Goal: Task Accomplishment & Management: Use online tool/utility

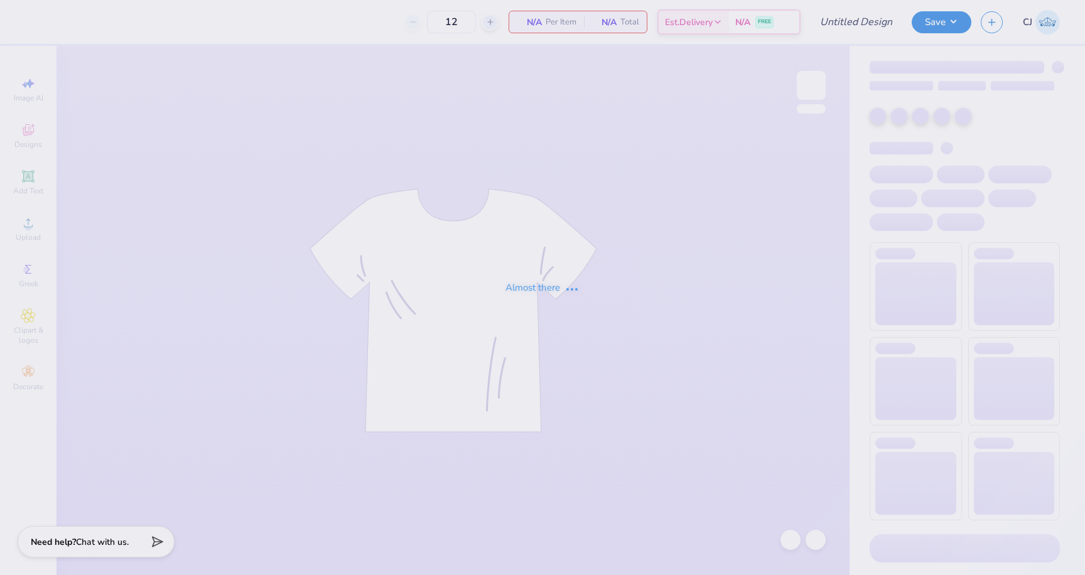
type input "GPHI X SIGMA CHI MERCH 2025"
type input "50"
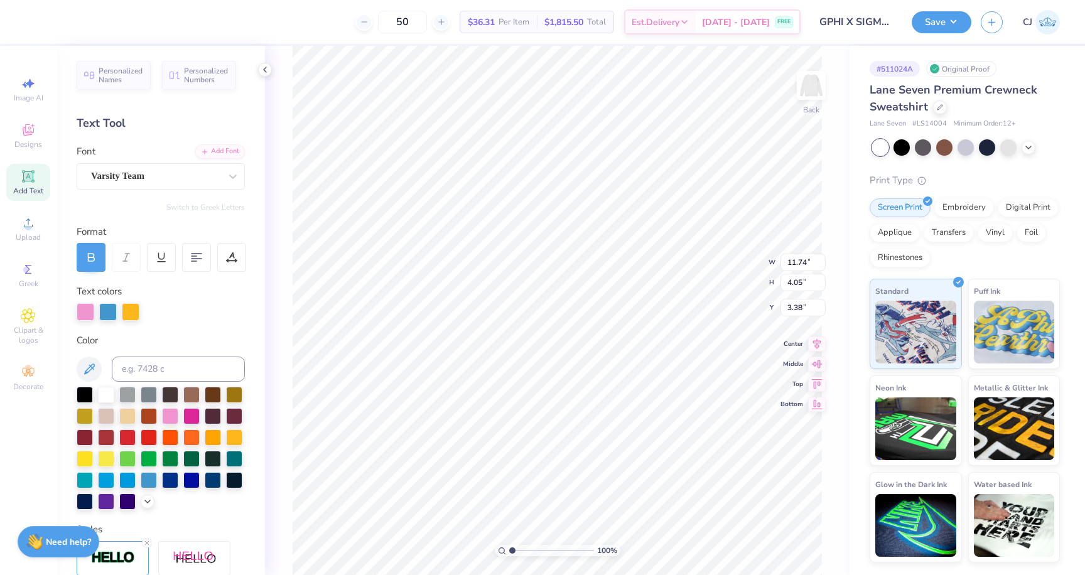
scroll to position [1, 0]
type textarea "Gphi CHI"
click at [203, 254] on div at bounding box center [196, 257] width 29 height 29
type input "11.75"
type input "0.79"
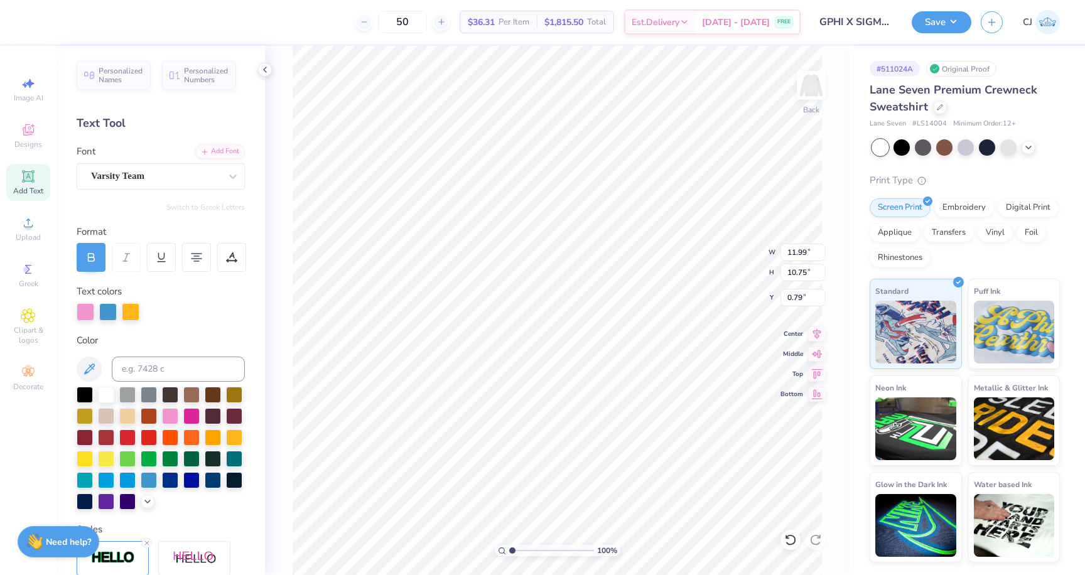
type textarea "Gphi"
type input "3.00"
type input "7.31"
type textarea "G"
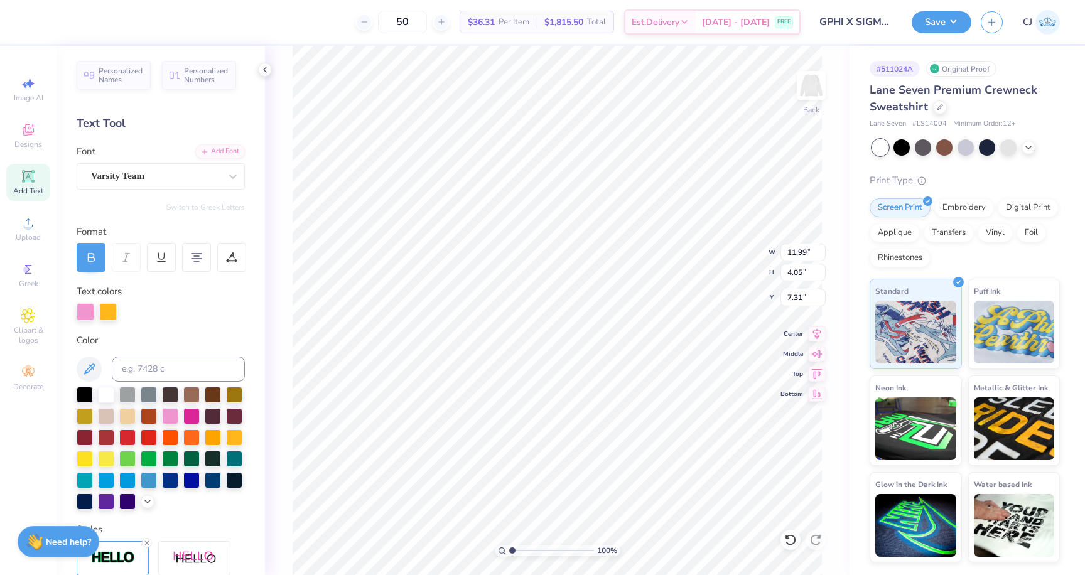
type textarea "sigma chi"
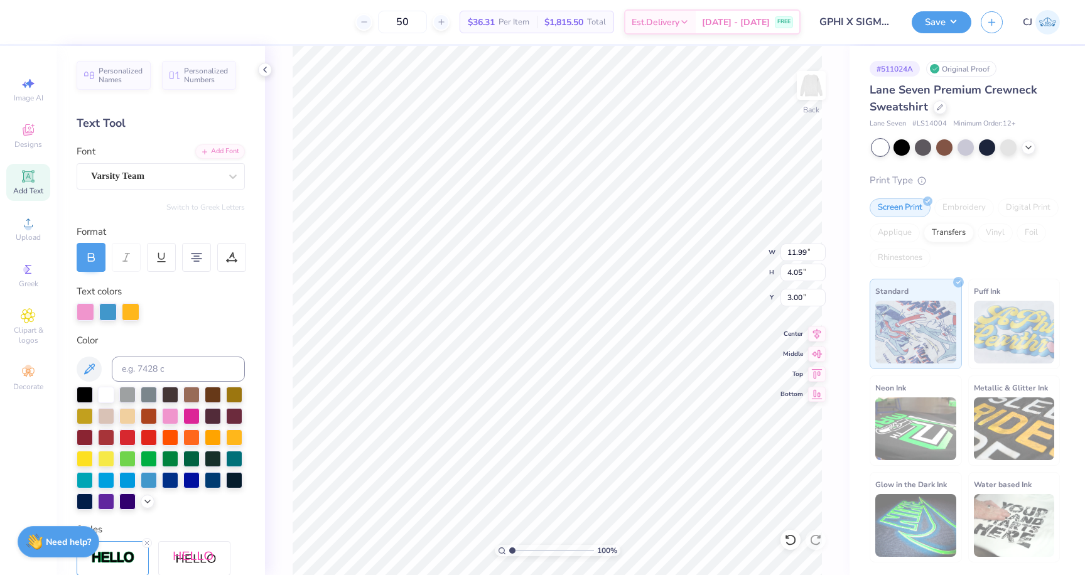
type input "9.53"
type input "3.22"
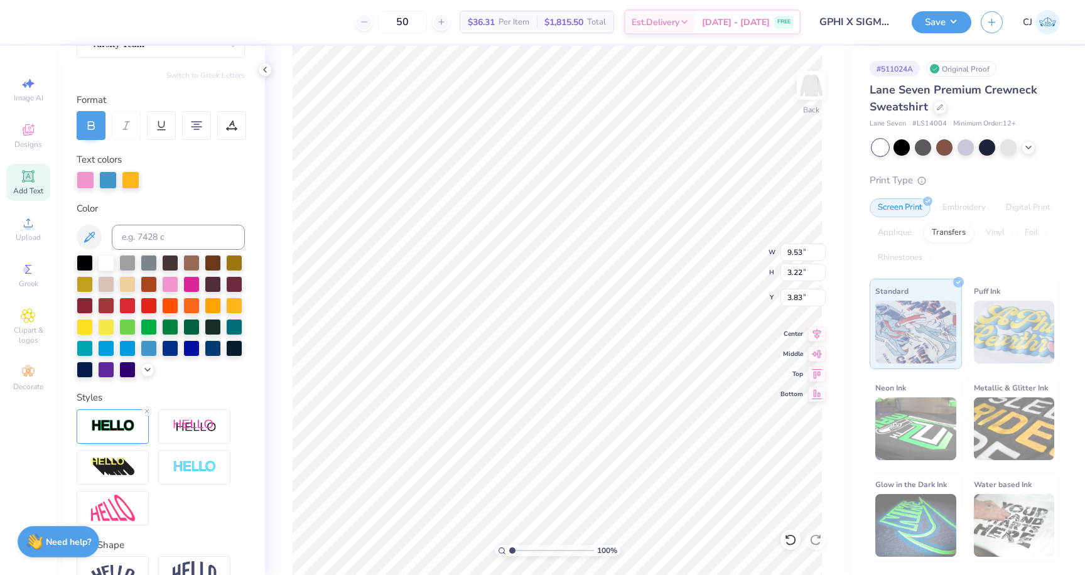
scroll to position [0, 0]
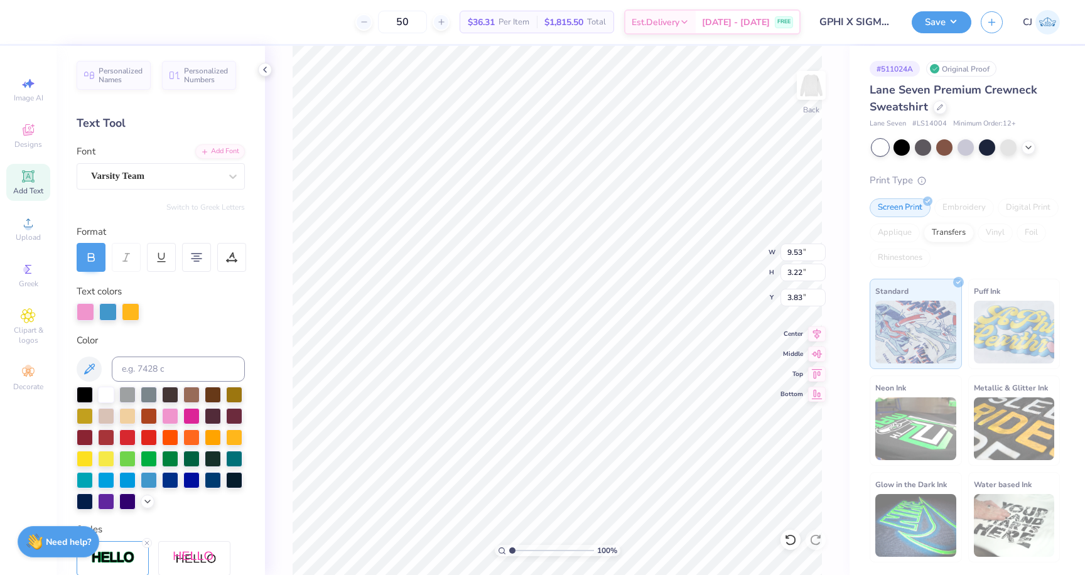
type input "3.00"
type input "16.53"
type input "2.40"
type input "6.98"
type input "9.53"
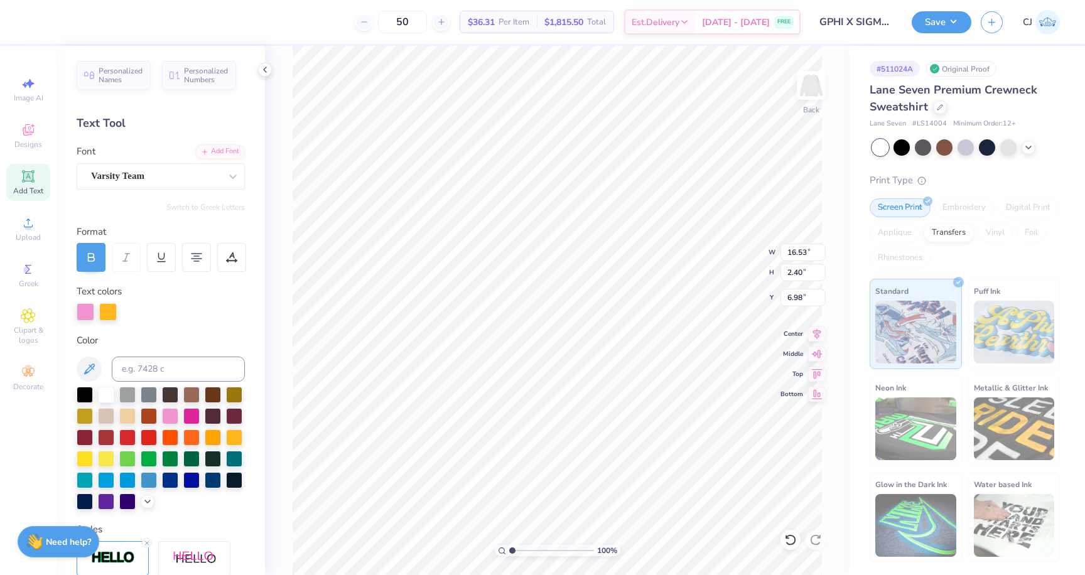
type input "3.22"
type input "3.00"
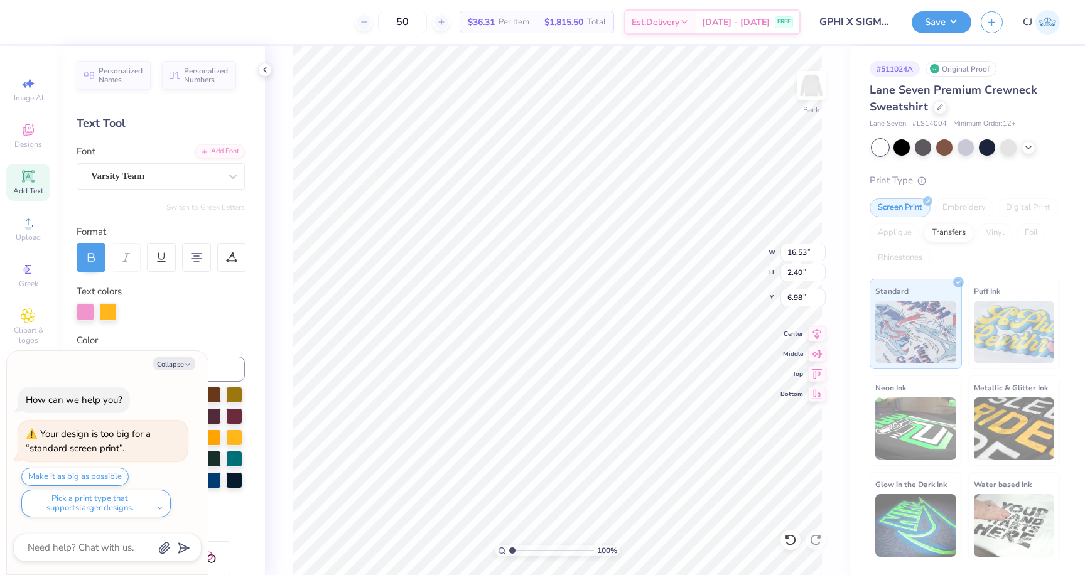
type textarea "x"
type input "6.94"
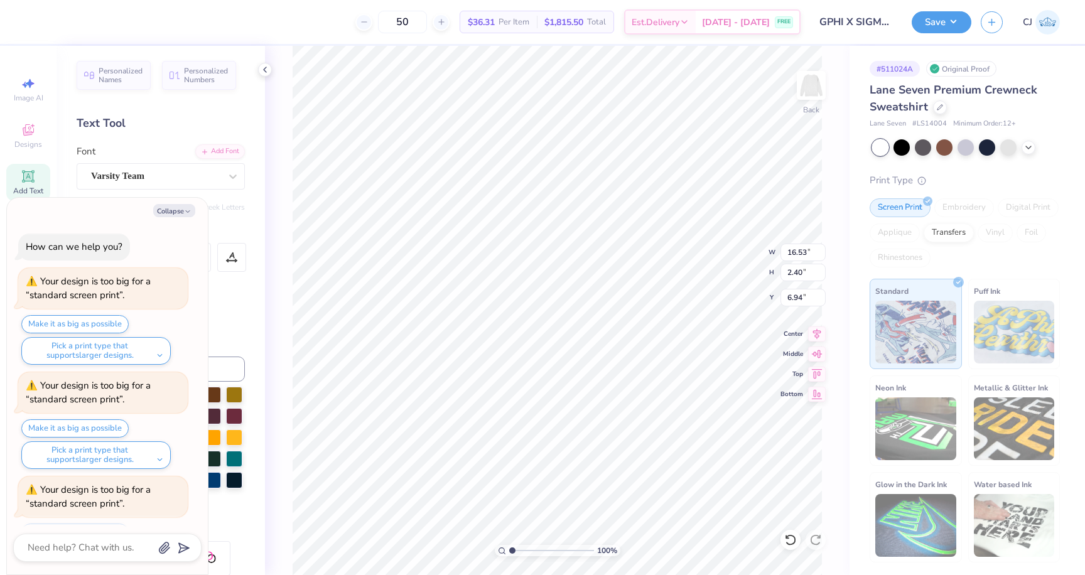
scroll to position [55, 0]
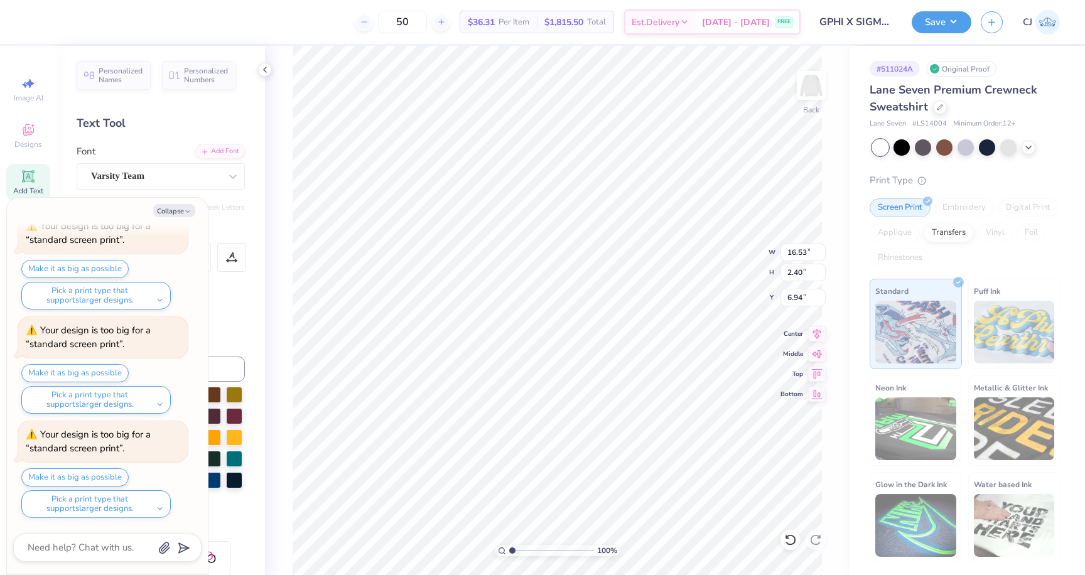
type textarea "x"
type input "13.54"
type input "1.96"
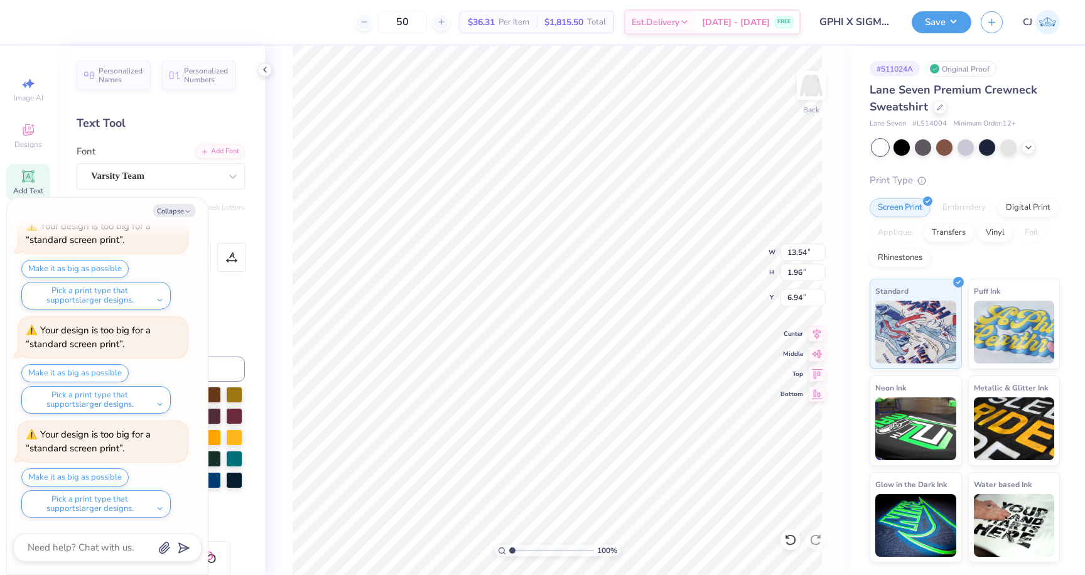
type textarea "x"
type input "6.86"
type textarea "x"
type input "7.62"
click at [172, 217] on button "Collapse" at bounding box center [174, 210] width 42 height 13
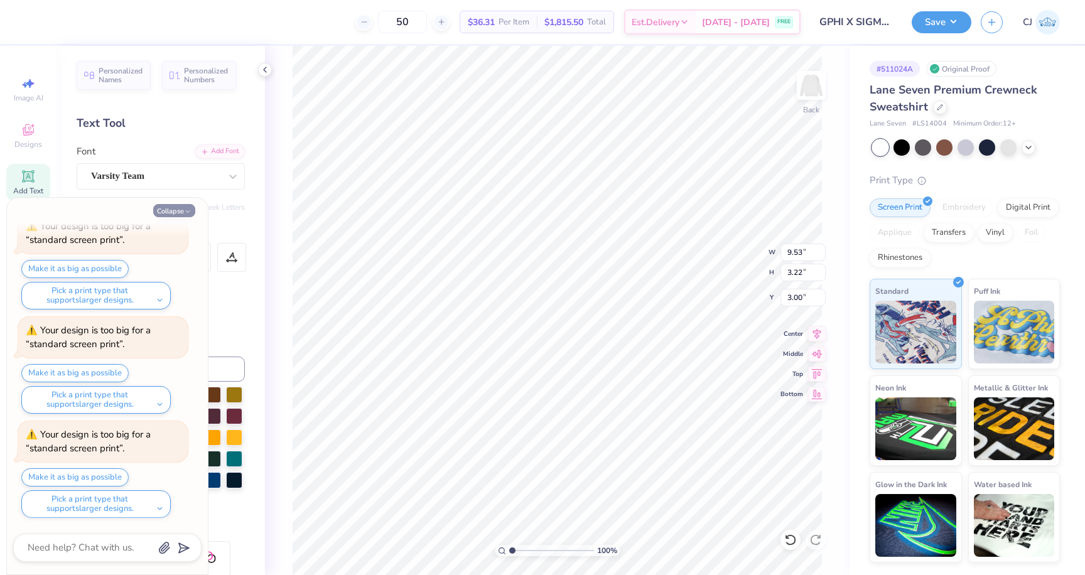
type textarea "x"
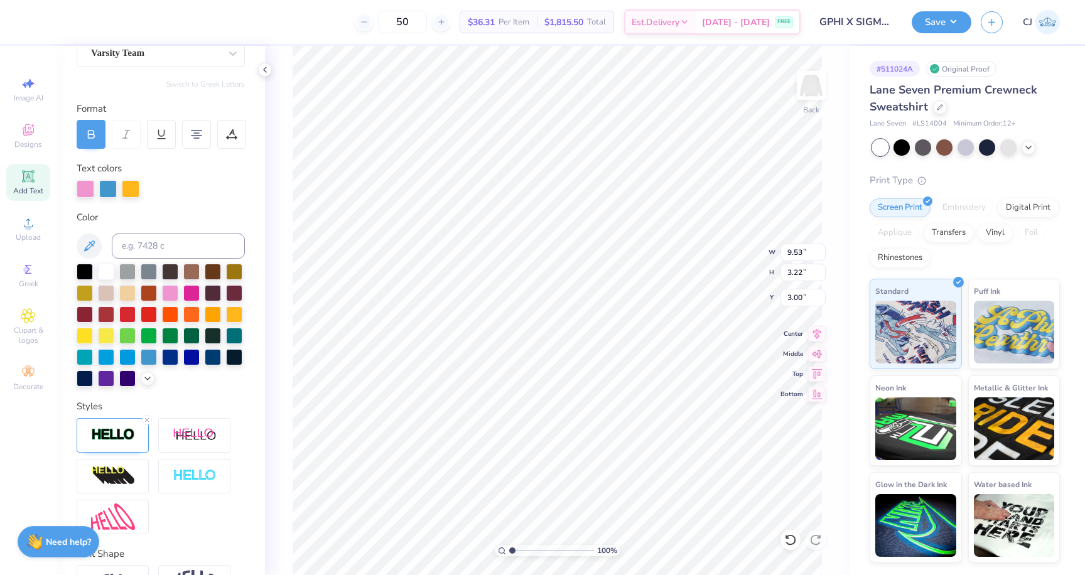
scroll to position [203, 0]
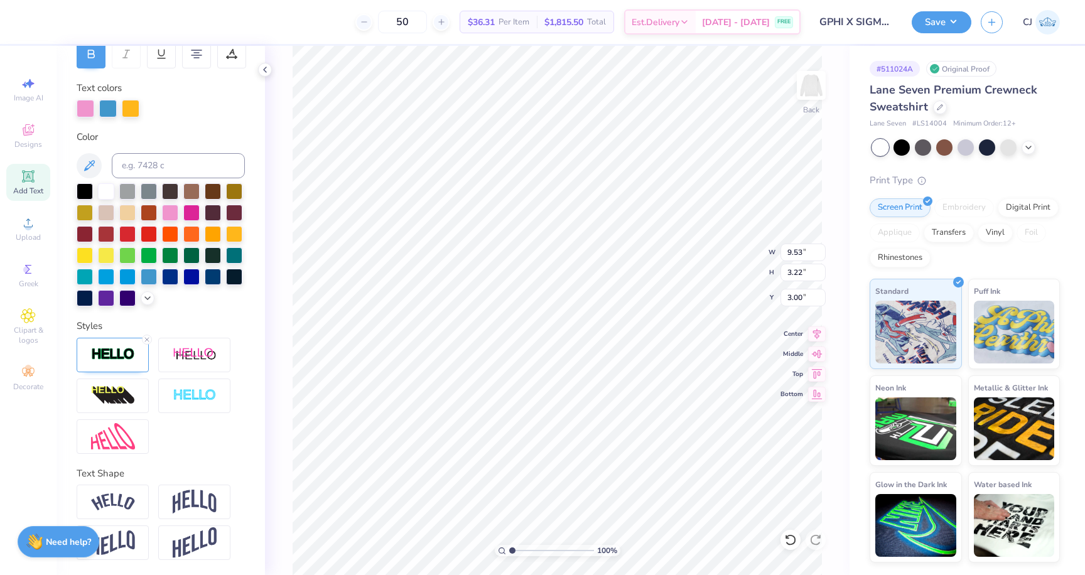
type input "6.15"
type input "2.08"
type input "3.90"
type input "5.91"
type input "2.00"
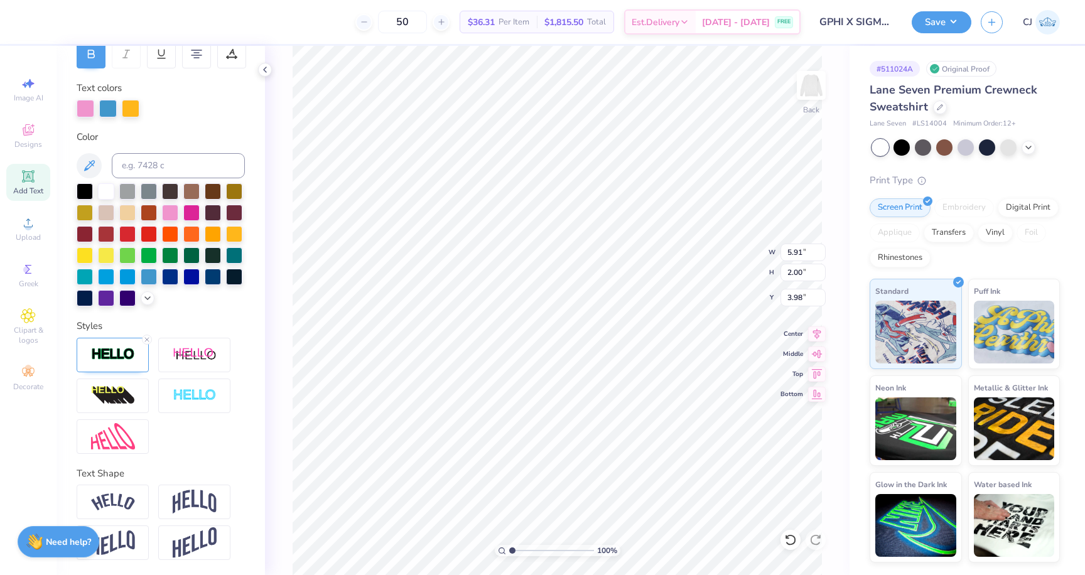
type input "7.58"
type input "5.66"
type input "1.91"
type input "7.67"
type input "5.18"
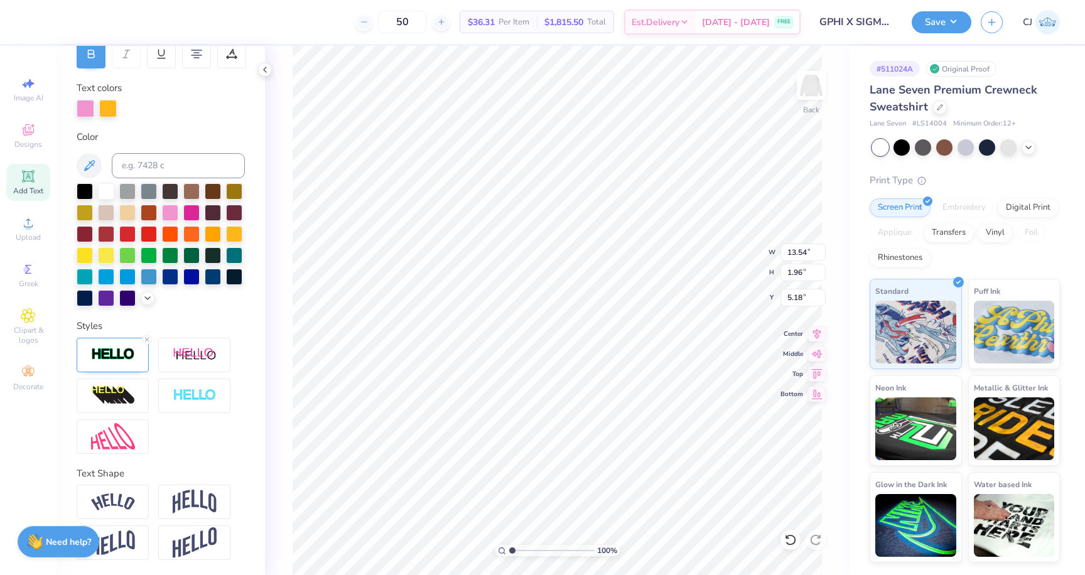
type input "5.66"
type input "1.91"
type input "7.90"
type input "13.54"
type input "1.96"
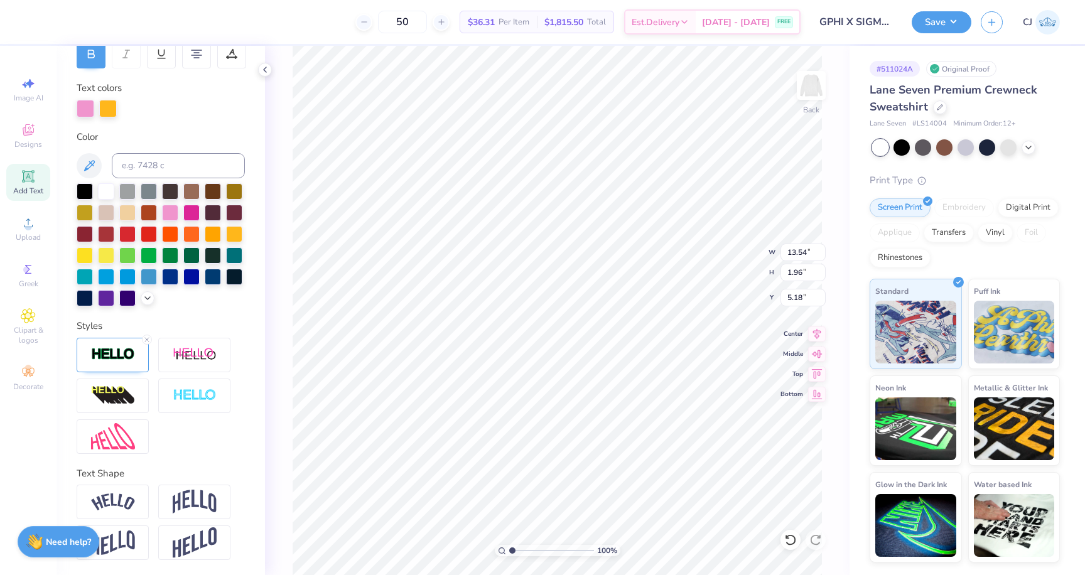
type input "3.00"
type input "5.66"
type input "1.91"
type input "7.90"
type input "10.26"
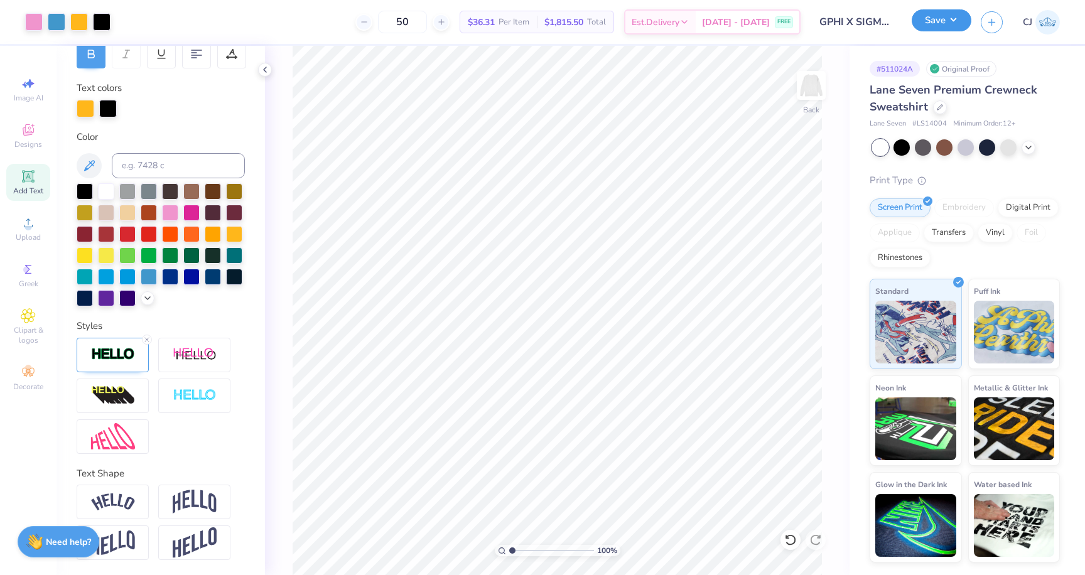
click at [940, 27] on button "Save" at bounding box center [941, 20] width 60 height 22
drag, startPoint x: 926, startPoint y: 105, endPoint x: 867, endPoint y: 88, distance: 62.2
click at [867, 88] on div "# 511024A Original Proof Lane Seven Premium Crewneck Sweatshirt Lane Seven # LS…" at bounding box center [966, 304] width 235 height 517
copy span "Lane Seven Premium Crewneck Sweatshirt"
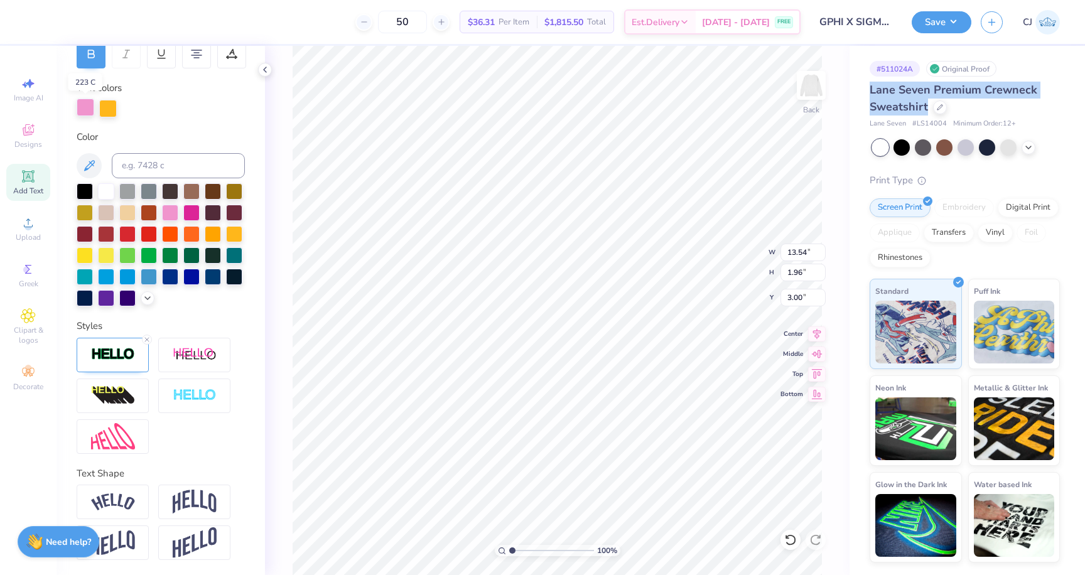
click at [86, 108] on div at bounding box center [86, 108] width 18 height 18
click at [125, 279] on div at bounding box center [127, 275] width 16 height 16
type input "6.05"
type textarea "x"
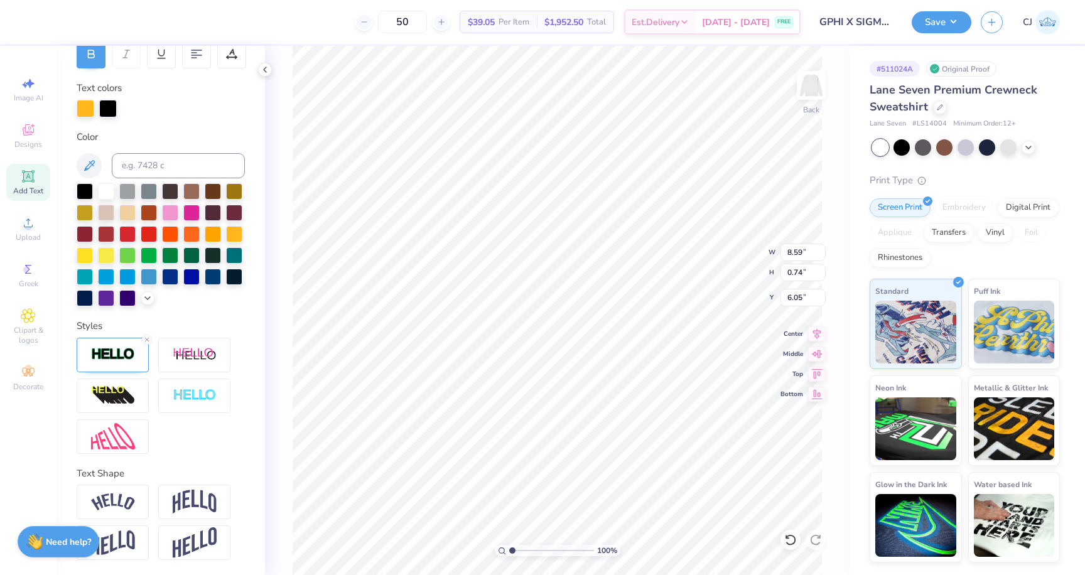
scroll to position [0, 0]
type input "1.95"
type input "2.33"
type input "4.47"
type input "4.67"
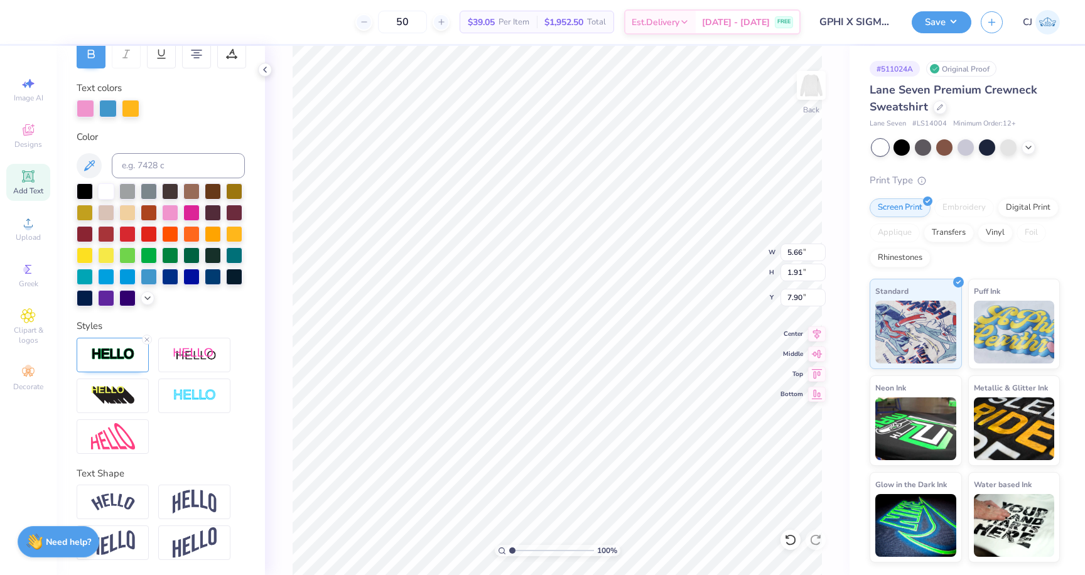
type input "6.48"
type input "4.68"
type input "1.66"
type input "1.98"
type input "5.02"
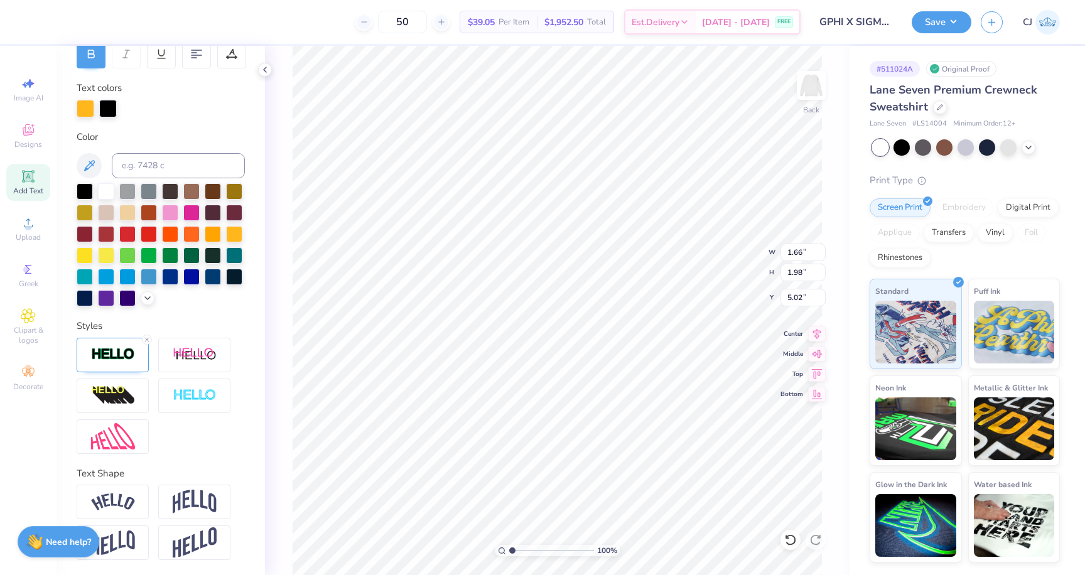
type input "4.74"
type input "8.64"
click at [147, 341] on icon at bounding box center [147, 340] width 8 height 8
type input "8.57"
type input "0.73"
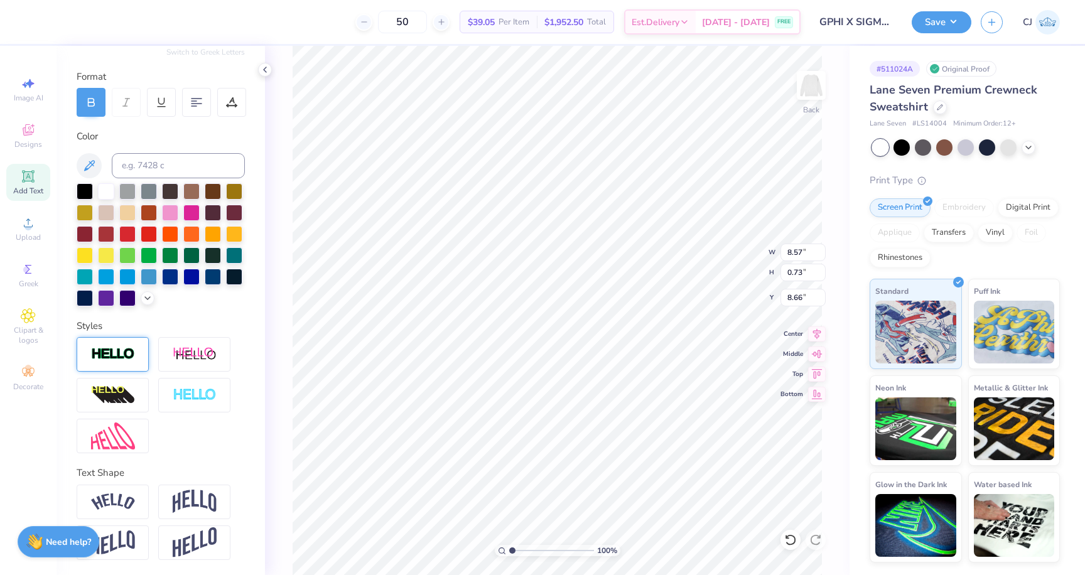
type input "8.66"
type input "1.66"
type input "1.98"
type input "4.74"
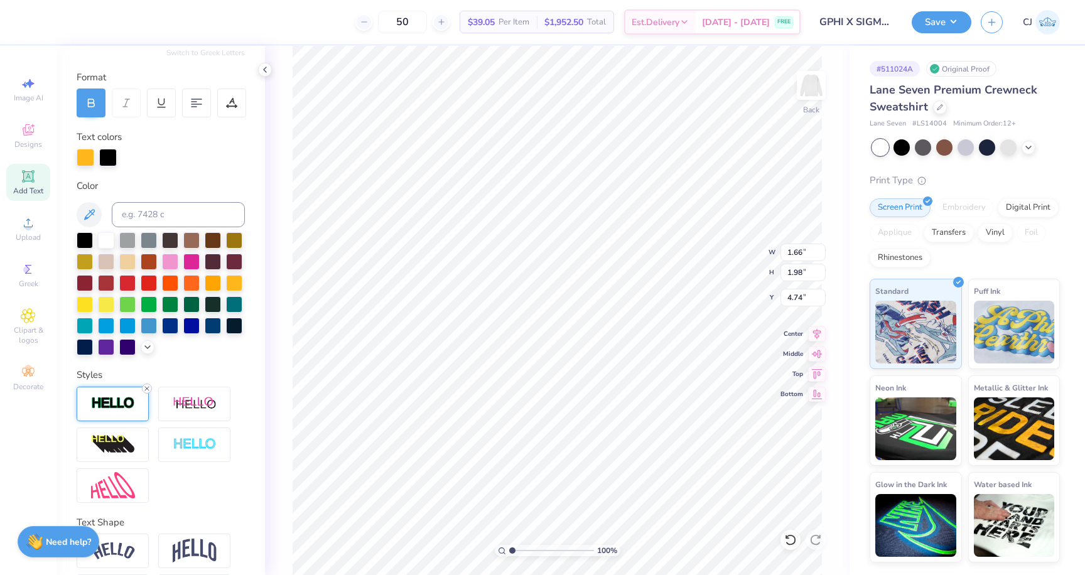
click at [146, 388] on line at bounding box center [147, 389] width 4 height 4
type input "1.63"
type input "1.95"
type input "4.76"
click at [592, 482] on li "Bring to Front" at bounding box center [626, 482] width 99 height 24
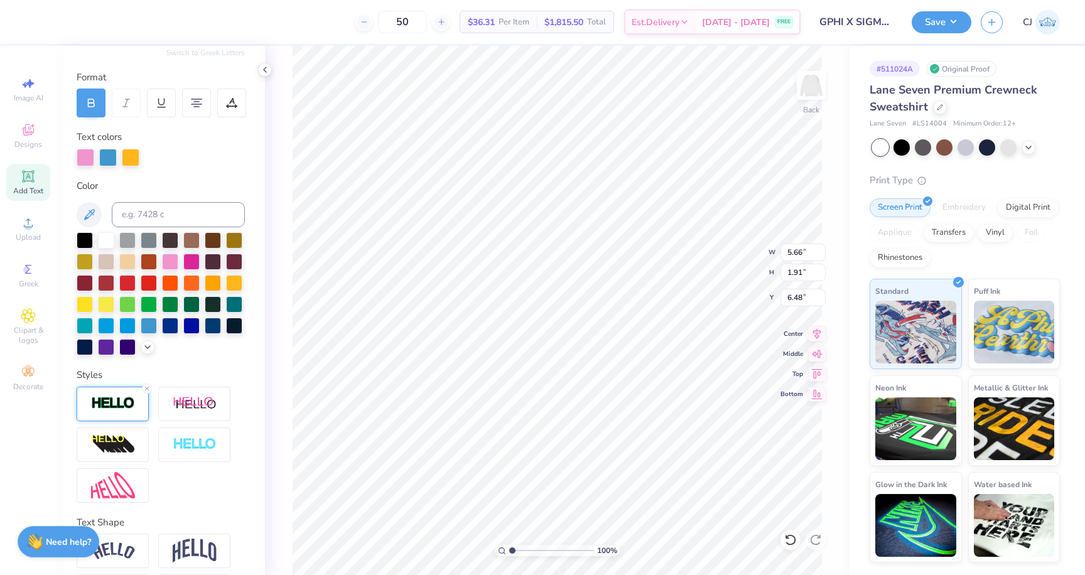
type input "13.54"
type input "1.96"
type input "3.00"
click at [599, 424] on li "Bring to Front" at bounding box center [628, 420] width 99 height 24
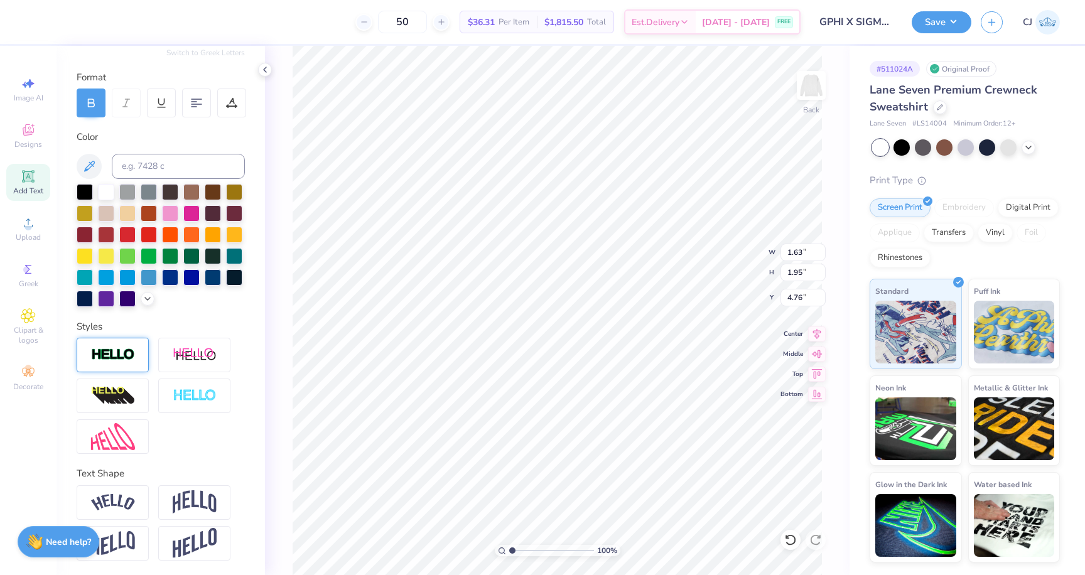
type input "2.54"
type input "3.04"
type input "3.98"
type input "1.60"
type input "1.91"
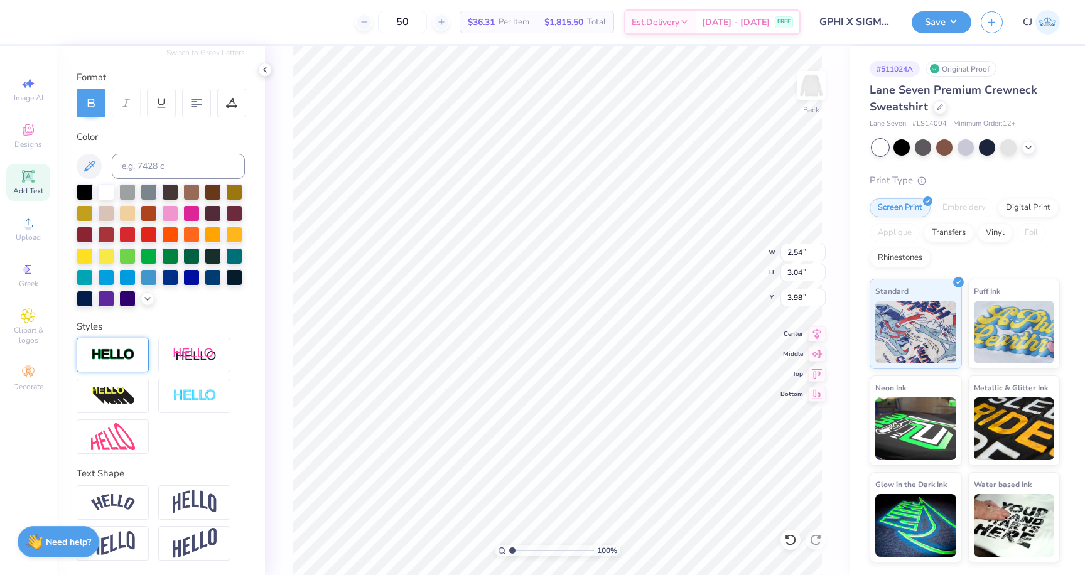
type input "5.10"
type input "4.00"
type input "0.97"
type input "1.16"
type input "4.01"
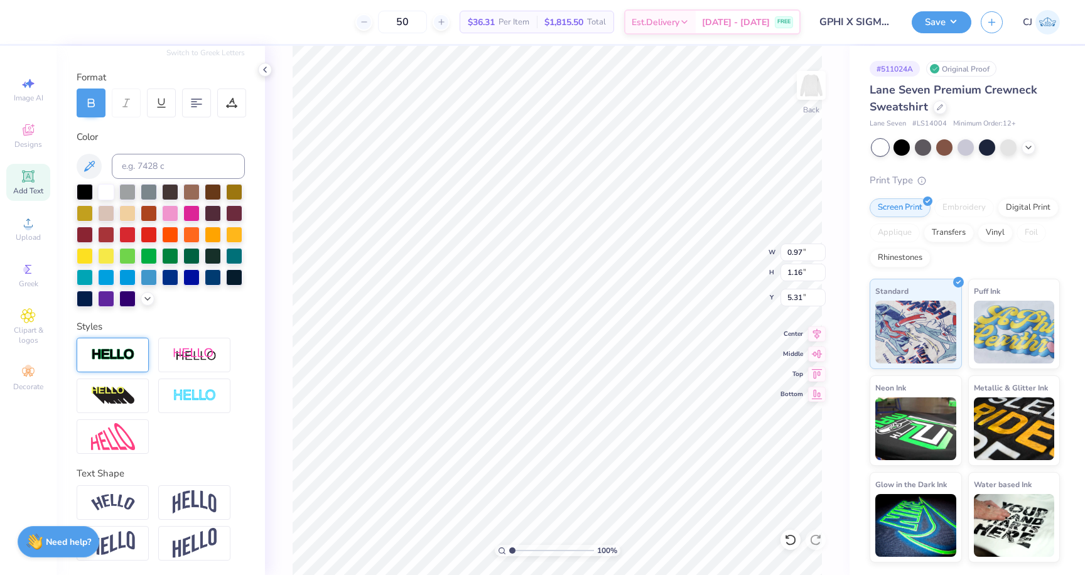
type input "5.31"
type input "9.05"
type input "5.66"
type input "1.91"
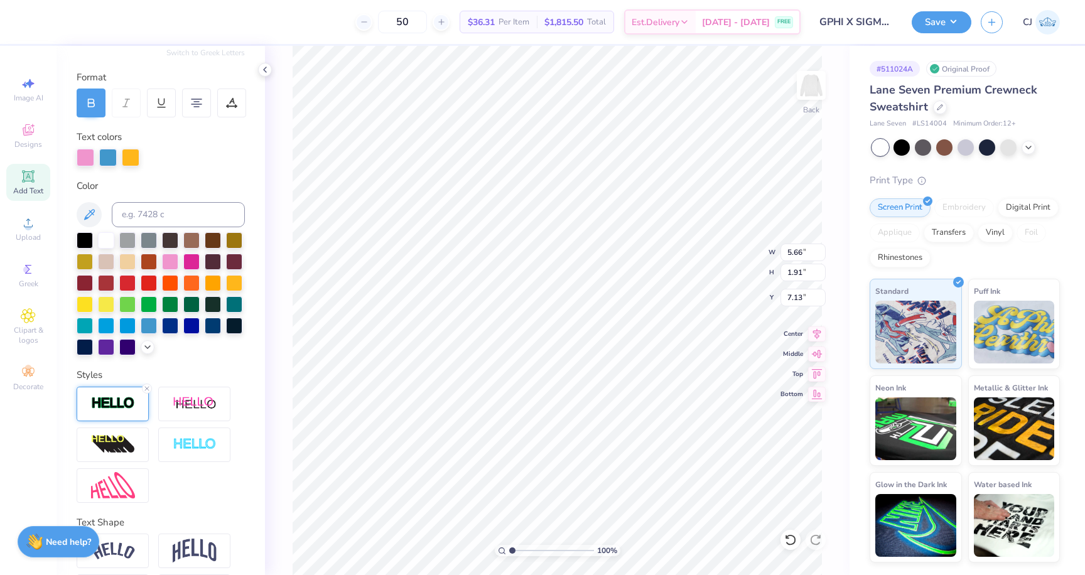
type input "6.92"
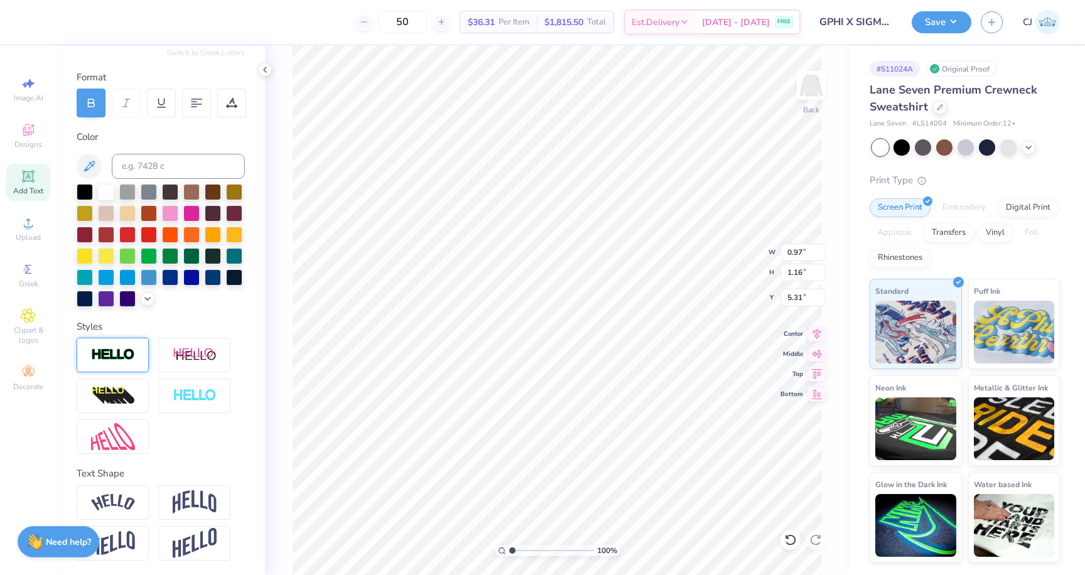
type input "5.40"
type input "8.84"
type input "9.13"
click at [948, 23] on button "Save" at bounding box center [941, 20] width 60 height 22
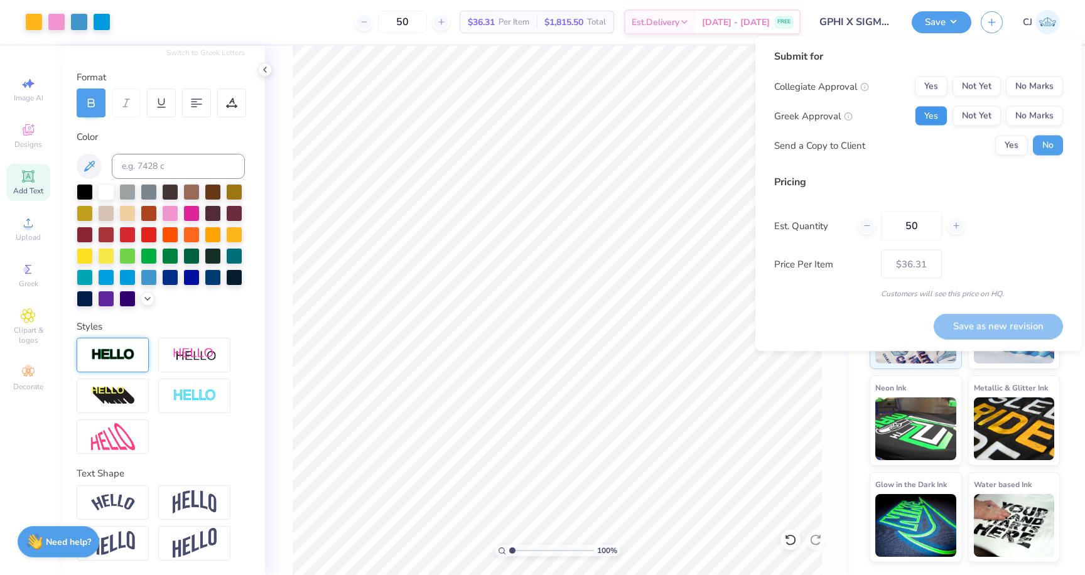
click at [940, 114] on button "Yes" at bounding box center [931, 116] width 33 height 20
click at [1038, 91] on button "No Marks" at bounding box center [1034, 87] width 57 height 20
click at [874, 229] on div at bounding box center [866, 225] width 17 height 17
click at [872, 229] on div at bounding box center [866, 225] width 17 height 17
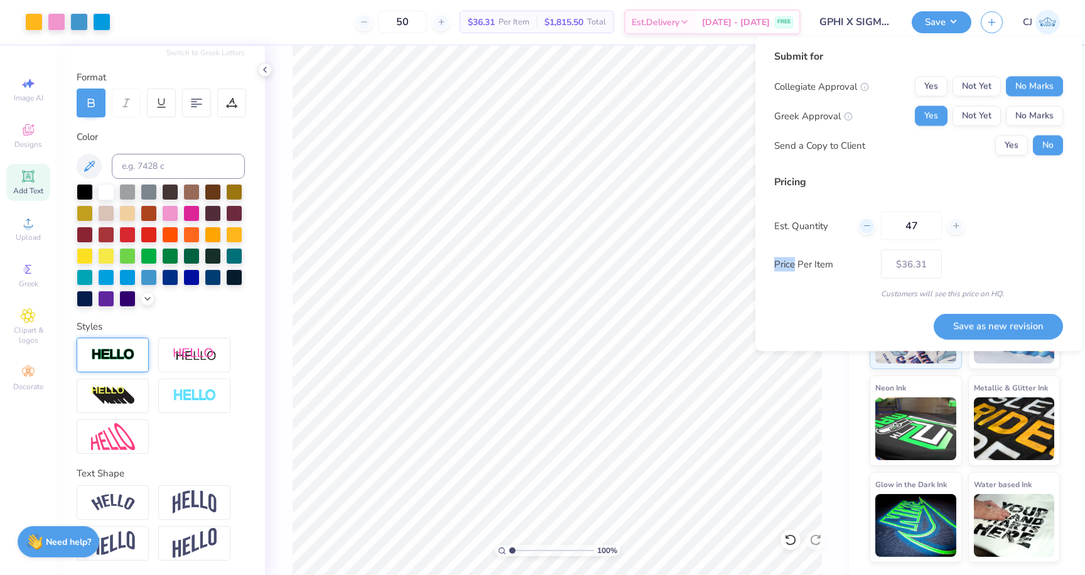
click at [872, 229] on div at bounding box center [866, 225] width 17 height 17
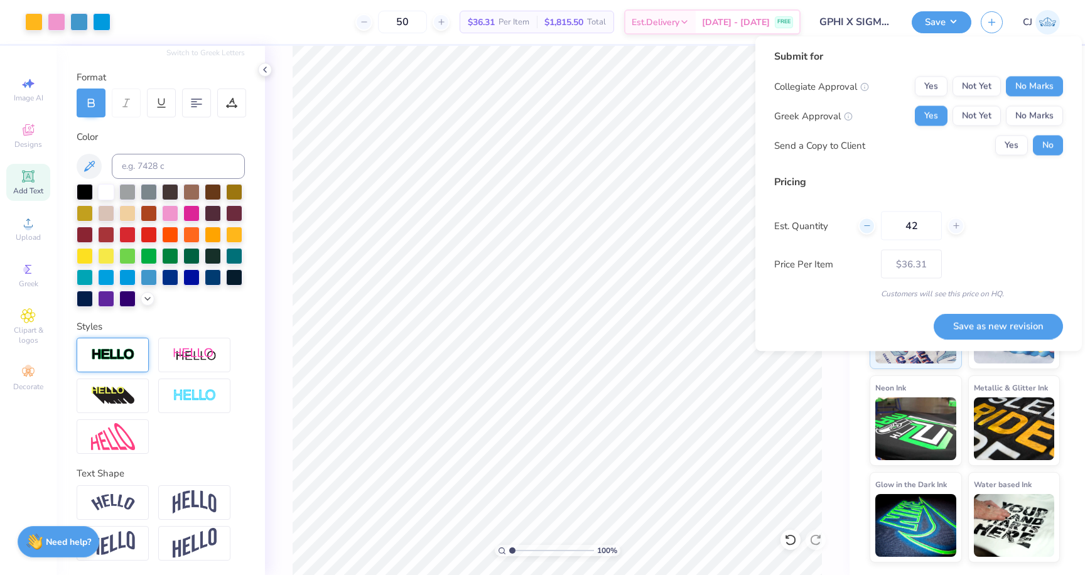
click at [872, 229] on div at bounding box center [866, 225] width 17 height 17
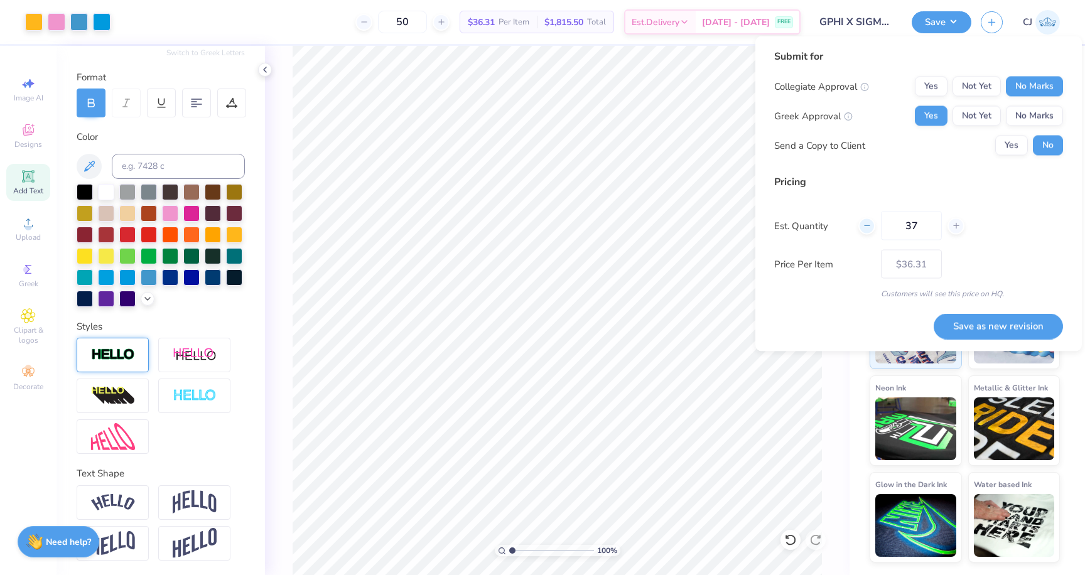
click at [872, 229] on div at bounding box center [866, 225] width 17 height 17
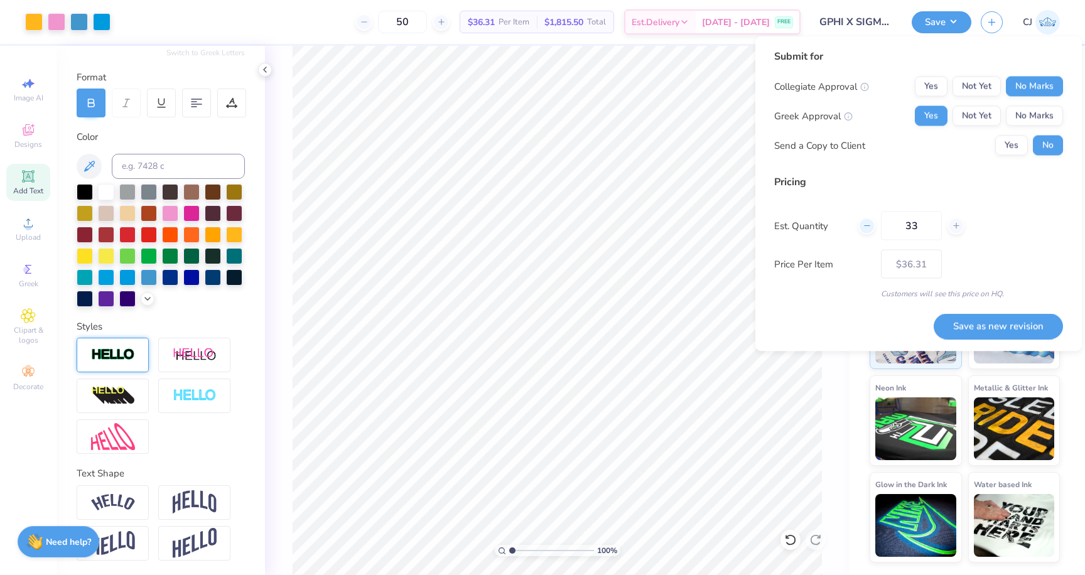
type input "32"
type input "– –"
click at [872, 229] on div at bounding box center [866, 225] width 17 height 17
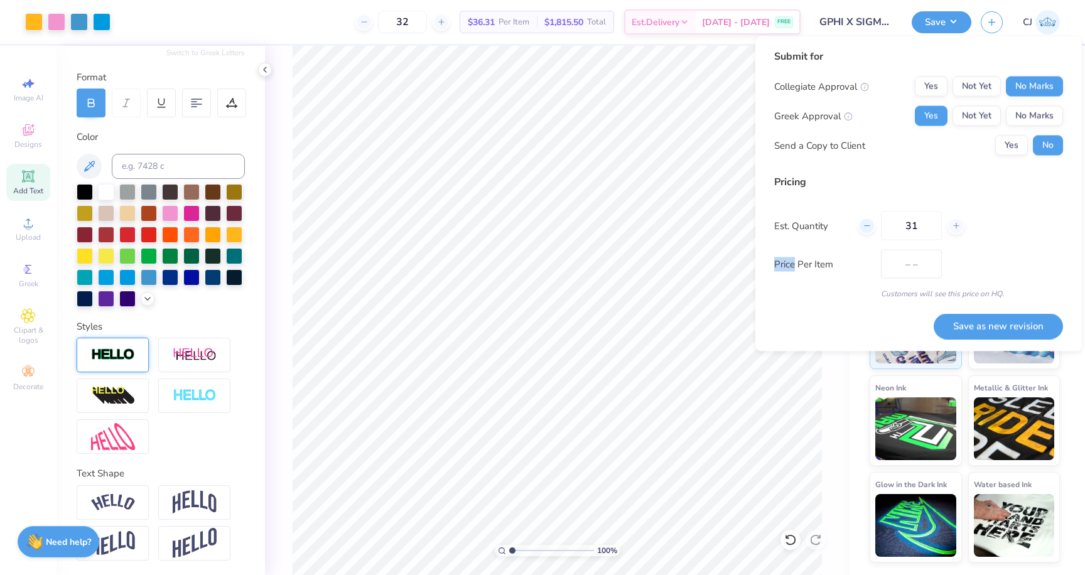
type input "30"
type input "$40.43"
type input "30"
click at [864, 276] on div "Price Per Item – –" at bounding box center [918, 264] width 289 height 29
click at [958, 325] on button "Save as new revision" at bounding box center [997, 326] width 129 height 26
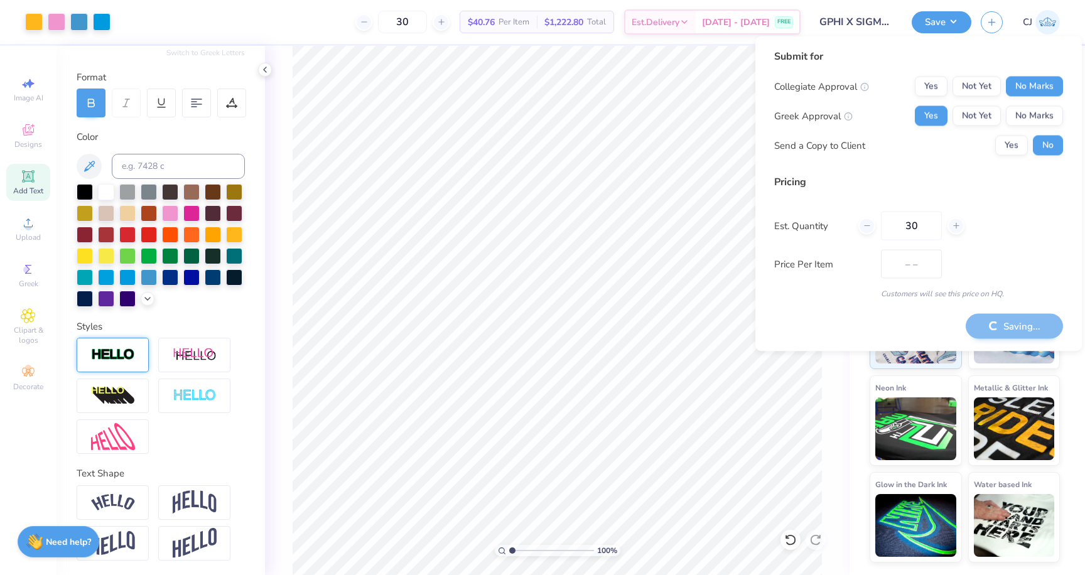
type input "$40.76"
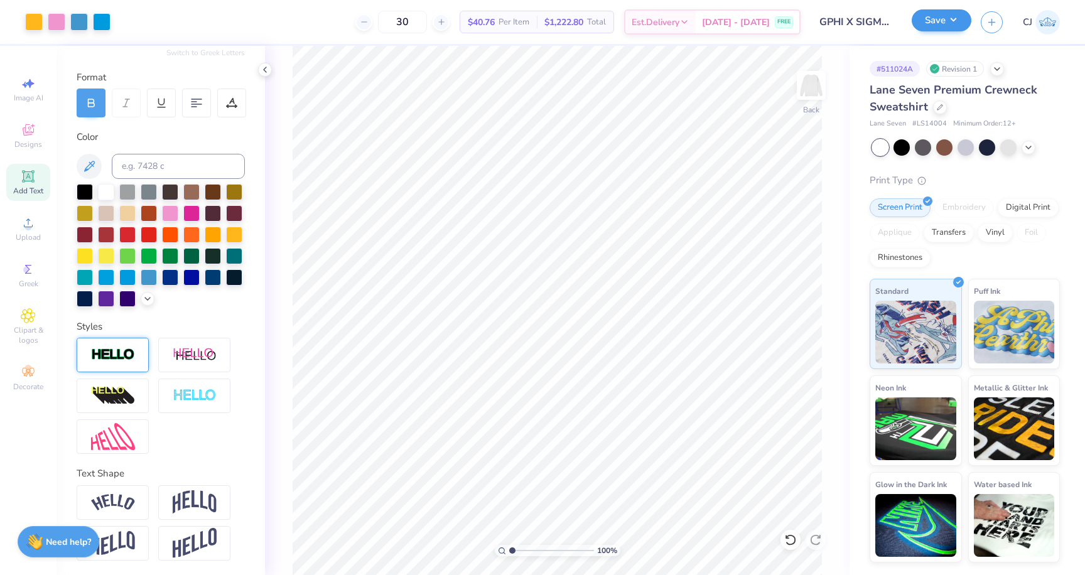
click at [928, 33] on div "Save" at bounding box center [941, 22] width 60 height 22
click at [928, 16] on button "Save" at bounding box center [941, 20] width 60 height 22
click at [83, 28] on div at bounding box center [79, 21] width 18 height 18
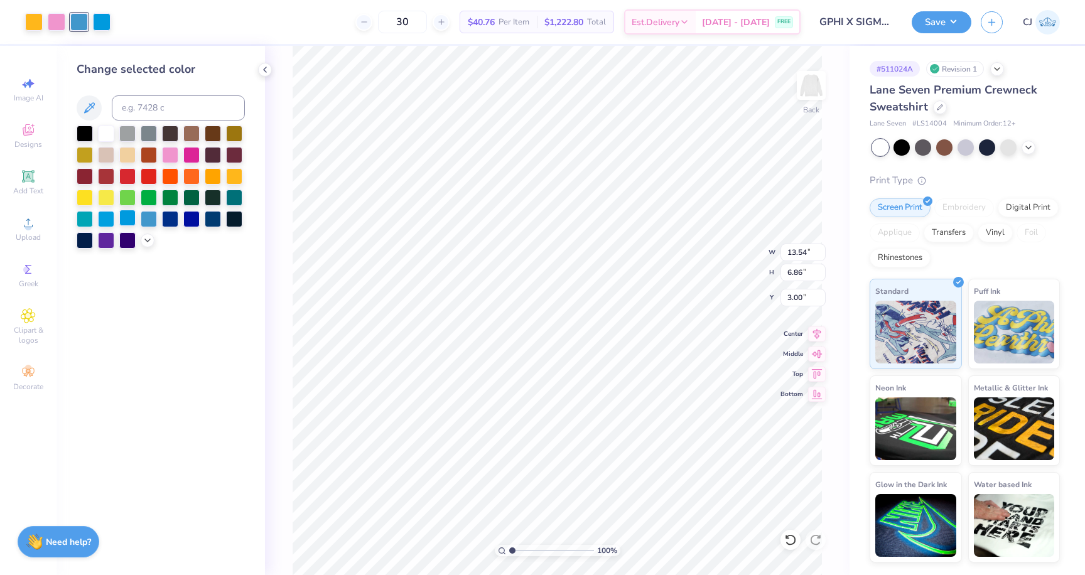
click at [128, 220] on div at bounding box center [127, 218] width 16 height 16
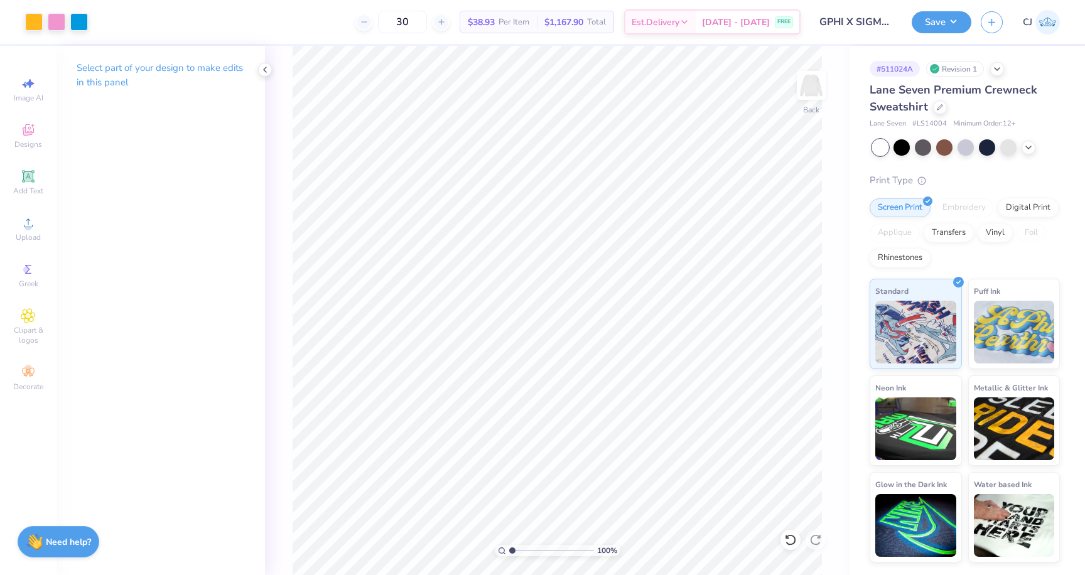
click at [939, 32] on div "Save" at bounding box center [941, 22] width 60 height 22
click at [940, 17] on button "Save" at bounding box center [941, 20] width 60 height 22
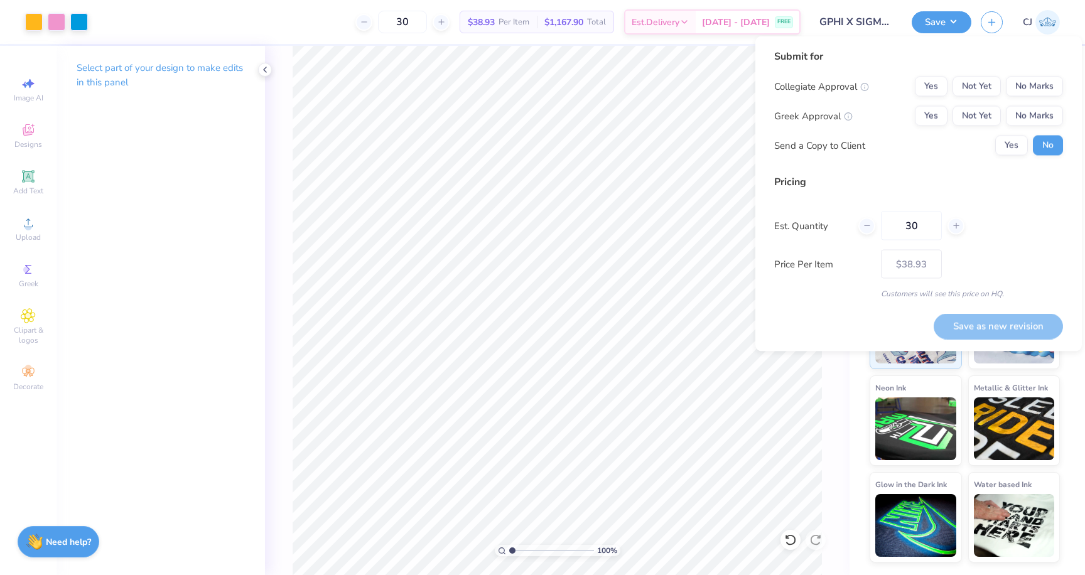
click at [958, 331] on div "Save as new revision" at bounding box center [997, 326] width 129 height 26
click at [1024, 94] on button "No Marks" at bounding box center [1034, 87] width 57 height 20
click at [921, 119] on button "Yes" at bounding box center [931, 116] width 33 height 20
click at [963, 325] on button "Save as new revision" at bounding box center [997, 326] width 129 height 26
type input "$38.93"
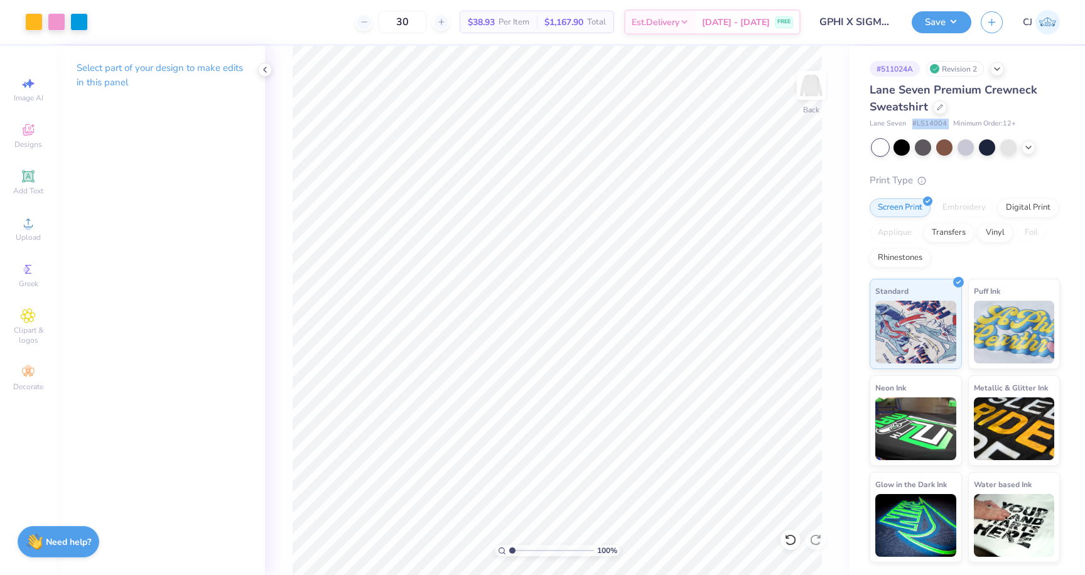
drag, startPoint x: 911, startPoint y: 123, endPoint x: 949, endPoint y: 122, distance: 37.7
click at [949, 122] on div "Lane Seven # LS14004 Minimum Order: 12 +" at bounding box center [964, 124] width 190 height 11
copy span "# LS14004"
drag, startPoint x: 926, startPoint y: 109, endPoint x: 871, endPoint y: 90, distance: 58.4
click at [871, 90] on div "Lane Seven Premium Crewneck Sweatshirt" at bounding box center [964, 99] width 190 height 34
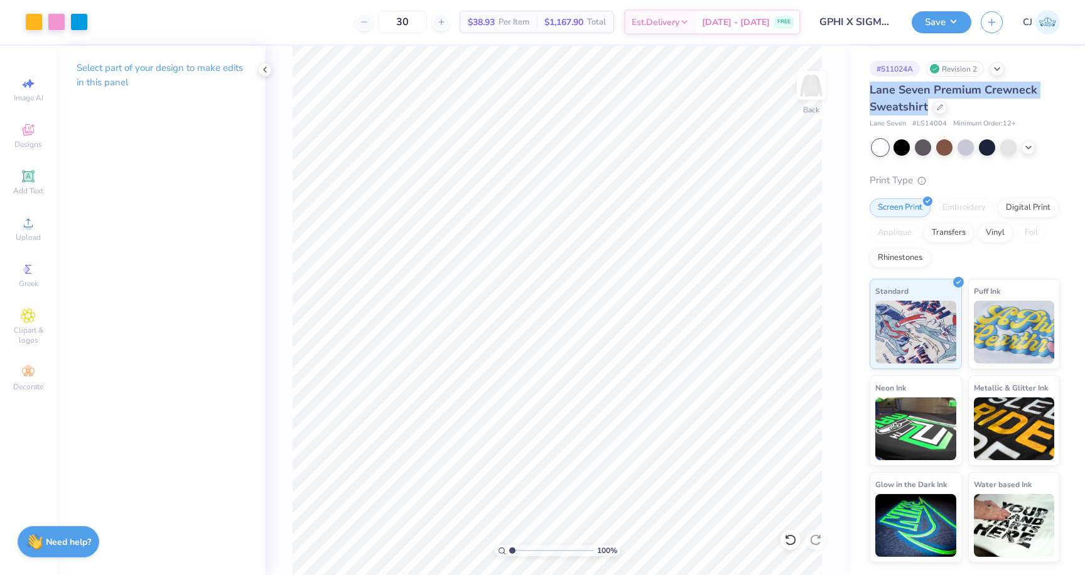
copy span "Lane Seven Premium Crewneck Sweatshirt"
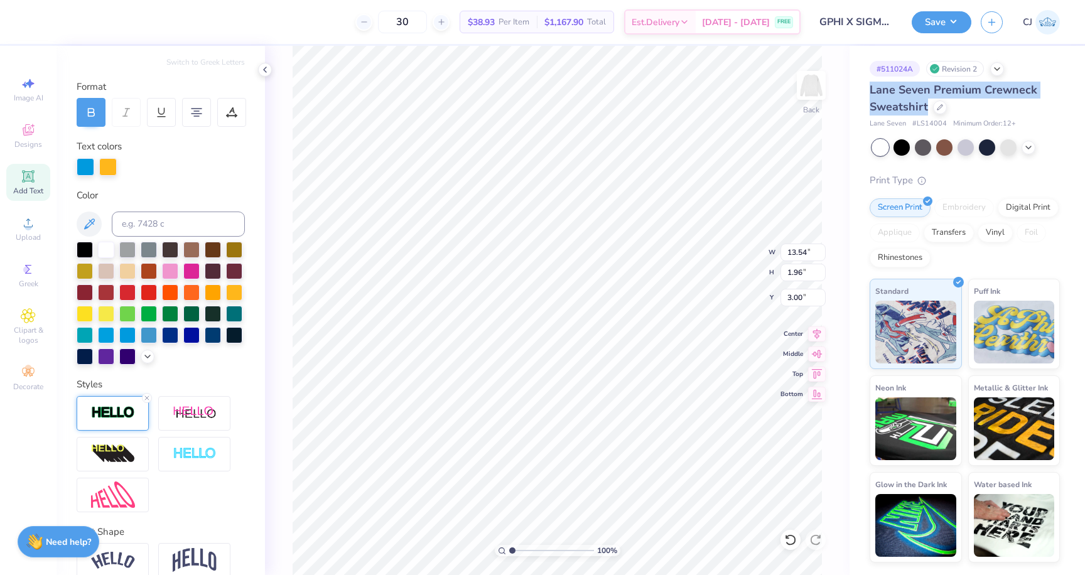
scroll to position [158, 0]
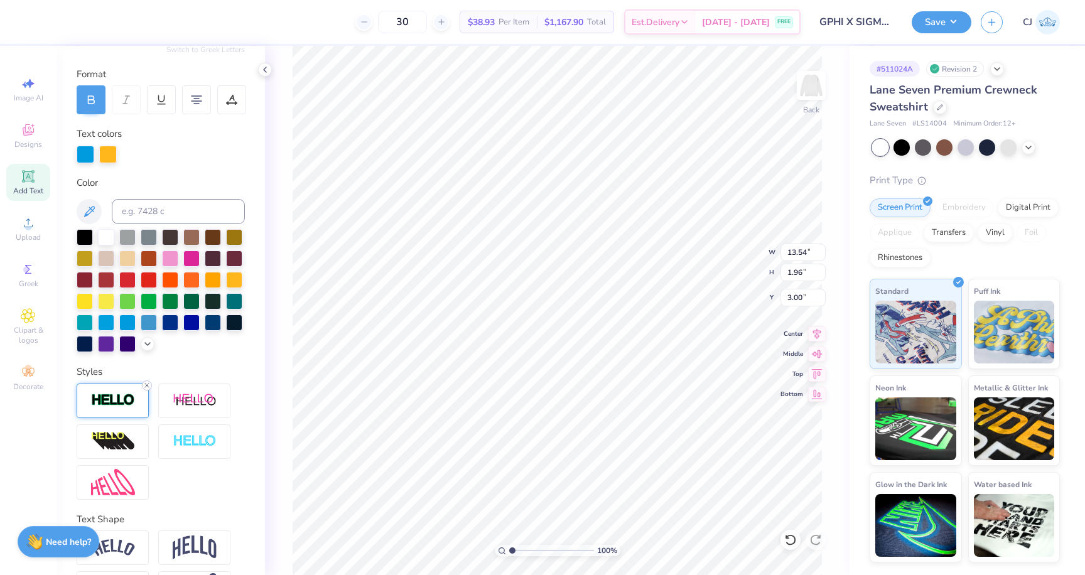
click at [148, 385] on line at bounding box center [147, 386] width 4 height 4
type input "13.47"
type input "1.89"
type input "3.04"
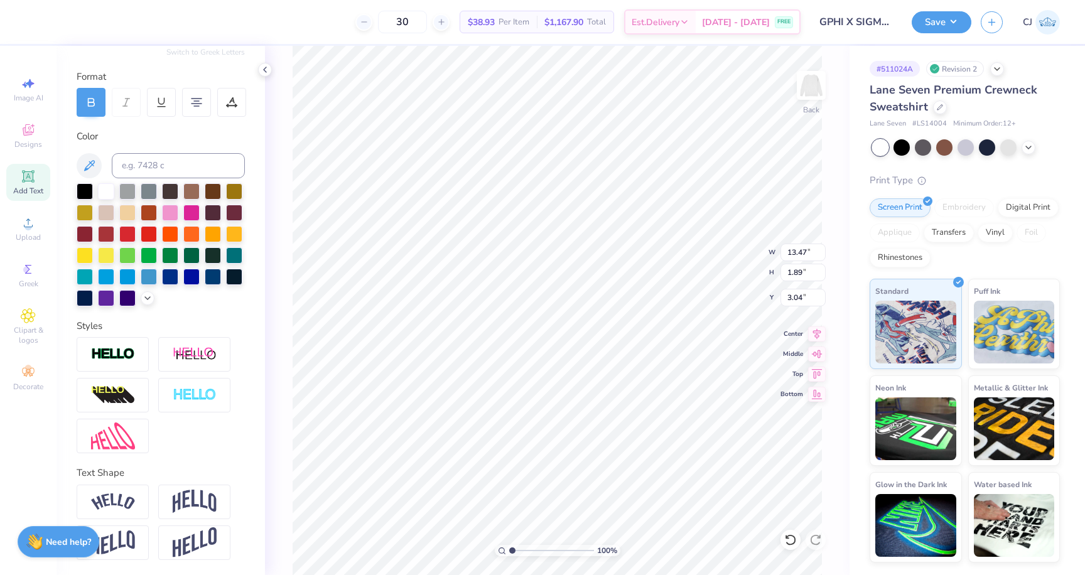
scroll to position [154, 0]
click at [119, 399] on img at bounding box center [113, 396] width 44 height 20
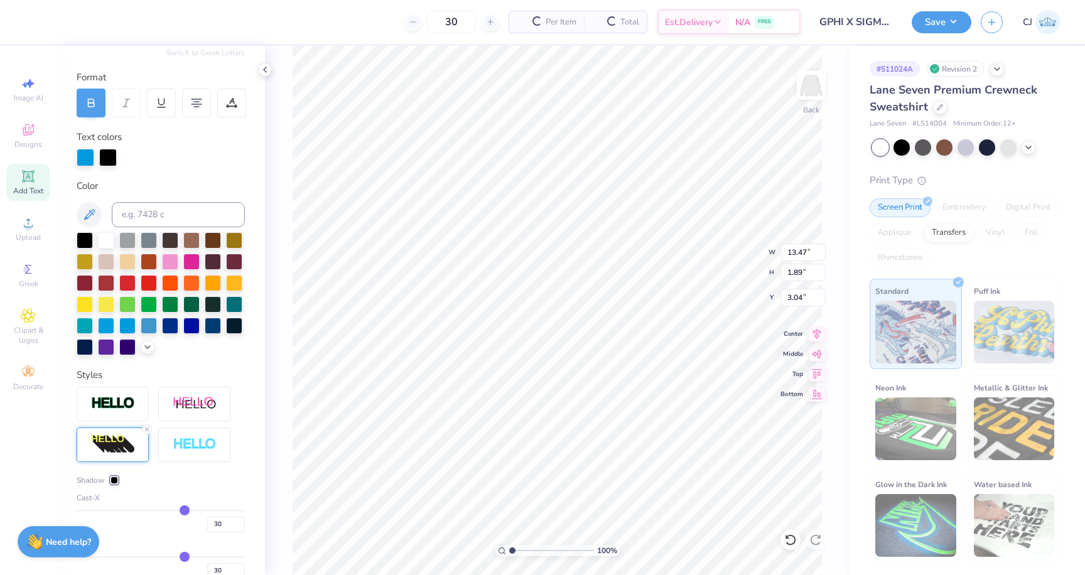
type input "16.53"
type input "2.32"
type input "3.10"
type input "20"
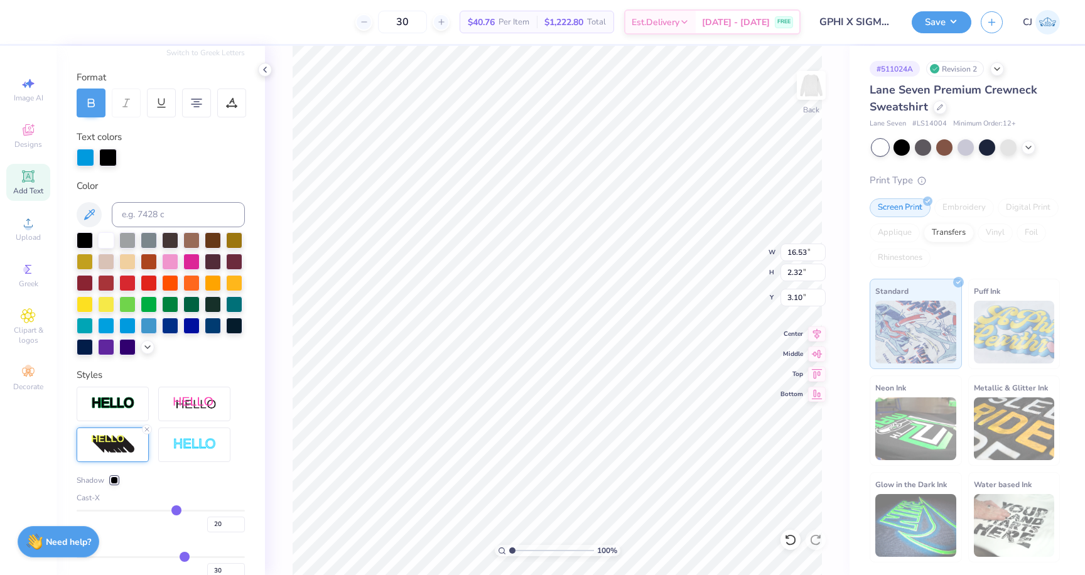
type input "6"
type input "-7"
type input "-20"
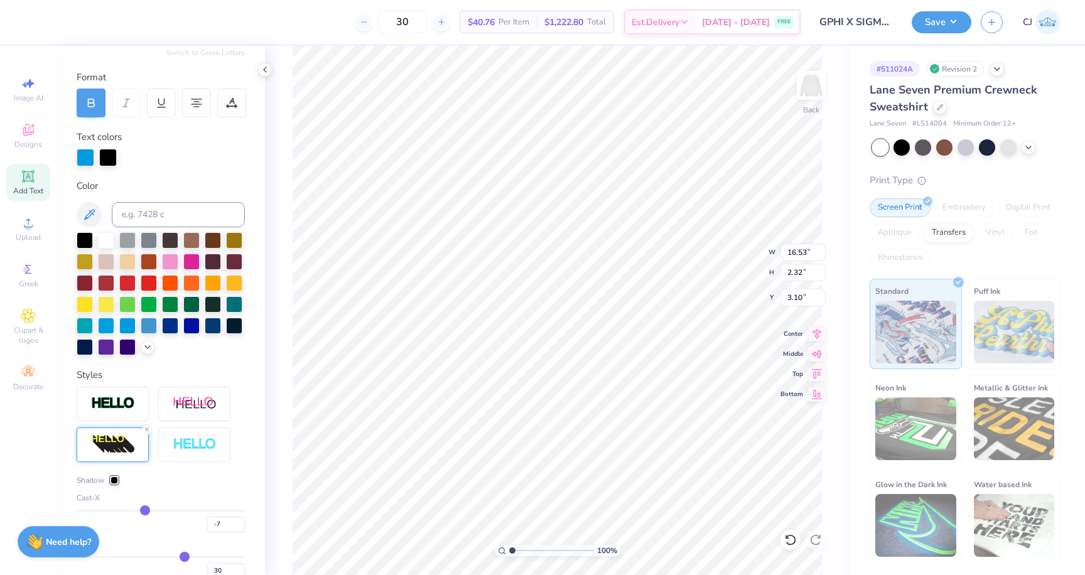
type input "-20"
type input "-28"
type input "-35"
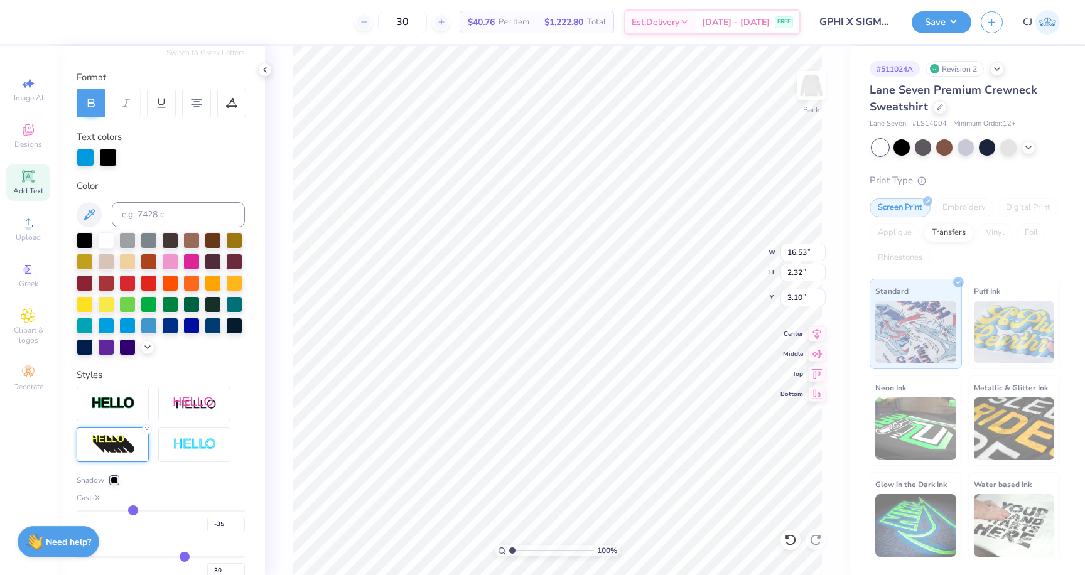
type input "-41"
type input "-46"
type input "-50"
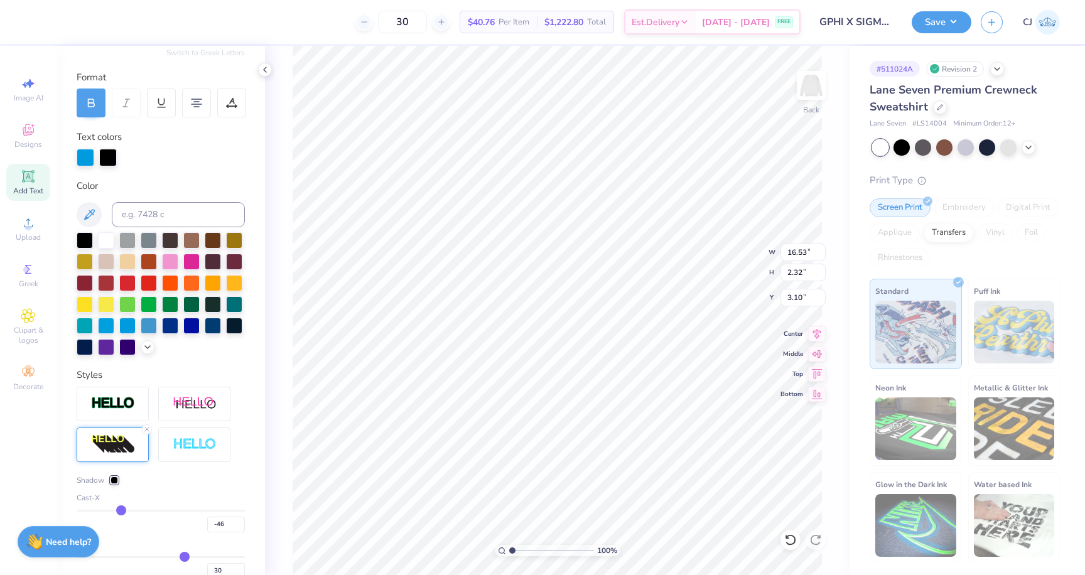
type input "-50"
type input "-53"
type input "-55"
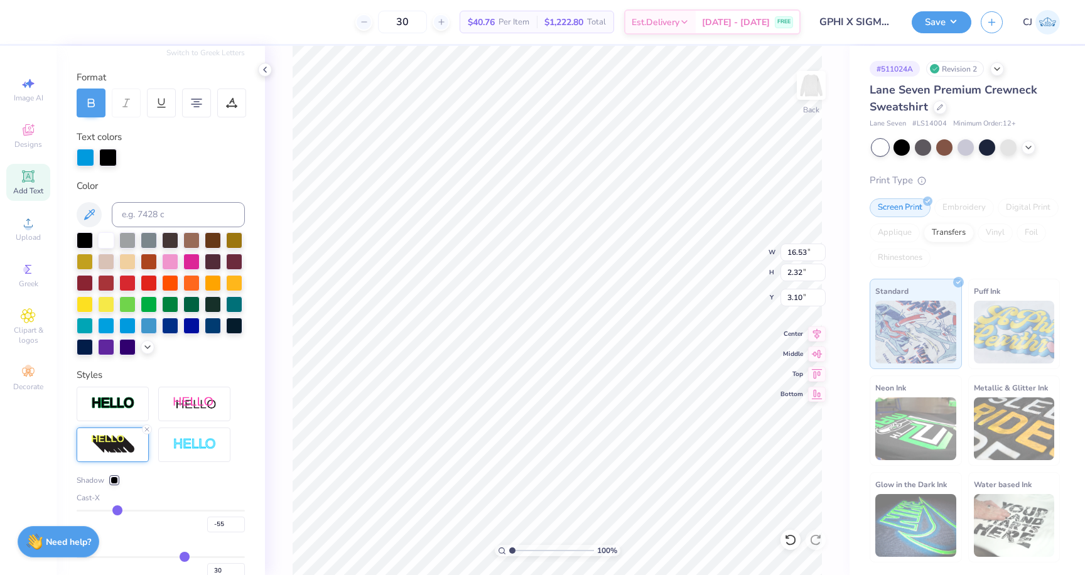
type input "-57"
type input "-59"
type input "-62"
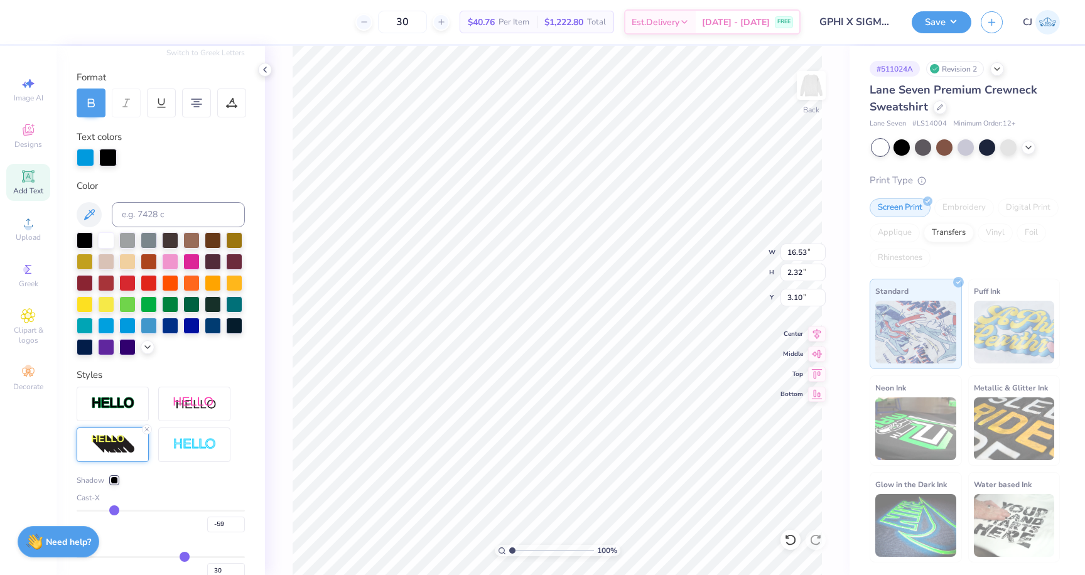
type input "-62"
type input "-64"
type input "-65"
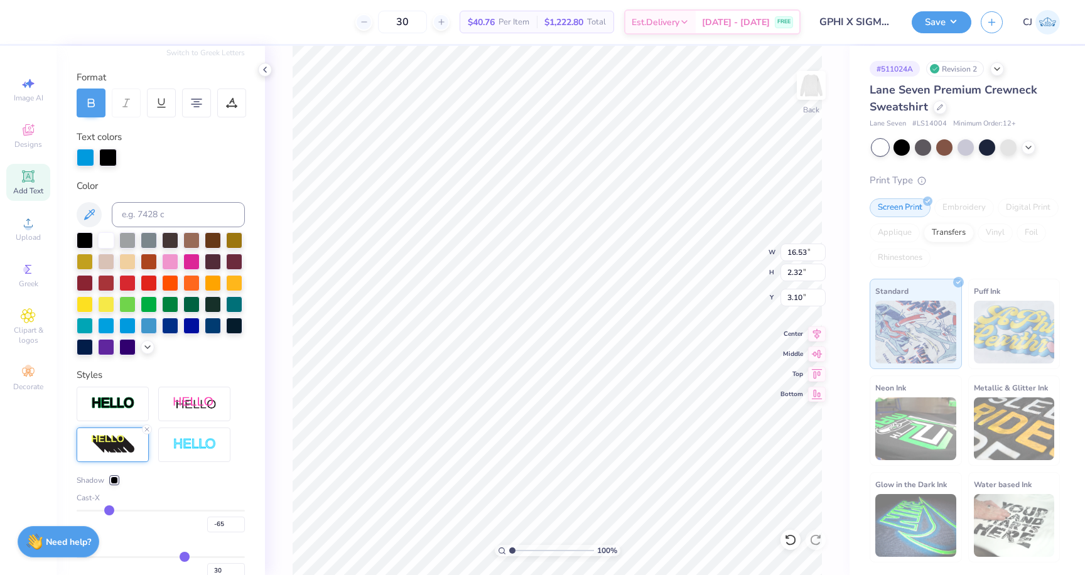
drag, startPoint x: 186, startPoint y: 508, endPoint x: 109, endPoint y: 511, distance: 77.3
type input "-65"
click at [109, 511] on input "range" at bounding box center [161, 511] width 168 height 2
type input "1.83"
type input "3.35"
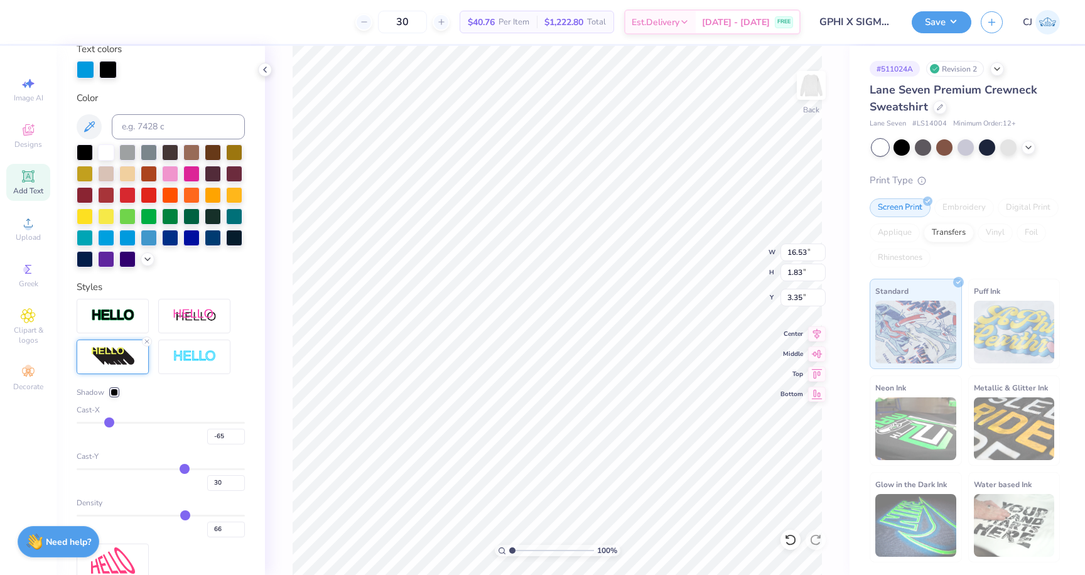
scroll to position [260, 0]
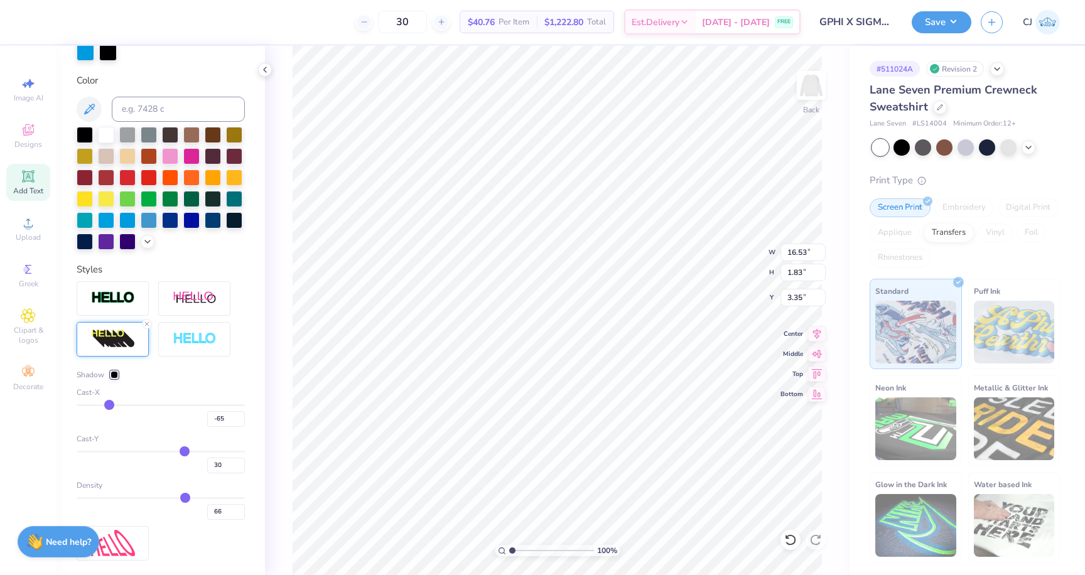
type input "-64"
type input "-63"
type input "-54"
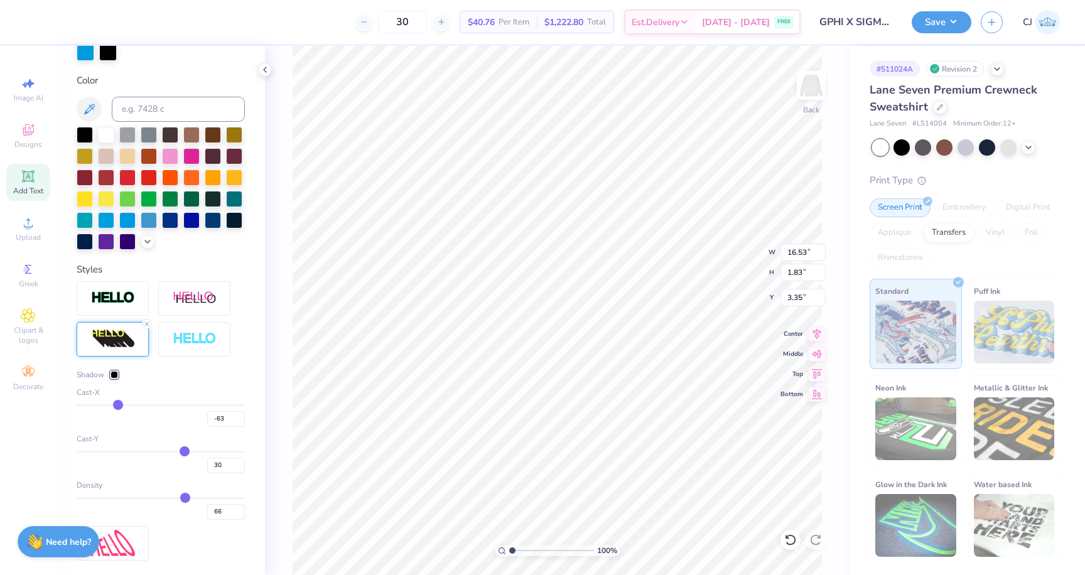
type input "-54"
type input "-38"
type input "-15"
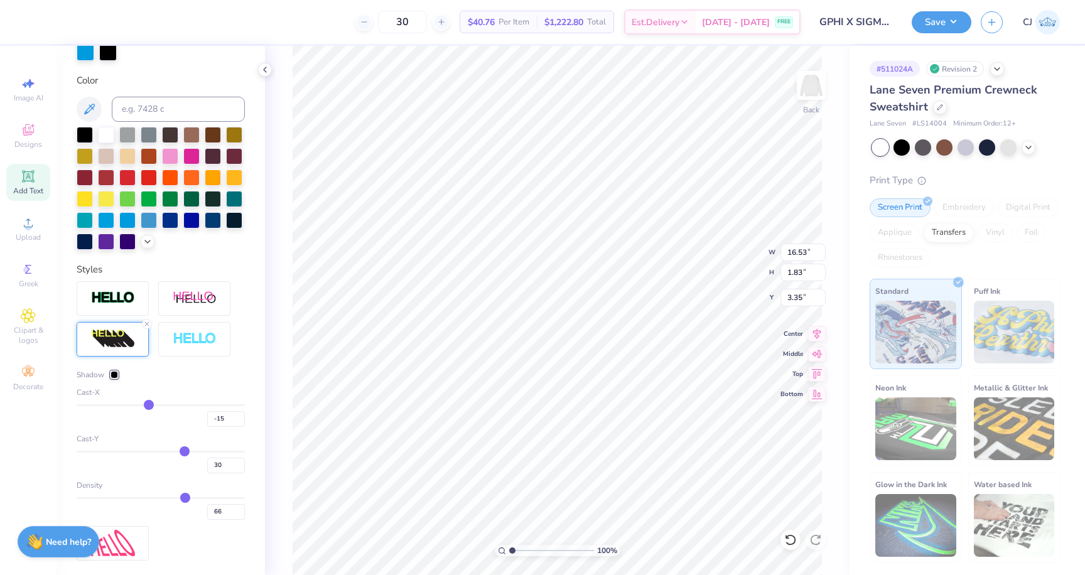
type input "-1"
type input "10"
type input "16"
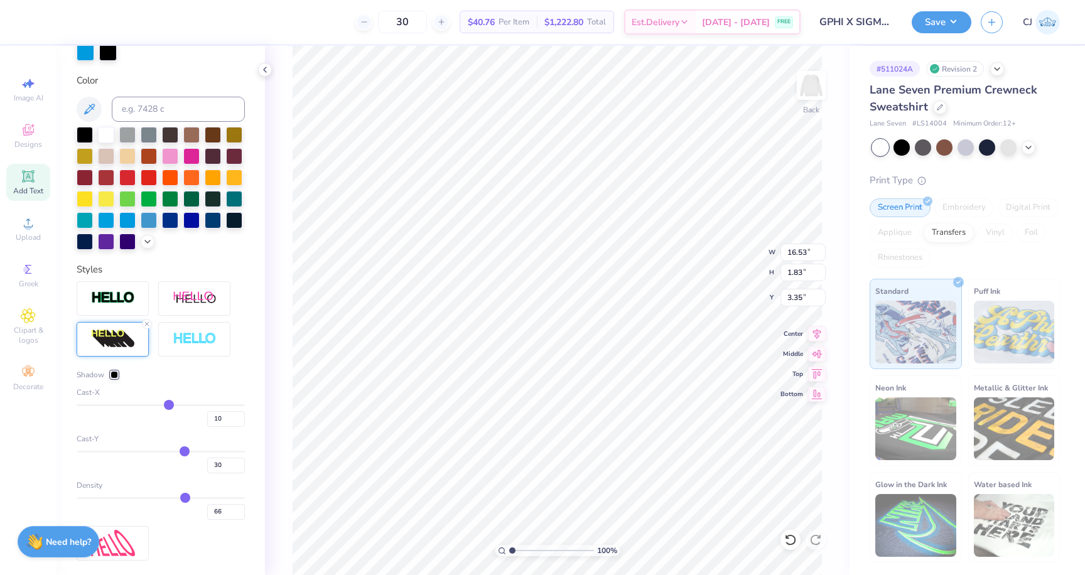
type input "16"
type input "18"
type input "19"
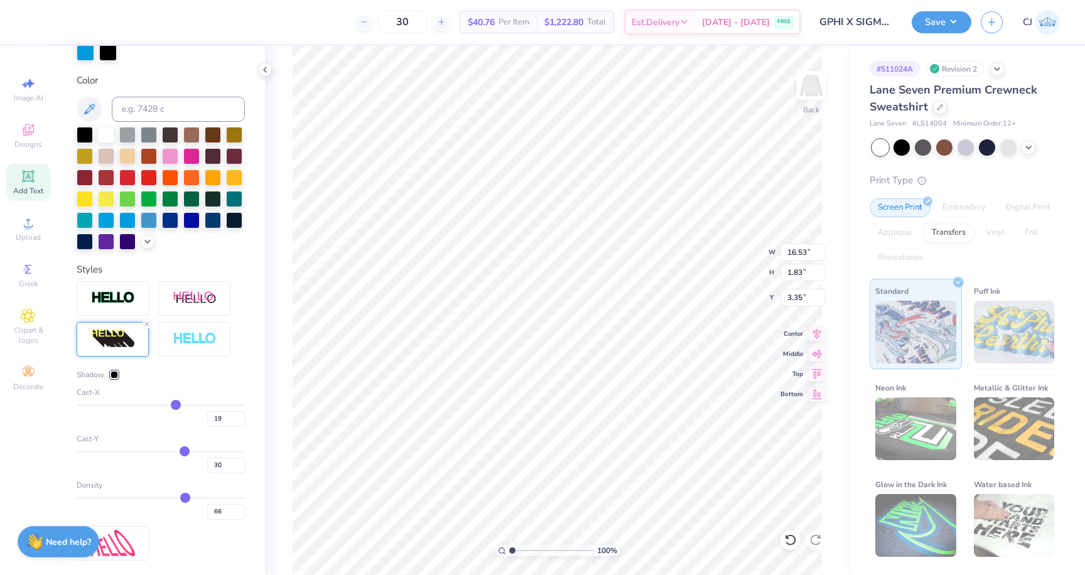
type input "20"
drag, startPoint x: 110, startPoint y: 405, endPoint x: 175, endPoint y: 409, distance: 65.4
type input "19"
click at [176, 406] on input "range" at bounding box center [161, 405] width 168 height 2
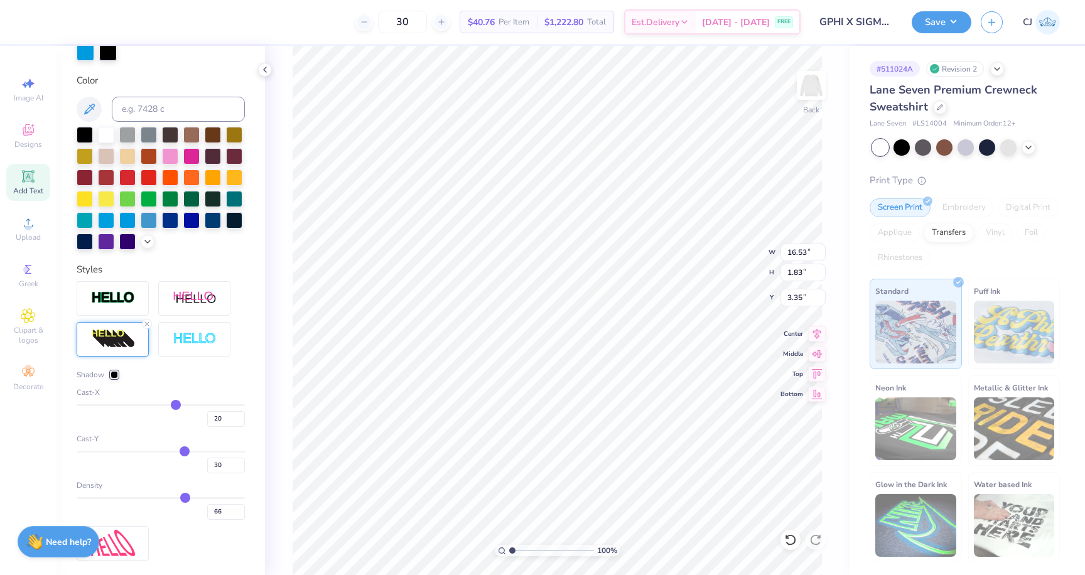
type input "19"
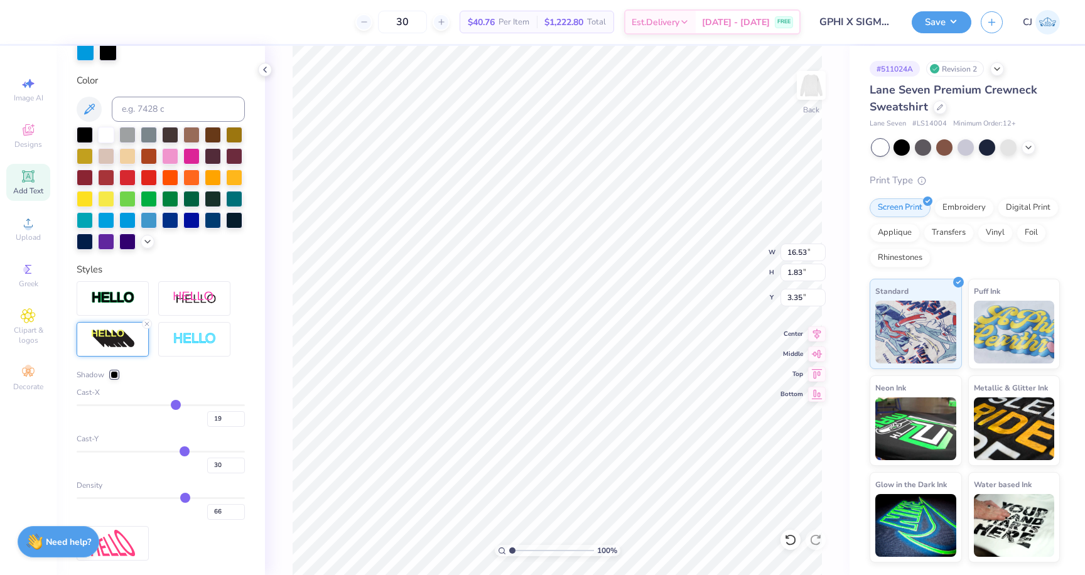
type input "11.92"
type input "17"
type input "14"
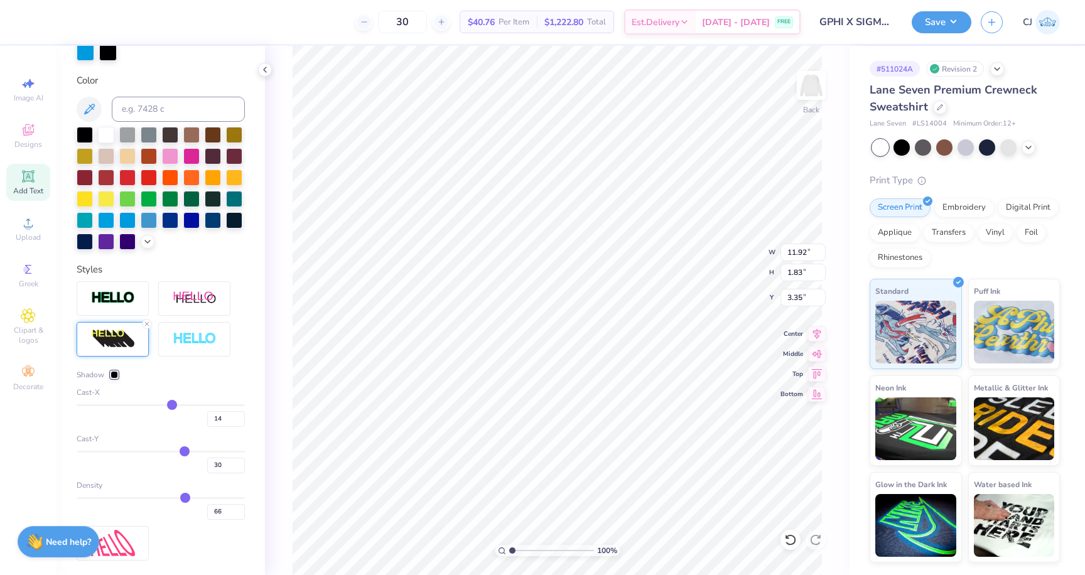
type input "9"
type input "5"
type input "1"
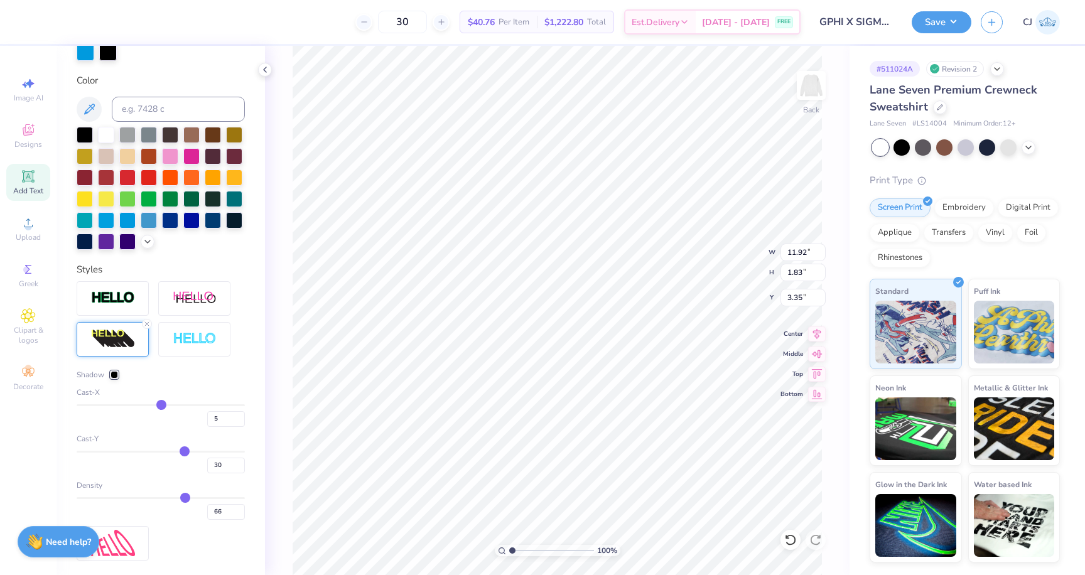
type input "1"
type input "-1"
type input "-3"
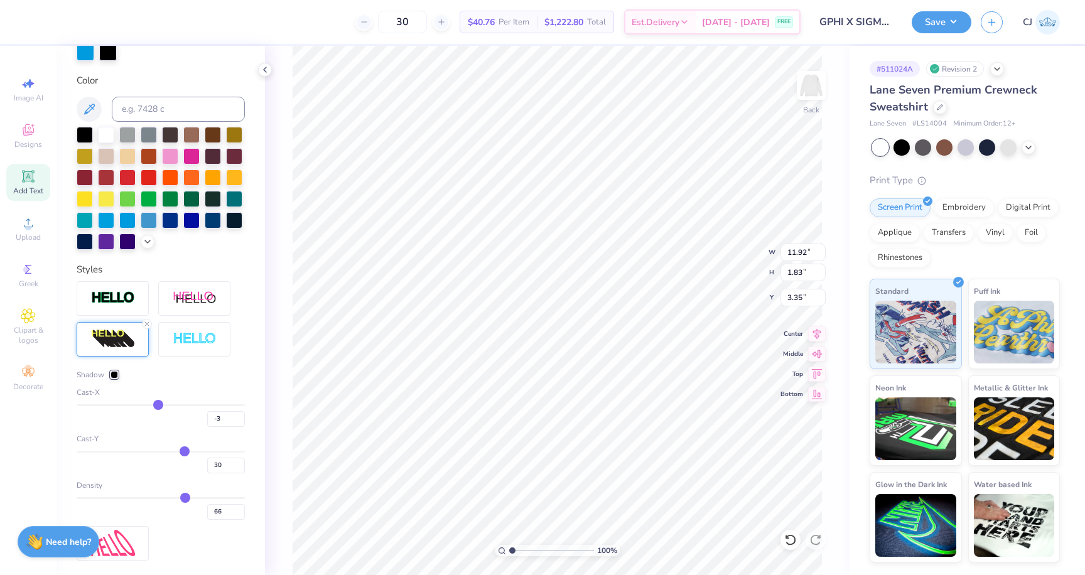
type input "-4"
type input "-5"
drag, startPoint x: 175, startPoint y: 408, endPoint x: 156, endPoint y: 406, distance: 18.9
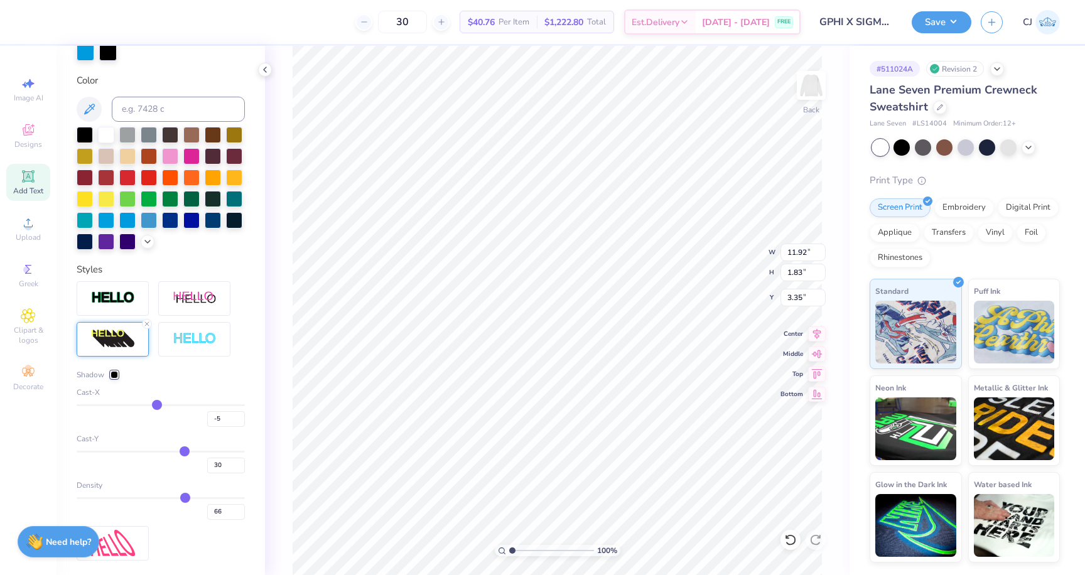
type input "-5"
click at [156, 406] on input "range" at bounding box center [161, 405] width 168 height 2
type input "10.52"
type input "29"
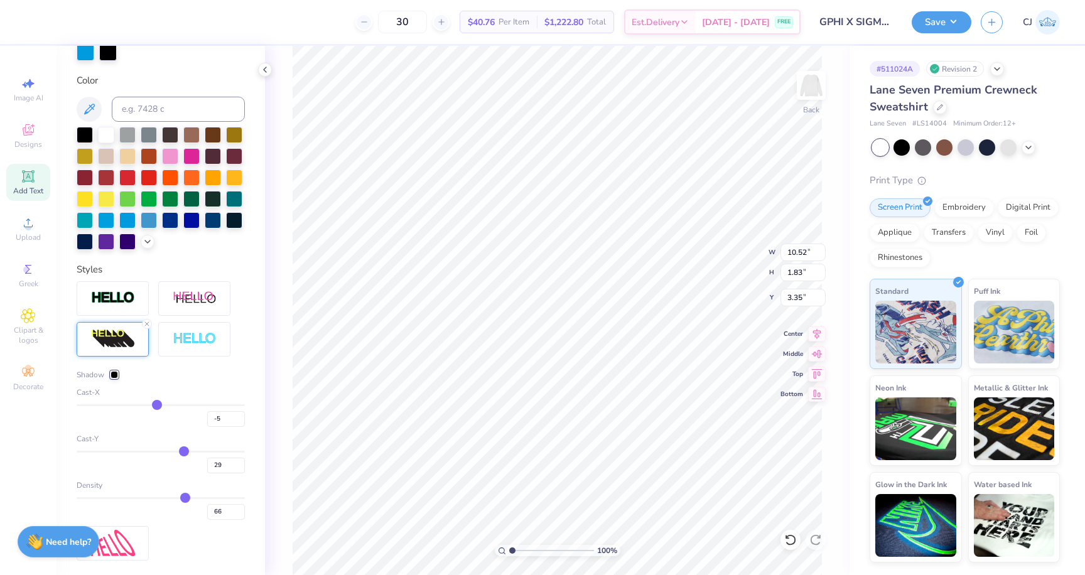
type input "11"
type input "-6"
type input "-21"
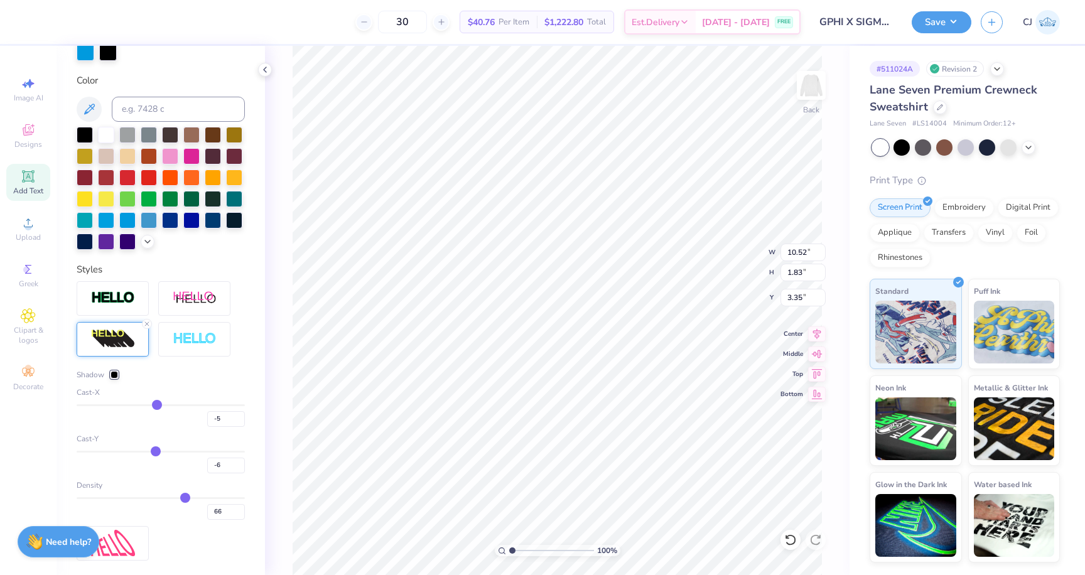
type input "-21"
type input "-28"
type input "-32"
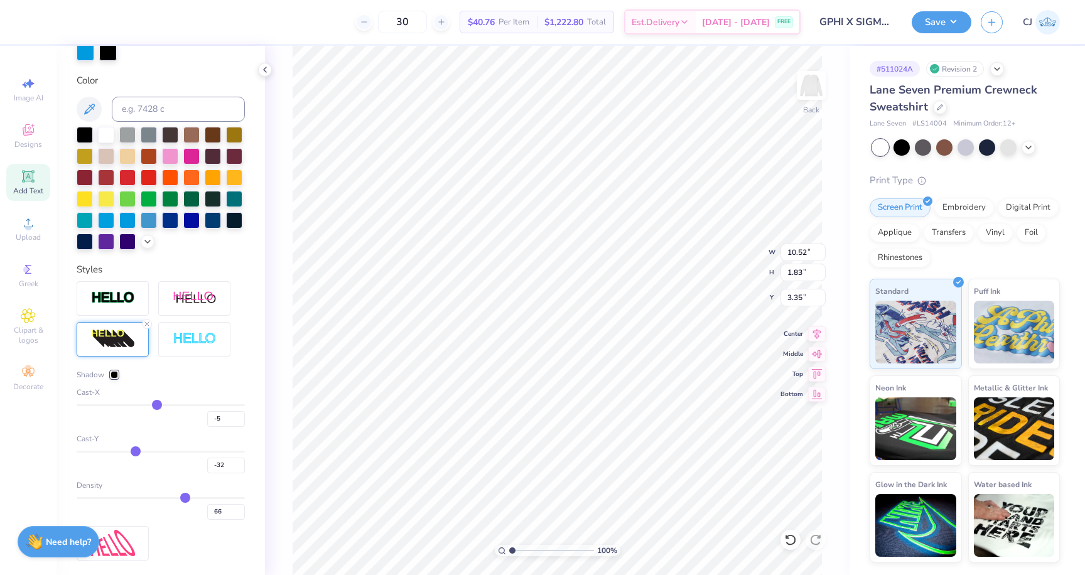
type input "-34"
drag, startPoint x: 186, startPoint y: 454, endPoint x: 133, endPoint y: 453, distance: 52.7
click at [133, 453] on input "range" at bounding box center [161, 452] width 168 height 2
drag, startPoint x: 133, startPoint y: 453, endPoint x: 186, endPoint y: 456, distance: 52.8
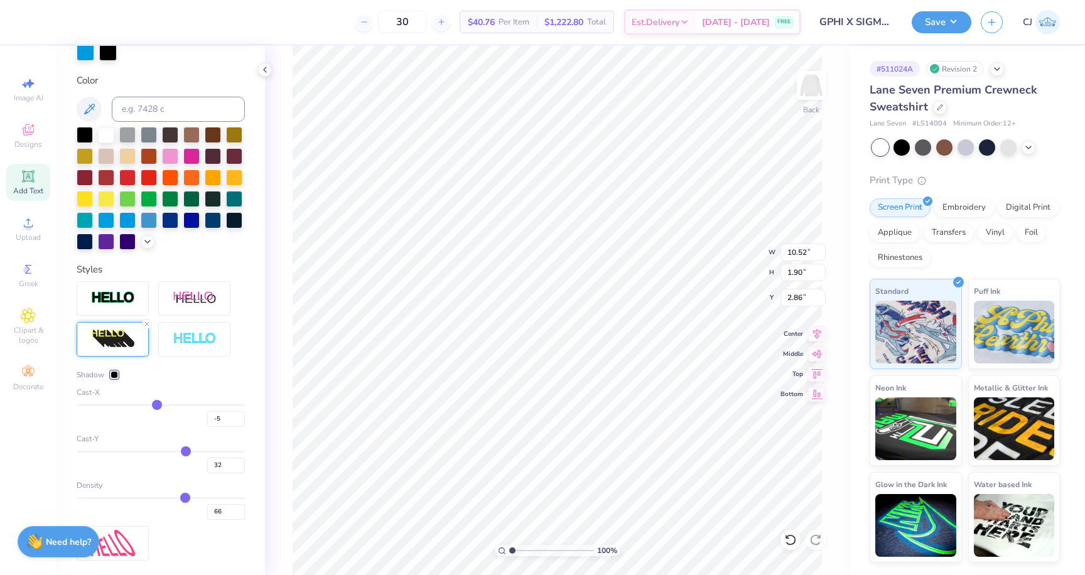
click at [186, 453] on input "range" at bounding box center [161, 452] width 168 height 2
drag, startPoint x: 188, startPoint y: 493, endPoint x: 145, endPoint y: 499, distance: 43.1
click at [145, 499] on input "range" at bounding box center [161, 498] width 168 height 2
drag, startPoint x: 145, startPoint y: 499, endPoint x: 124, endPoint y: 498, distance: 20.7
click at [124, 498] on input "range" at bounding box center [161, 498] width 168 height 2
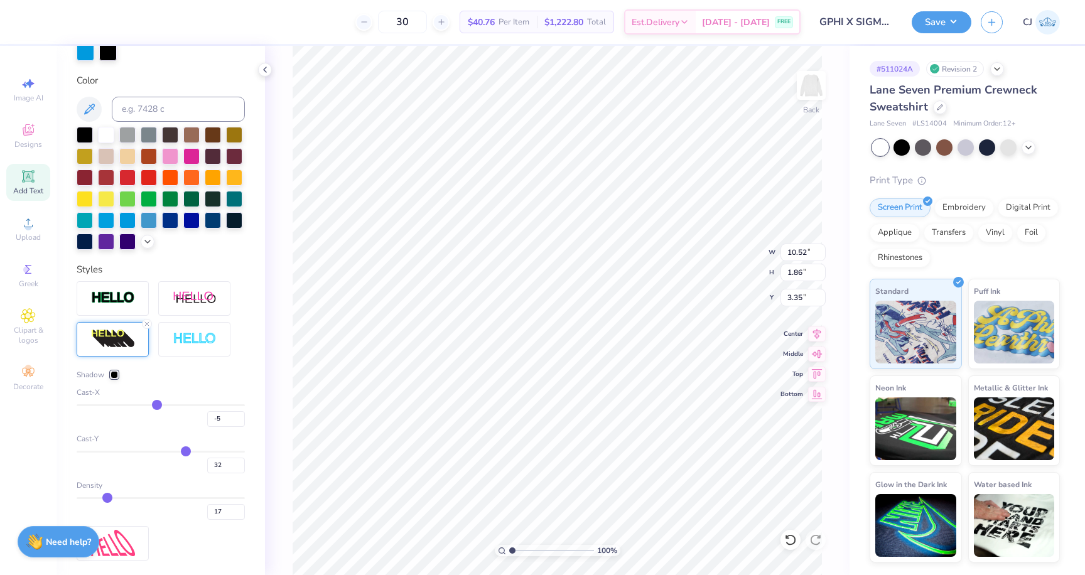
drag, startPoint x: 124, startPoint y: 498, endPoint x: 107, endPoint y: 496, distance: 17.8
click at [107, 497] on input "range" at bounding box center [161, 498] width 168 height 2
click at [789, 542] on icon at bounding box center [790, 540] width 13 height 13
click at [794, 536] on icon at bounding box center [790, 540] width 13 height 13
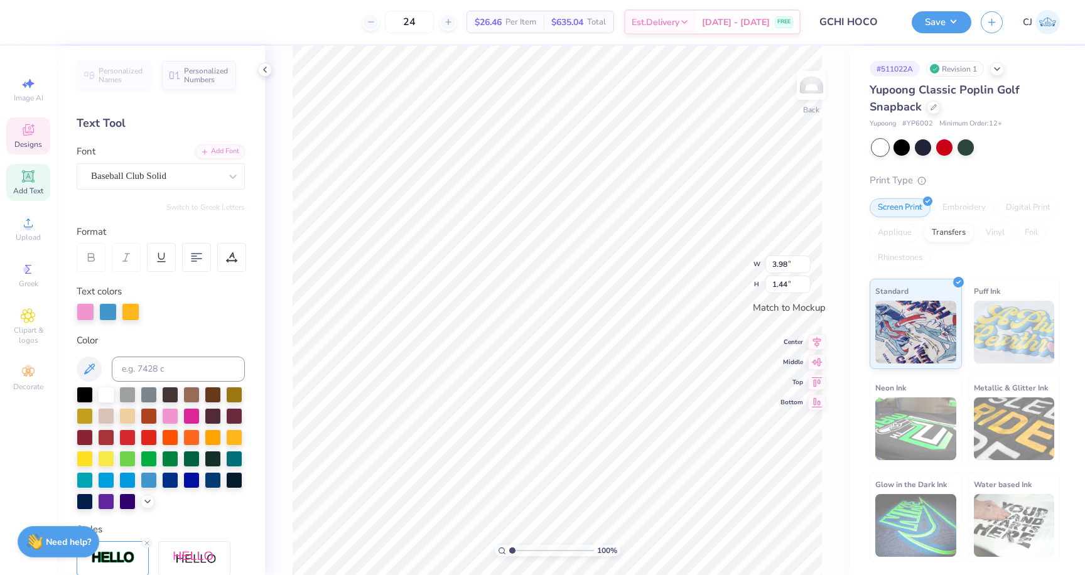
type textarea "Gphi"
type input "3.62"
type input "1.31"
type input "1.83"
type input "0.36"
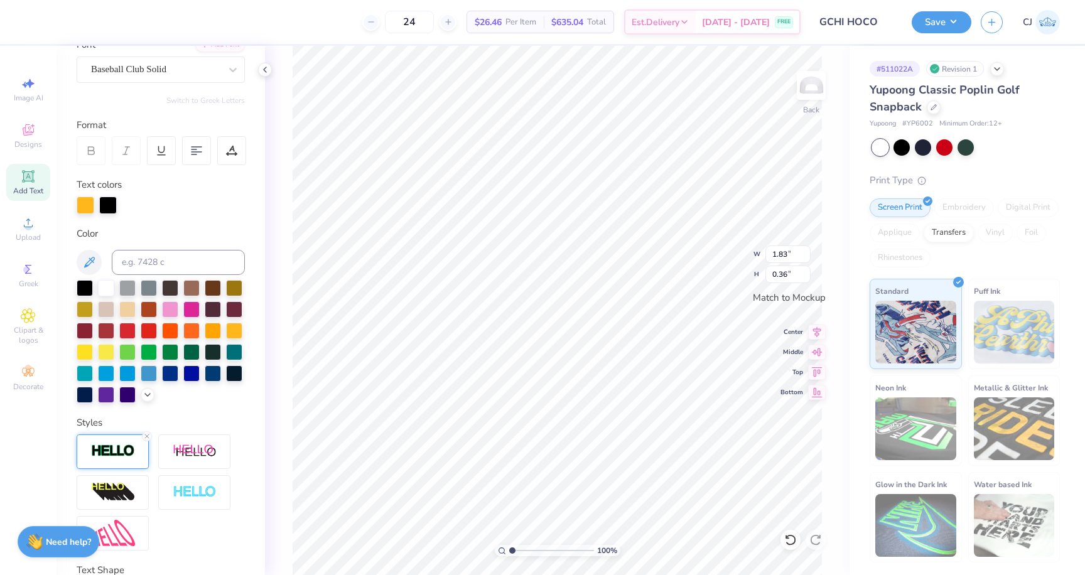
scroll to position [117, 0]
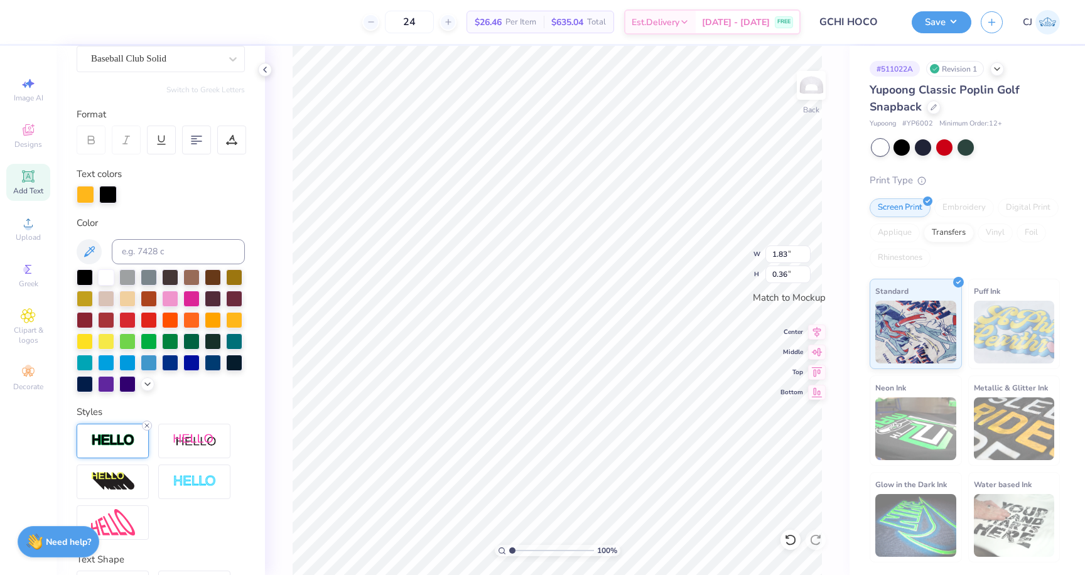
click at [146, 426] on icon at bounding box center [147, 426] width 8 height 8
type input "1.82"
type input "0.34"
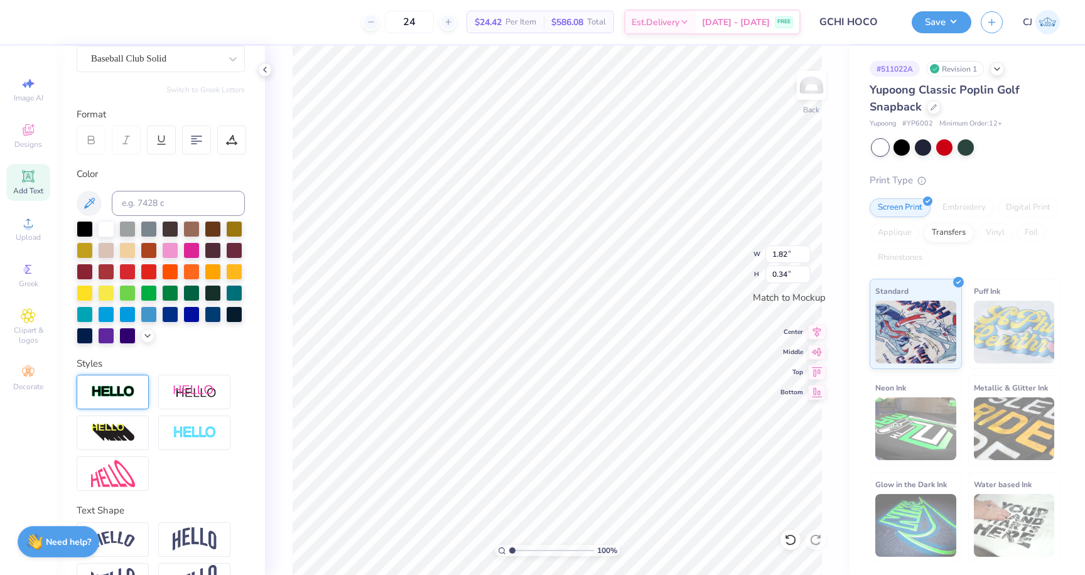
type input "3.62"
type input "1.31"
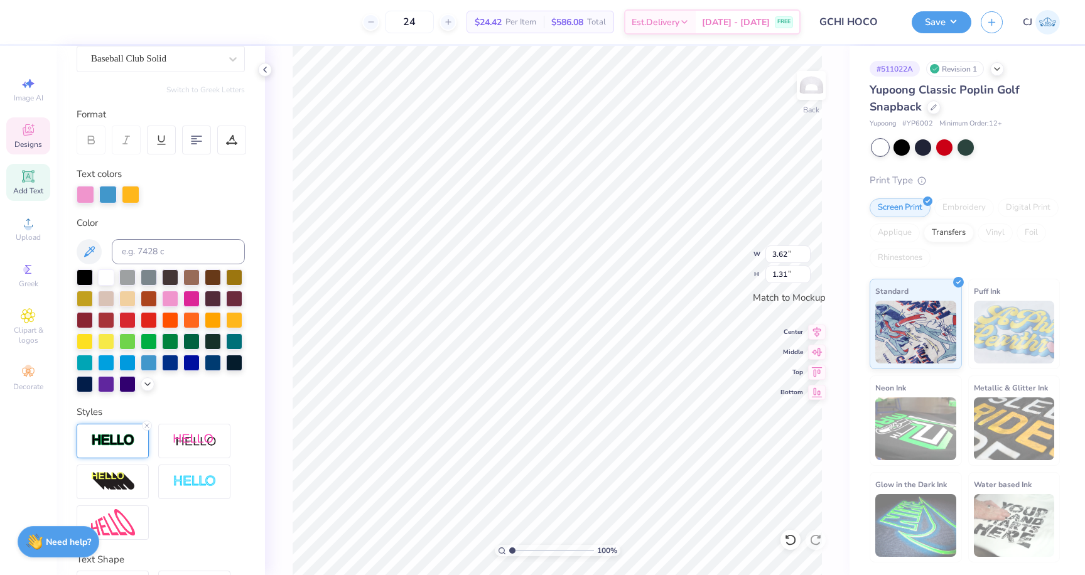
type input "3.03"
type input "1.10"
type input "2.43"
type input "0.88"
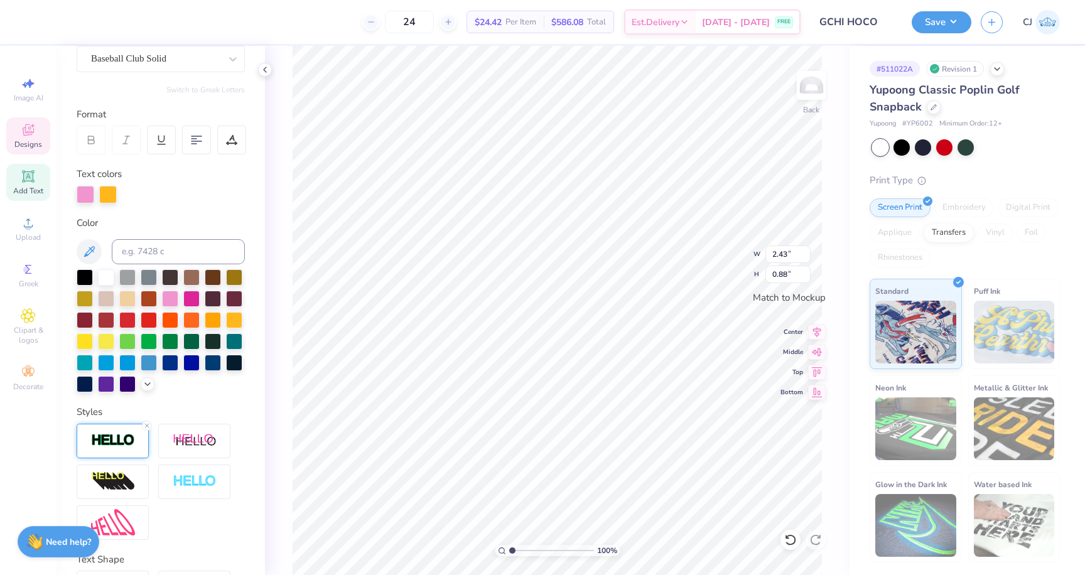
type textarea "SIGMA CHI"
click at [86, 192] on div at bounding box center [86, 195] width 18 height 18
click at [89, 198] on div at bounding box center [86, 195] width 18 height 18
click at [31, 22] on div at bounding box center [34, 21] width 18 height 18
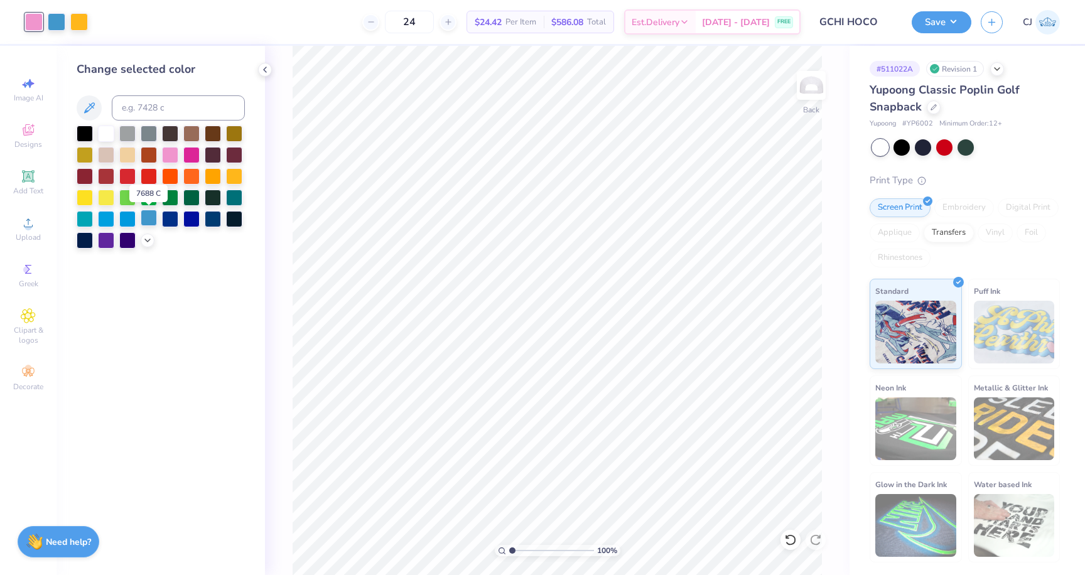
click at [148, 217] on div at bounding box center [149, 218] width 16 height 16
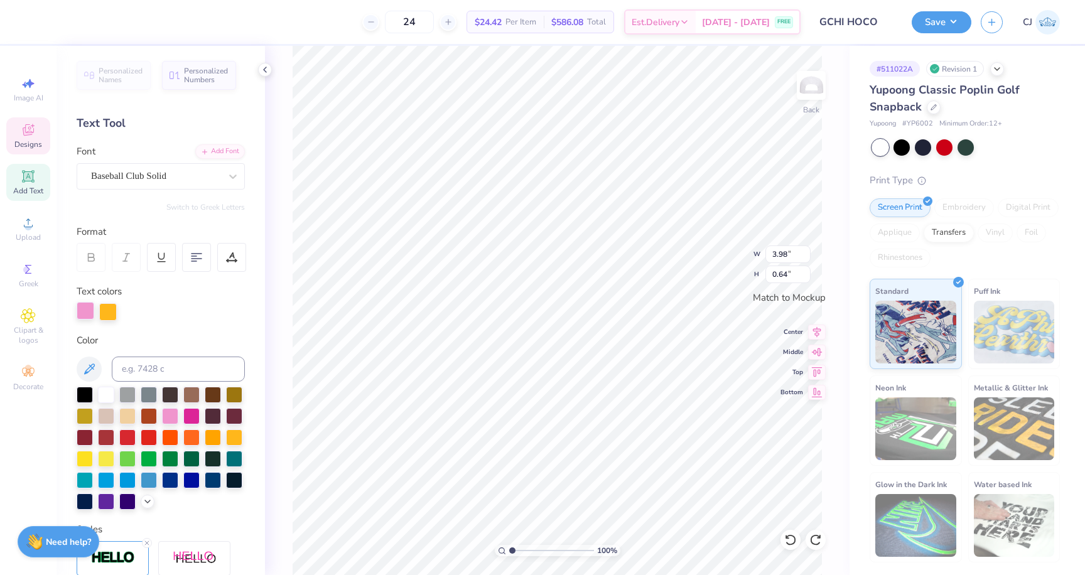
click at [81, 309] on div at bounding box center [86, 311] width 18 height 18
click at [151, 476] on div at bounding box center [149, 479] width 16 height 16
type textarea "X"
click at [149, 541] on icon at bounding box center [147, 543] width 8 height 8
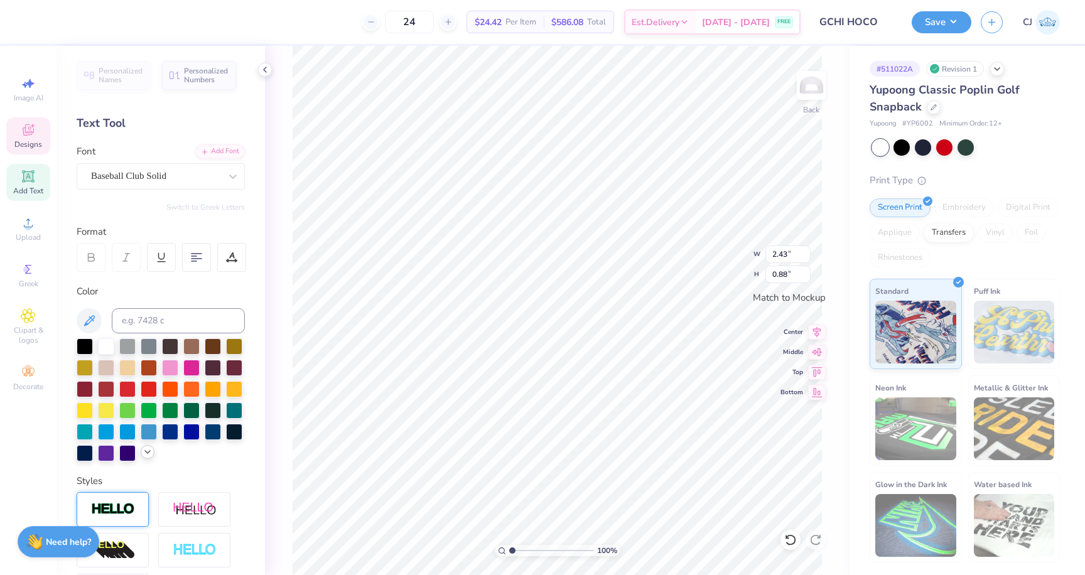
click at [148, 456] on icon at bounding box center [147, 452] width 10 height 10
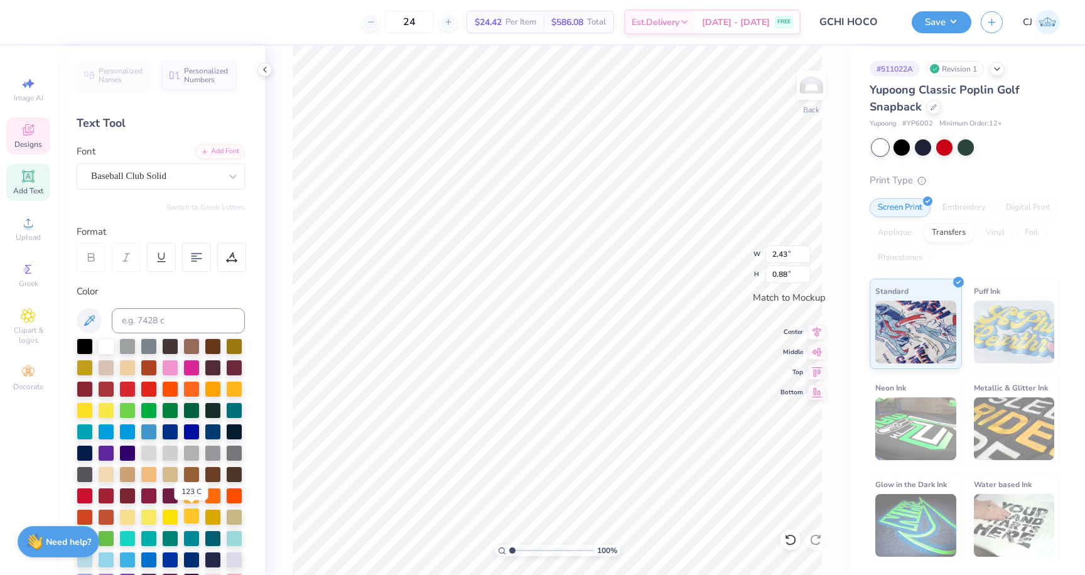
click at [195, 517] on div at bounding box center [191, 516] width 16 height 16
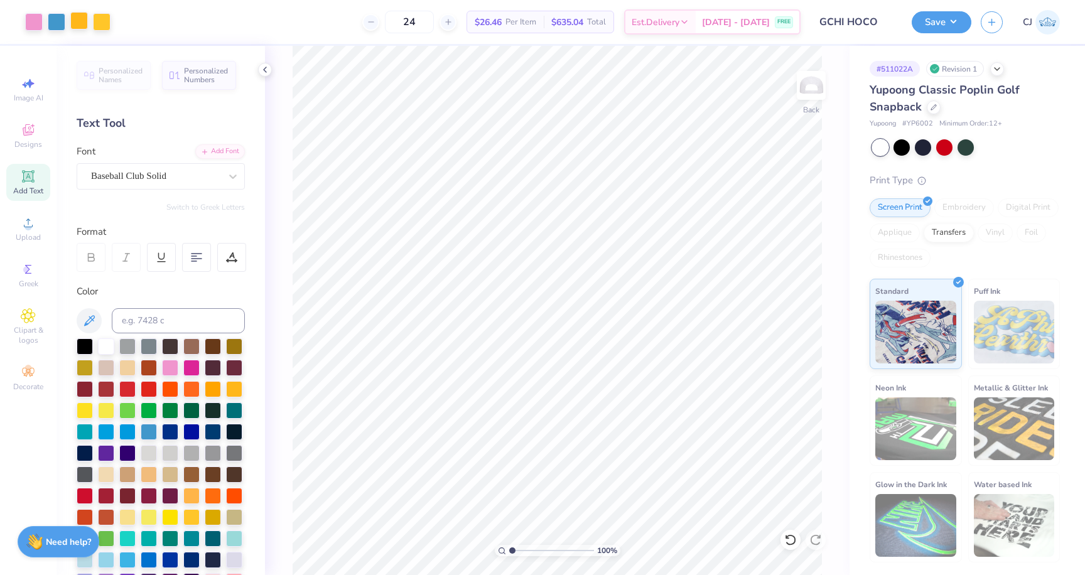
click at [79, 23] on div at bounding box center [79, 21] width 18 height 18
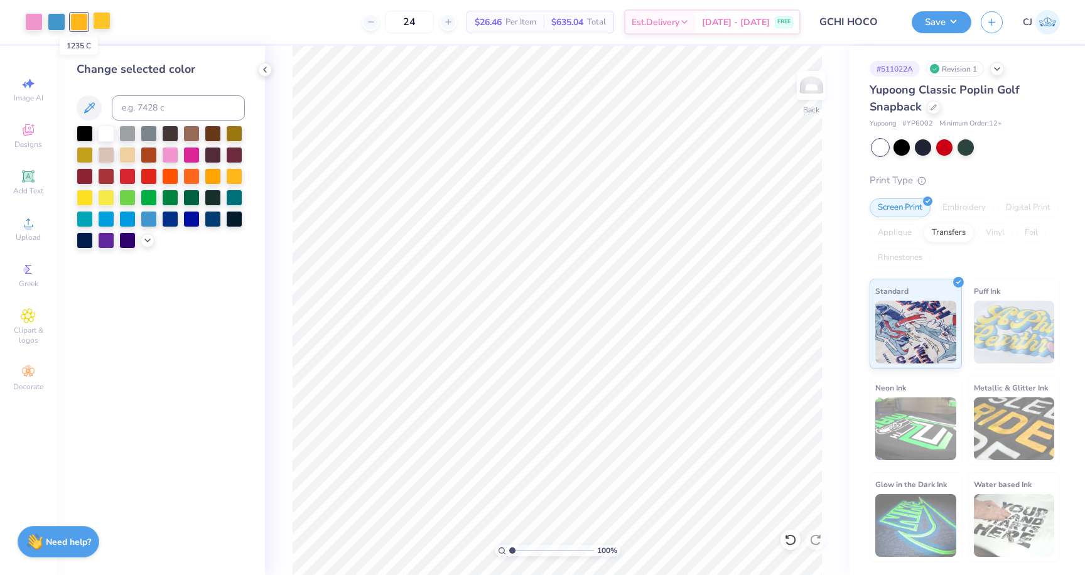
click at [106, 22] on div at bounding box center [102, 21] width 18 height 18
click at [148, 238] on icon at bounding box center [147, 239] width 10 height 10
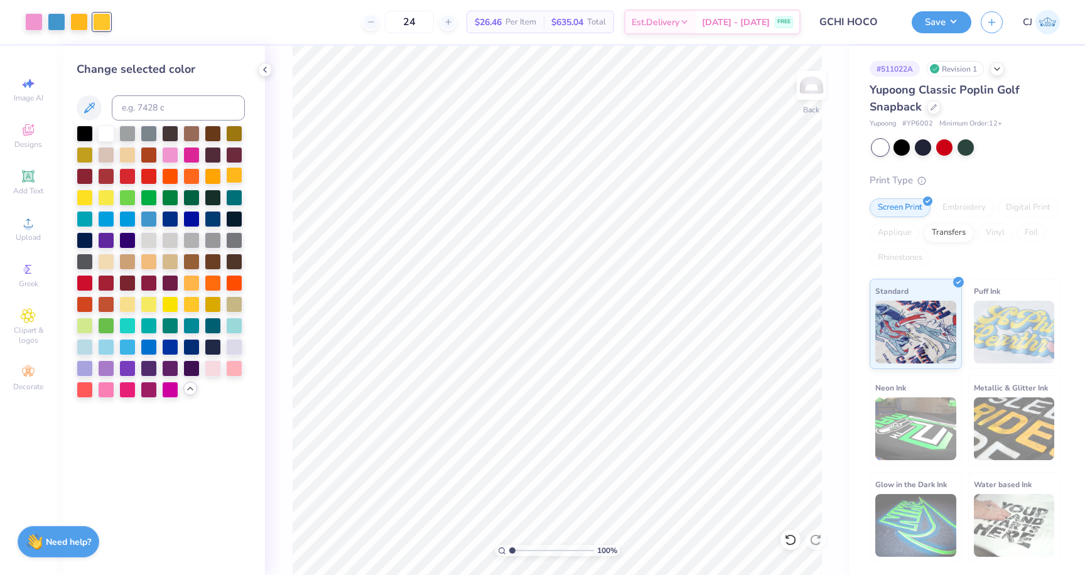
click at [236, 176] on div at bounding box center [234, 175] width 16 height 16
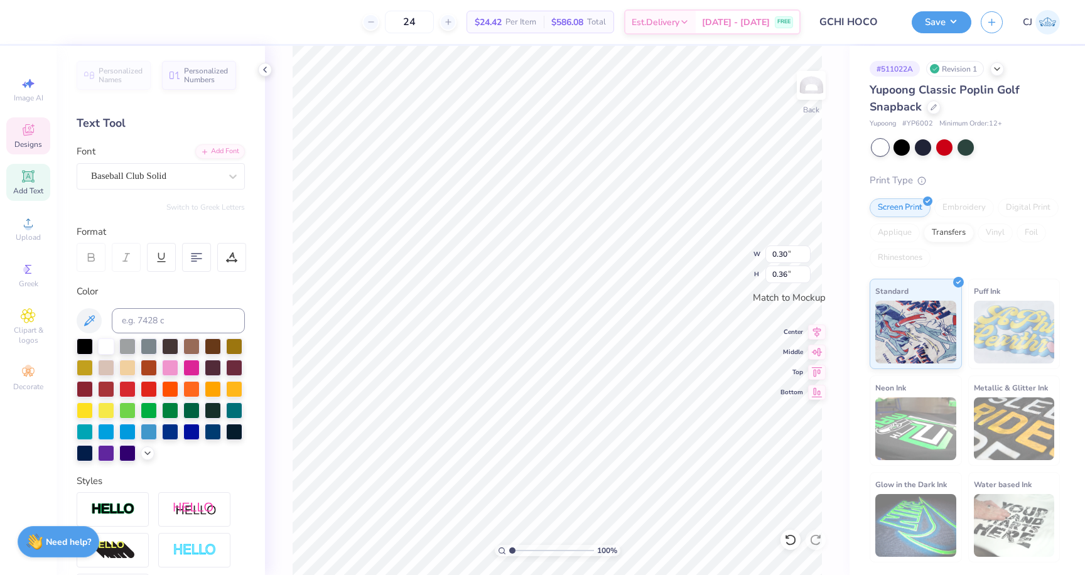
type input "0.30"
type input "0.36"
type input "0.44"
type input "0.54"
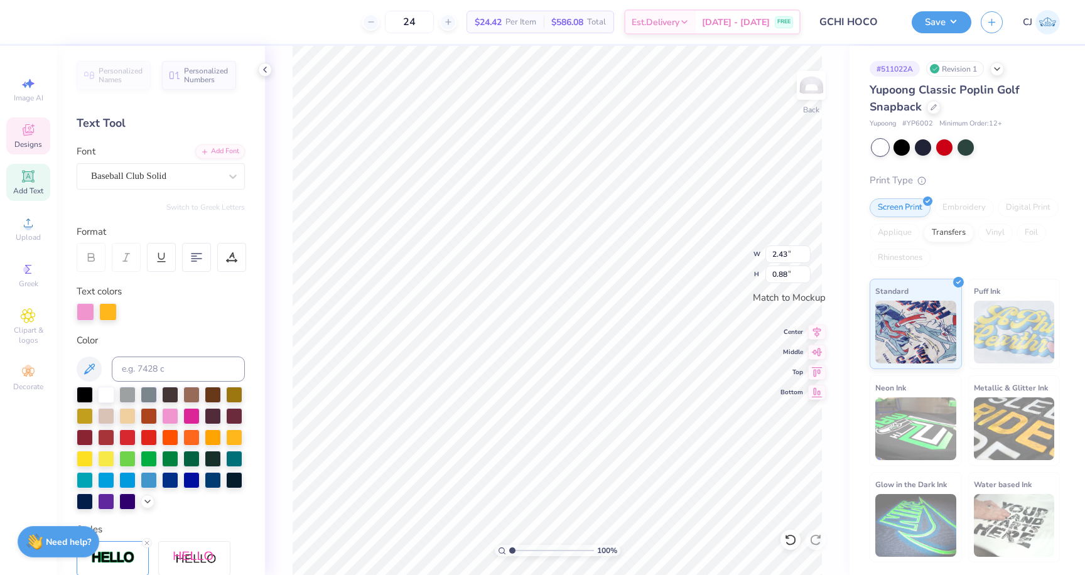
type input "2.12"
type input "0.77"
type input "1.74"
type input "0.63"
type input "1.74"
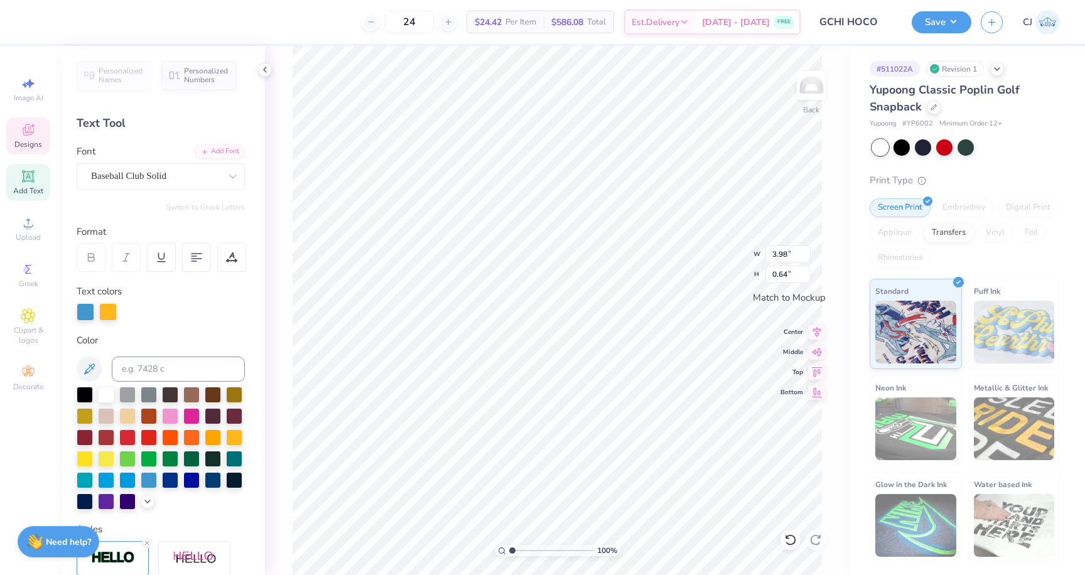
type input "0.63"
type input "3.98"
type input "0.64"
type input "1.74"
type input "0.63"
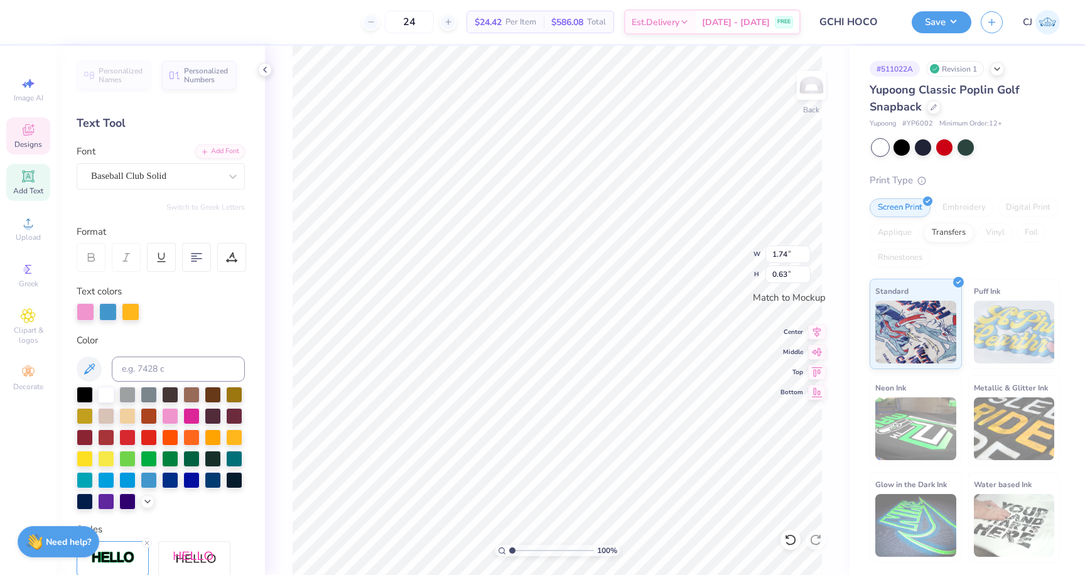
type input "3.98"
type input "0.64"
type input "1.74"
type input "0.63"
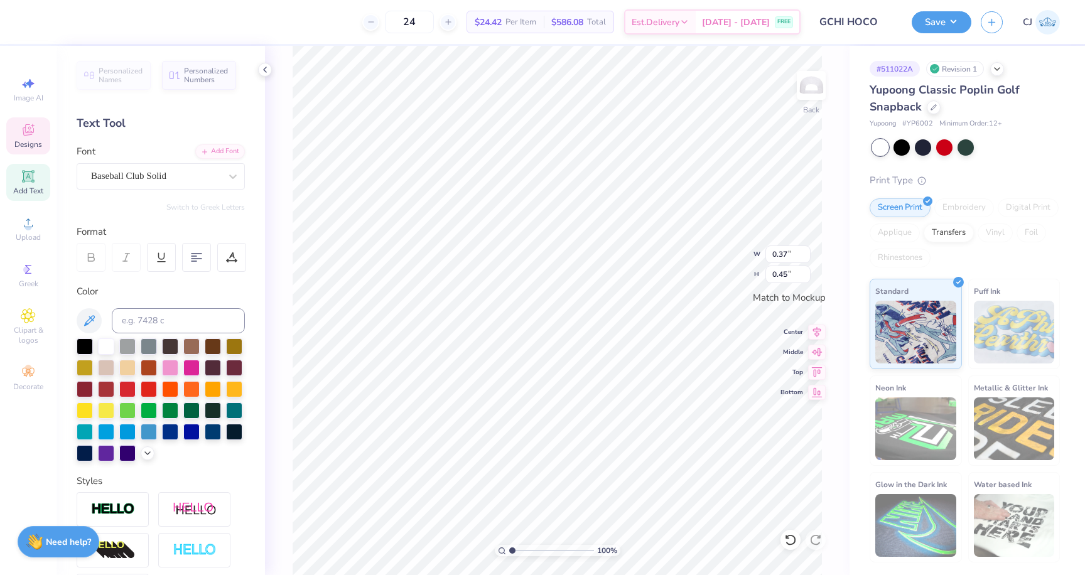
type input "0.37"
type input "0.45"
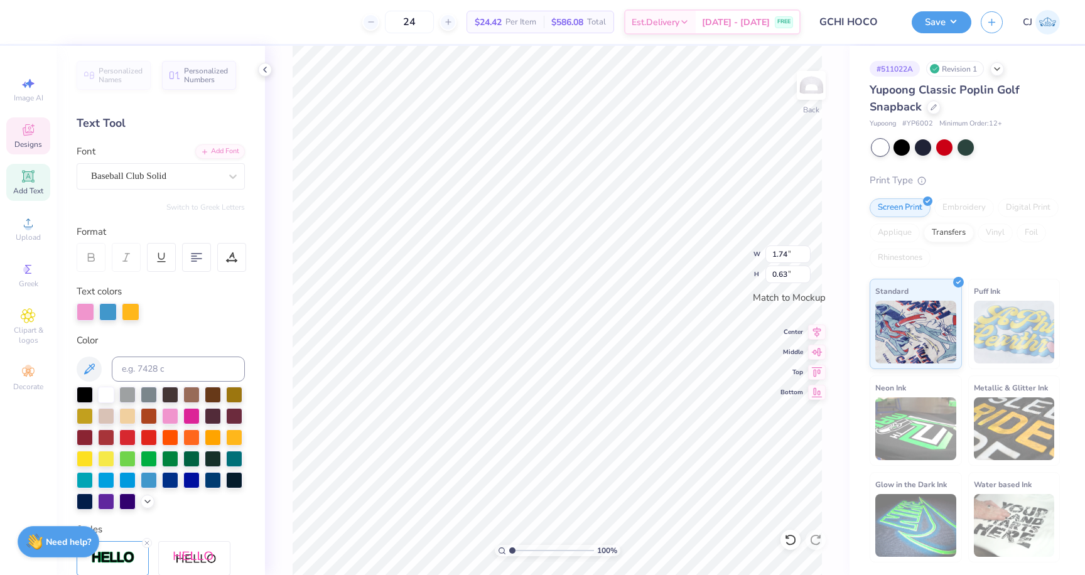
type input "0.37"
type input "0.45"
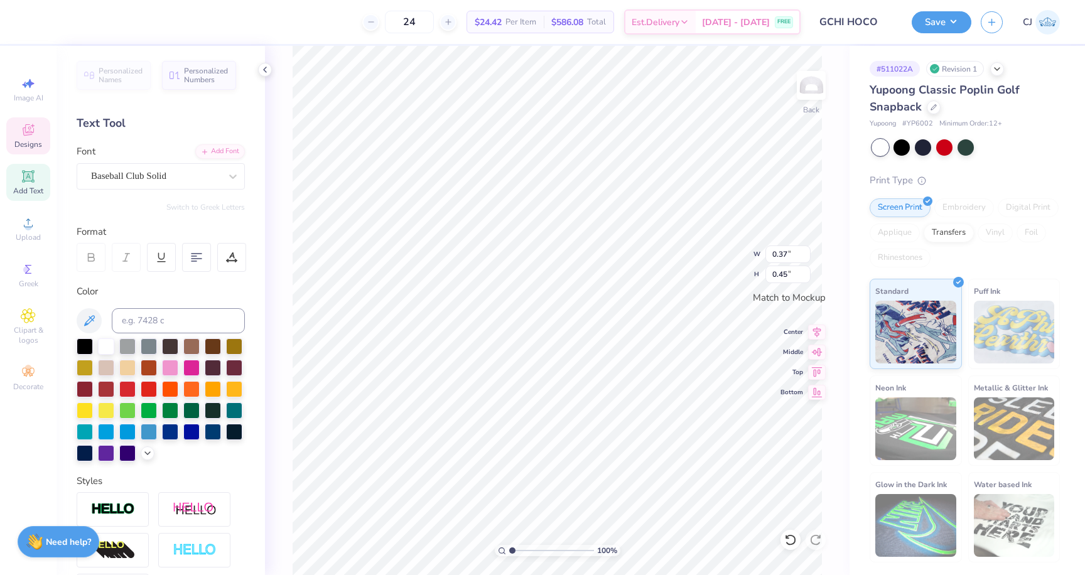
type input "1.74"
type input "0.63"
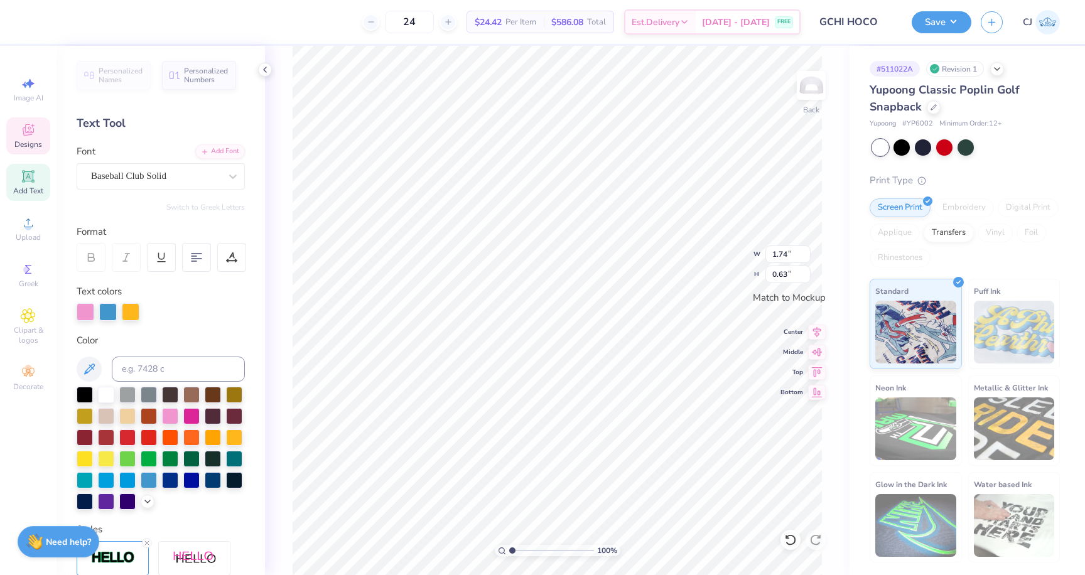
type input "3.98"
type input "0.64"
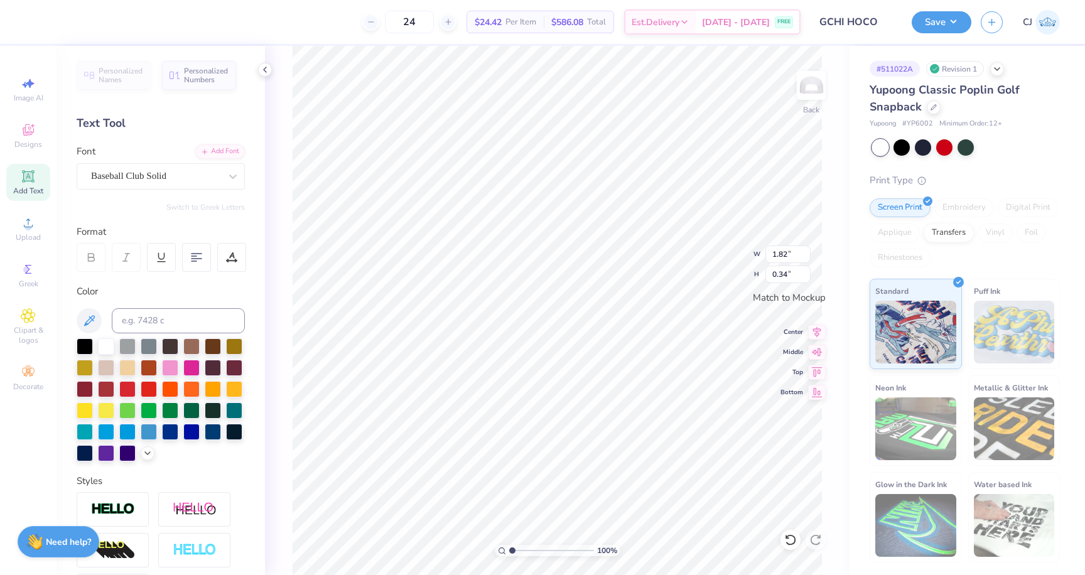
scroll to position [0, 1]
type textarea "hoco '25"
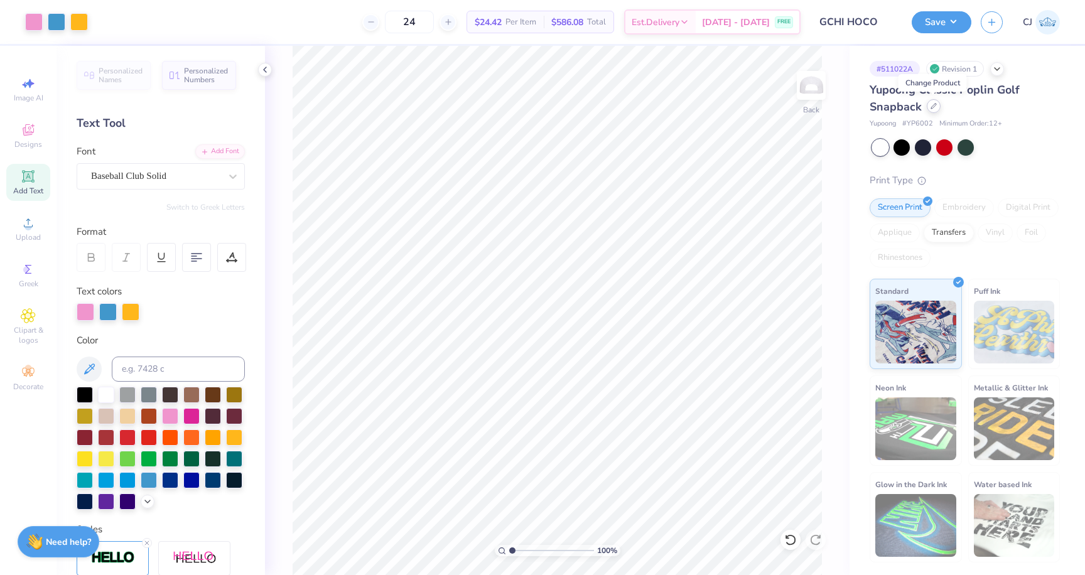
click at [935, 108] on icon at bounding box center [933, 106] width 6 height 6
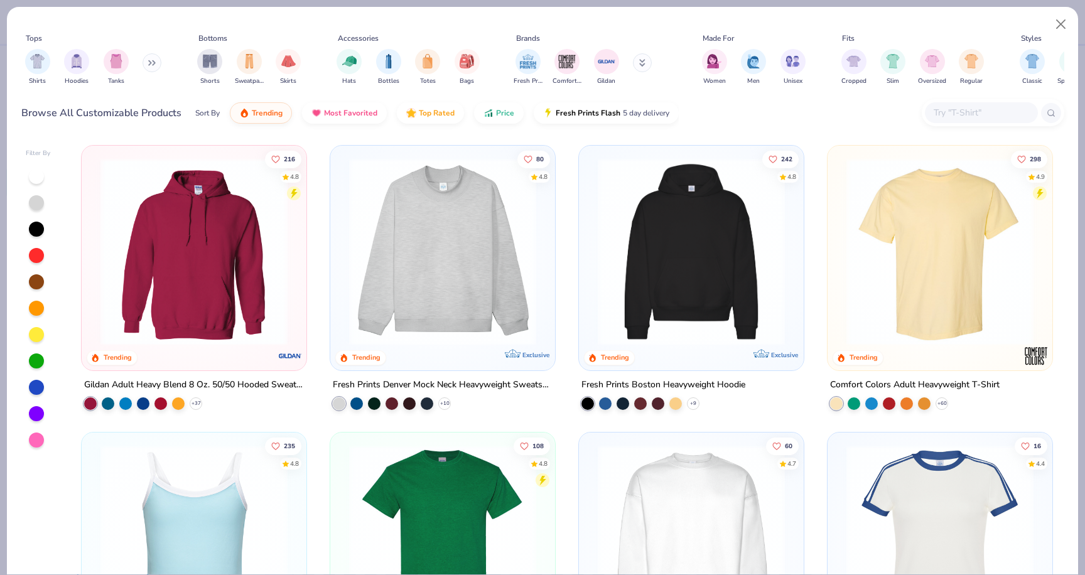
click at [958, 114] on input "text" at bounding box center [980, 112] width 97 height 14
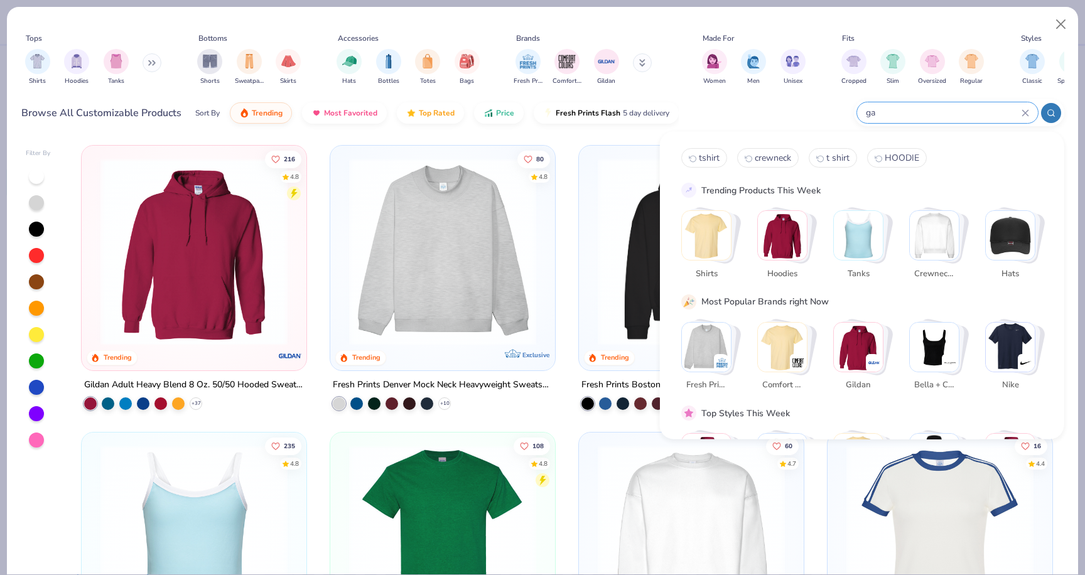
type input "g"
type input "hat"
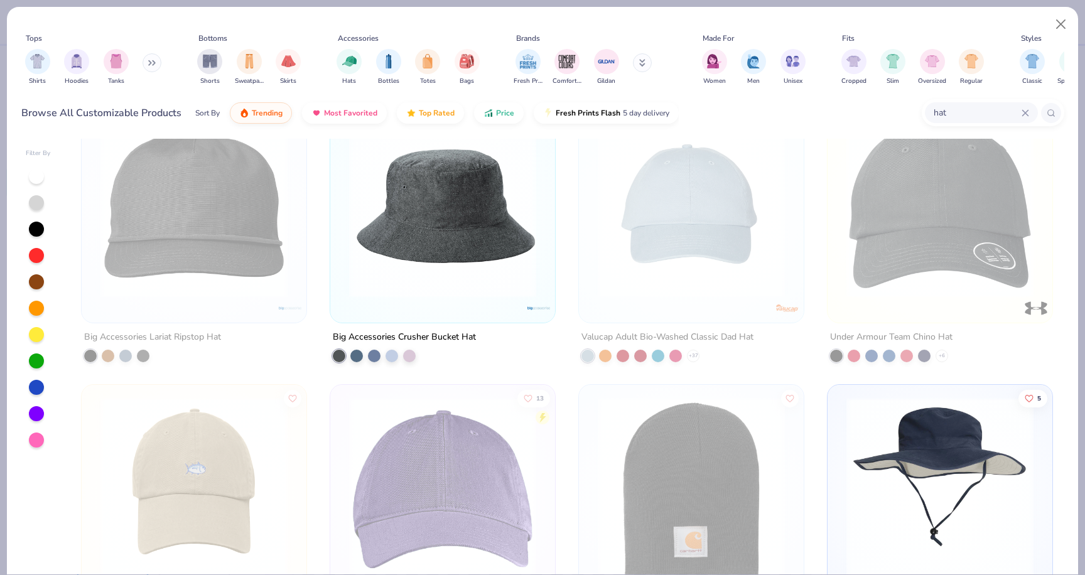
scroll to position [1188, 0]
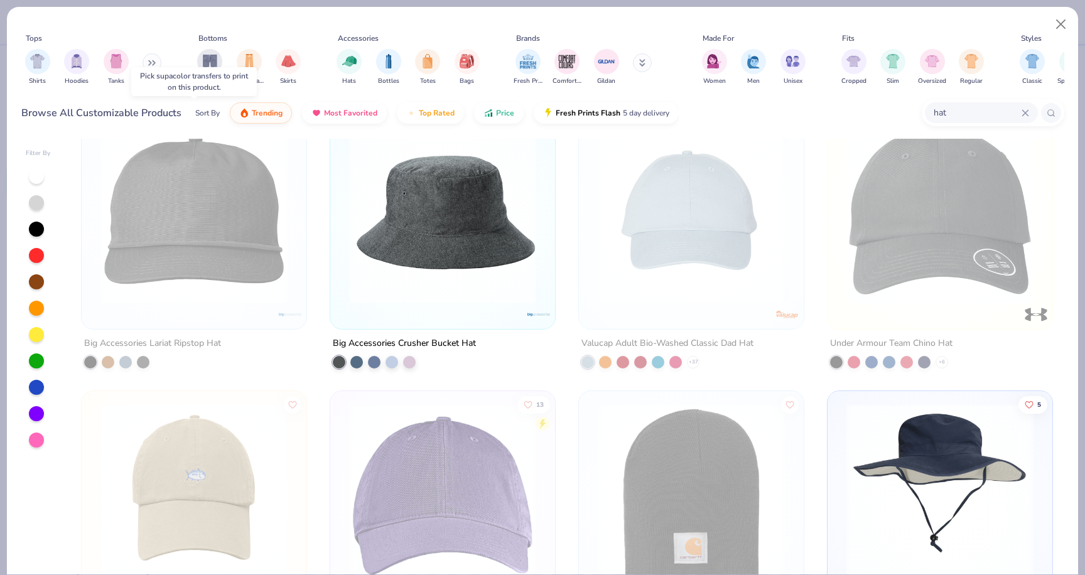
click at [226, 185] on img at bounding box center [194, 210] width 200 height 187
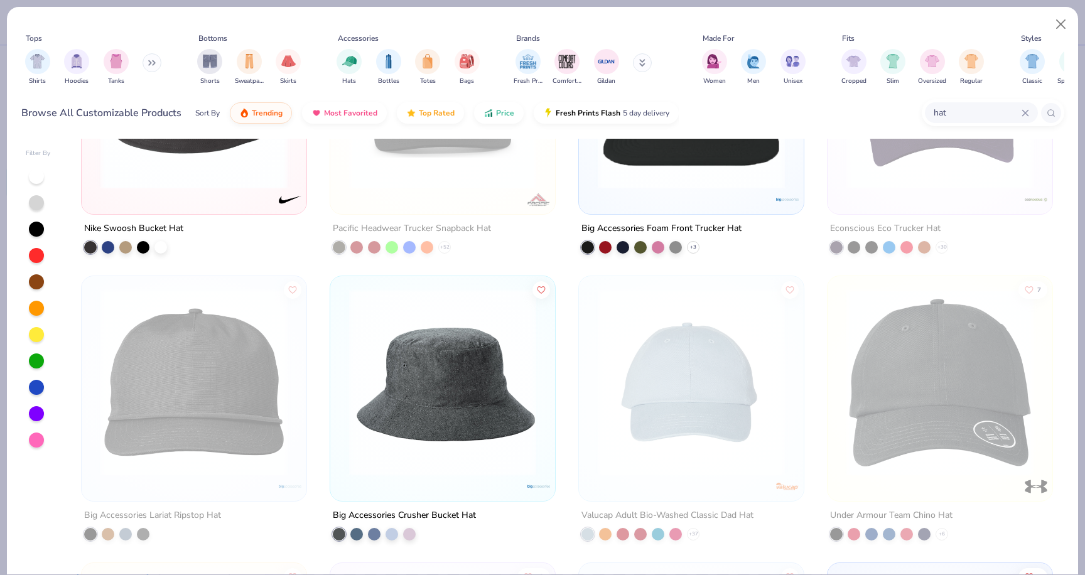
scroll to position [692, 0]
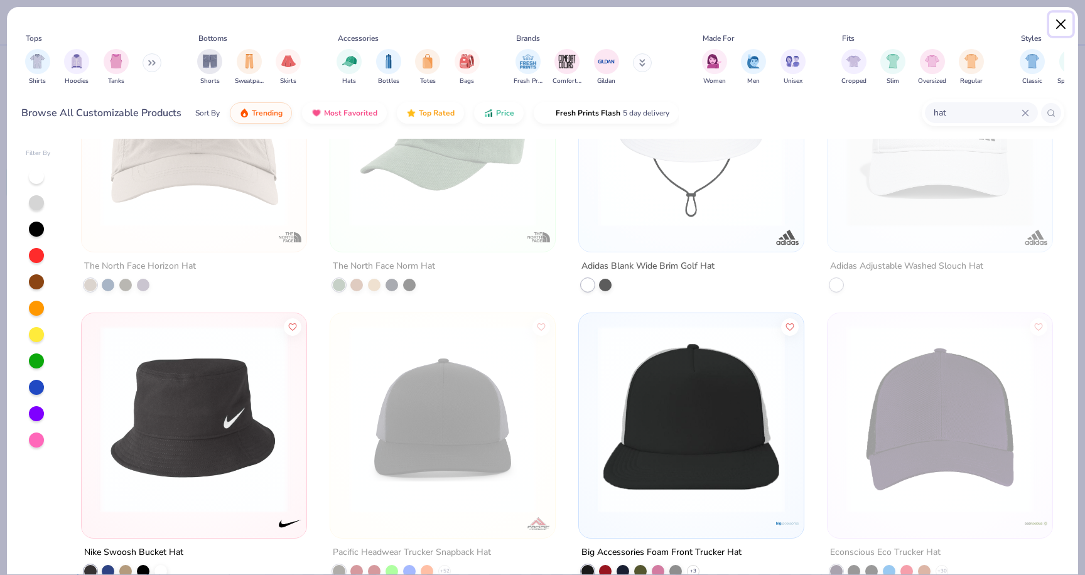
click at [1058, 23] on button "Close" at bounding box center [1061, 25] width 24 height 24
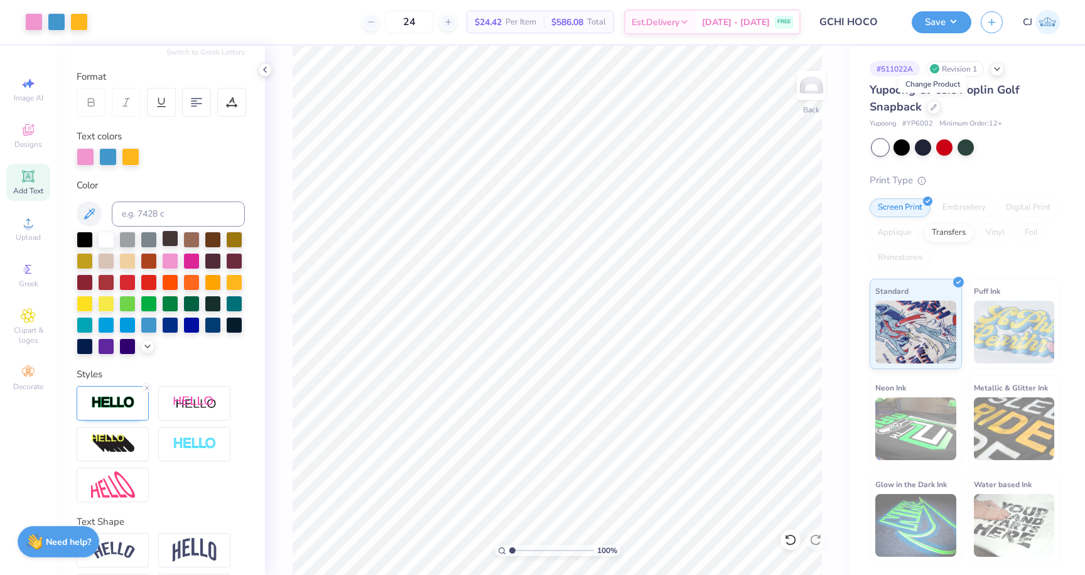
scroll to position [203, 0]
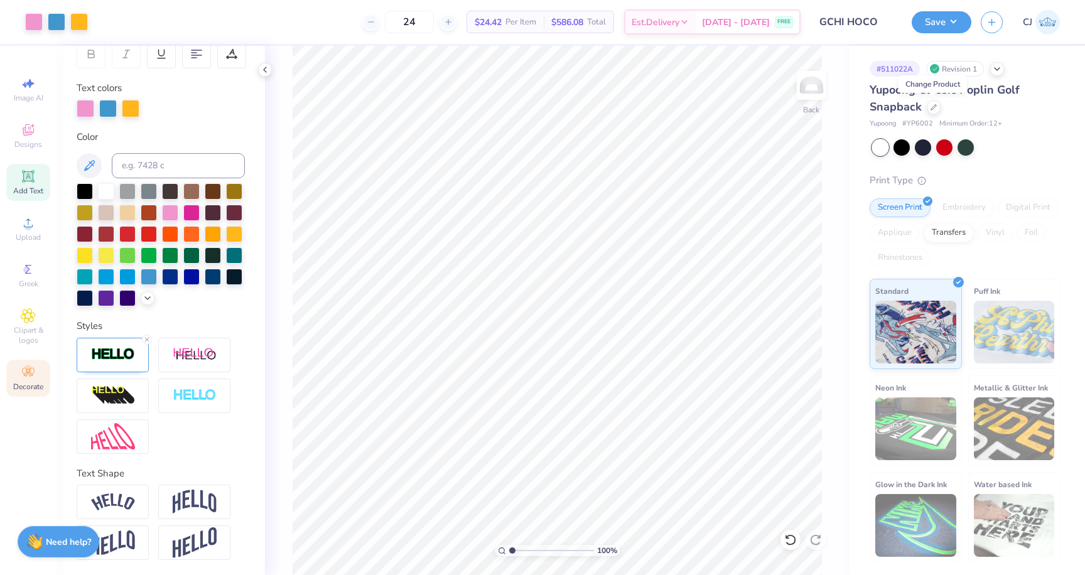
click at [29, 372] on icon at bounding box center [28, 372] width 12 height 9
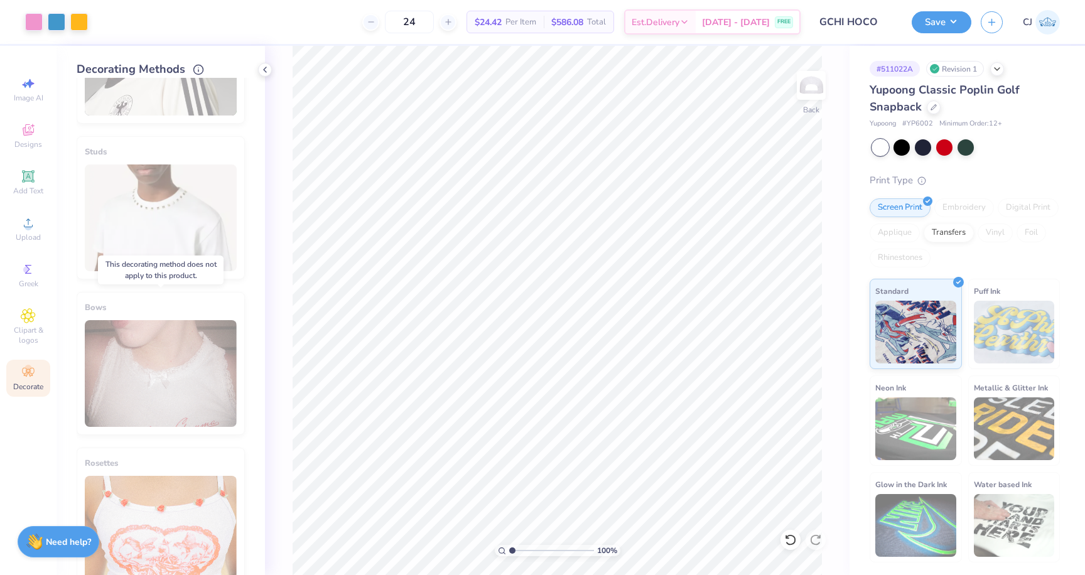
scroll to position [0, 0]
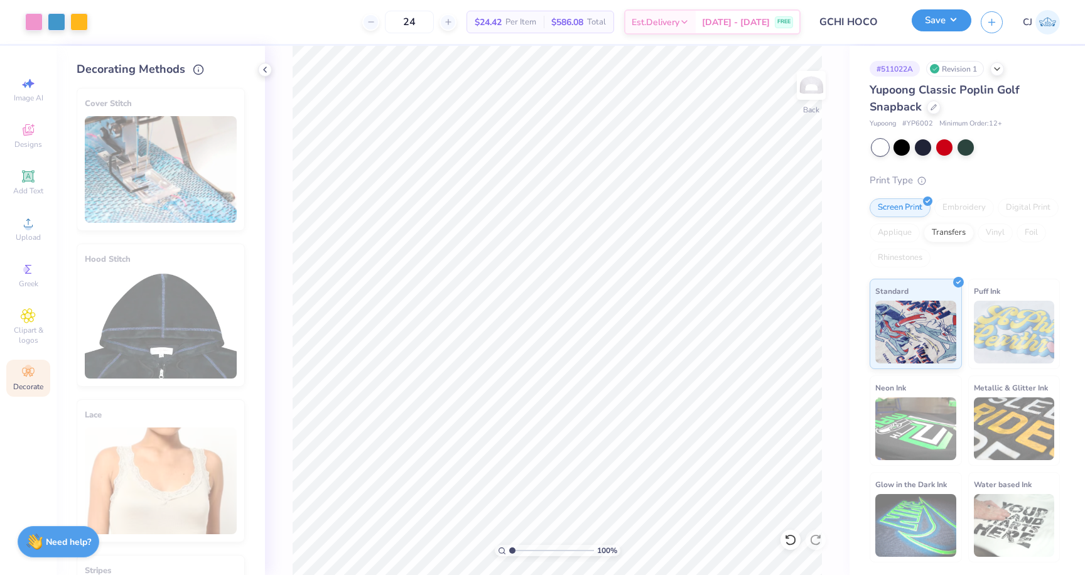
click at [948, 18] on button "Save" at bounding box center [941, 20] width 60 height 22
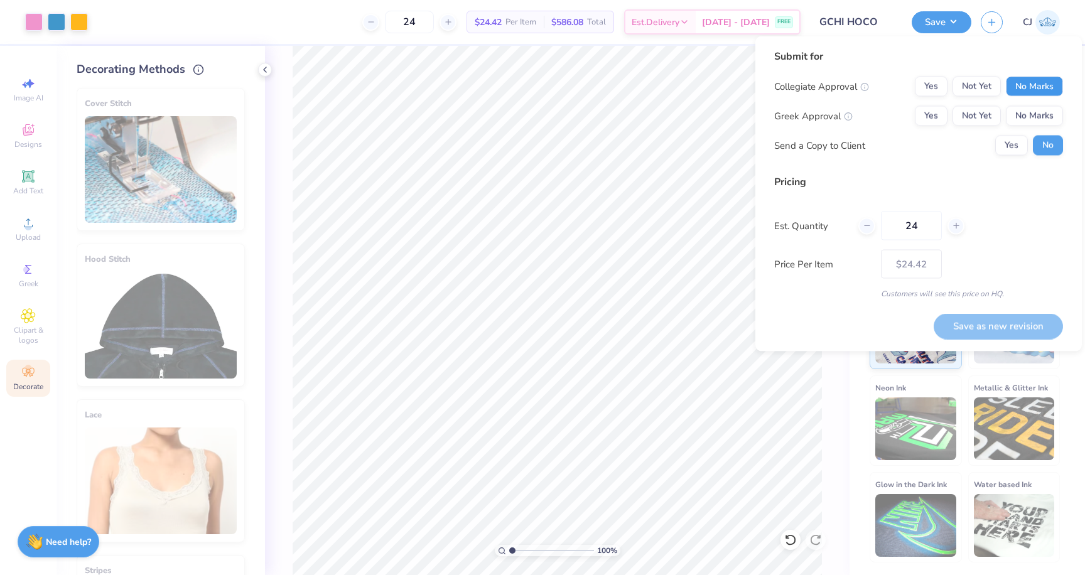
click at [1026, 90] on button "No Marks" at bounding box center [1034, 87] width 57 height 20
click at [943, 117] on button "Yes" at bounding box center [931, 116] width 33 height 20
click at [969, 329] on button "Save as new revision" at bounding box center [997, 326] width 129 height 26
type input "$24.42"
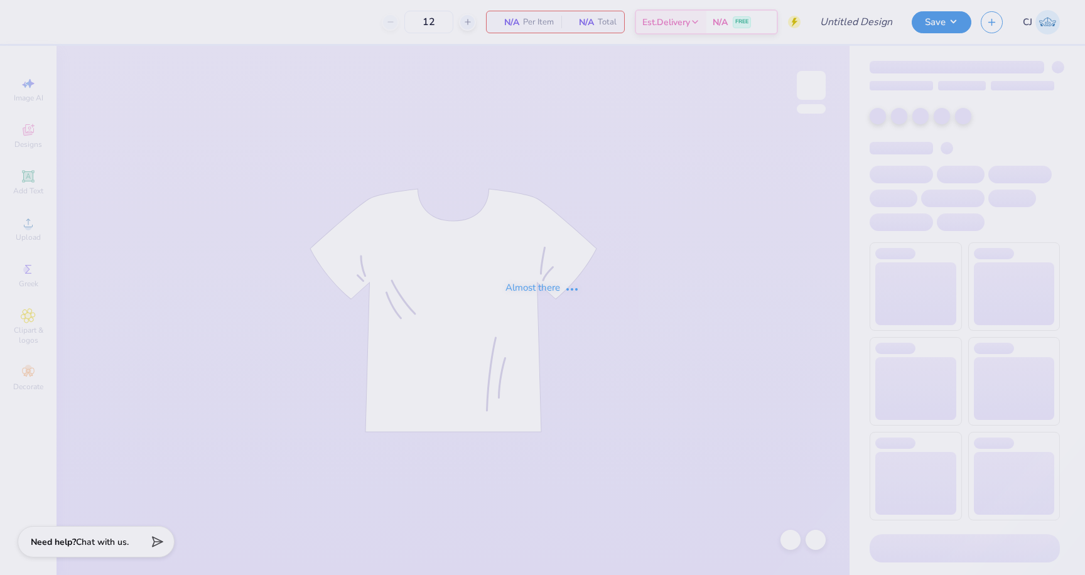
type input "Gamma Phi Beta Viva Las Vegas 2025"
type input "25"
type input "AAUW merch 2025"
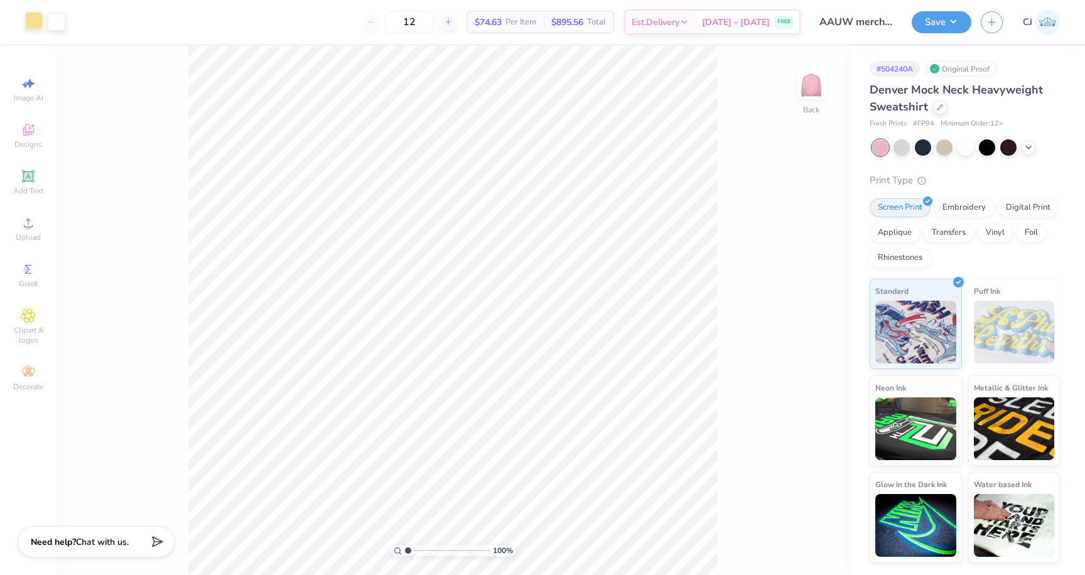
click at [33, 27] on div at bounding box center [34, 21] width 18 height 18
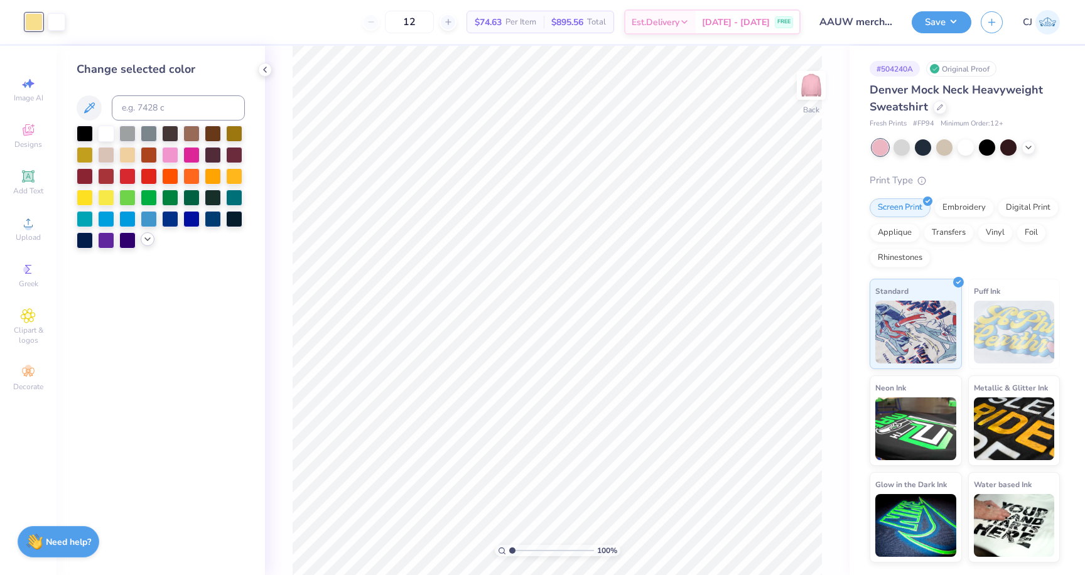
click at [149, 241] on icon at bounding box center [147, 239] width 10 height 10
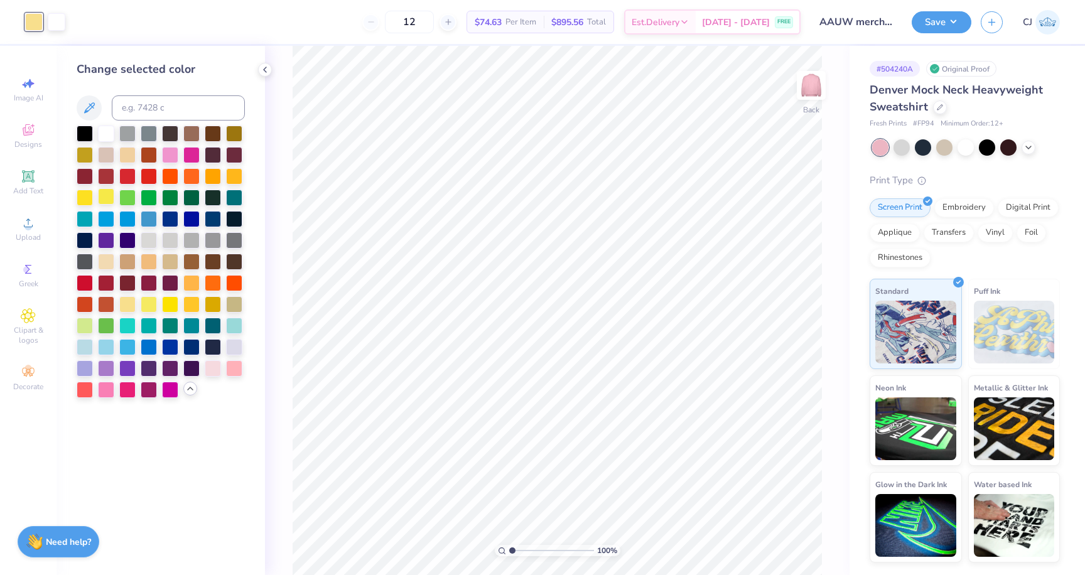
click at [106, 195] on div at bounding box center [106, 196] width 16 height 16
click at [151, 307] on div at bounding box center [149, 303] width 16 height 16
click at [174, 305] on div at bounding box center [170, 303] width 16 height 16
click at [131, 304] on div at bounding box center [127, 303] width 16 height 16
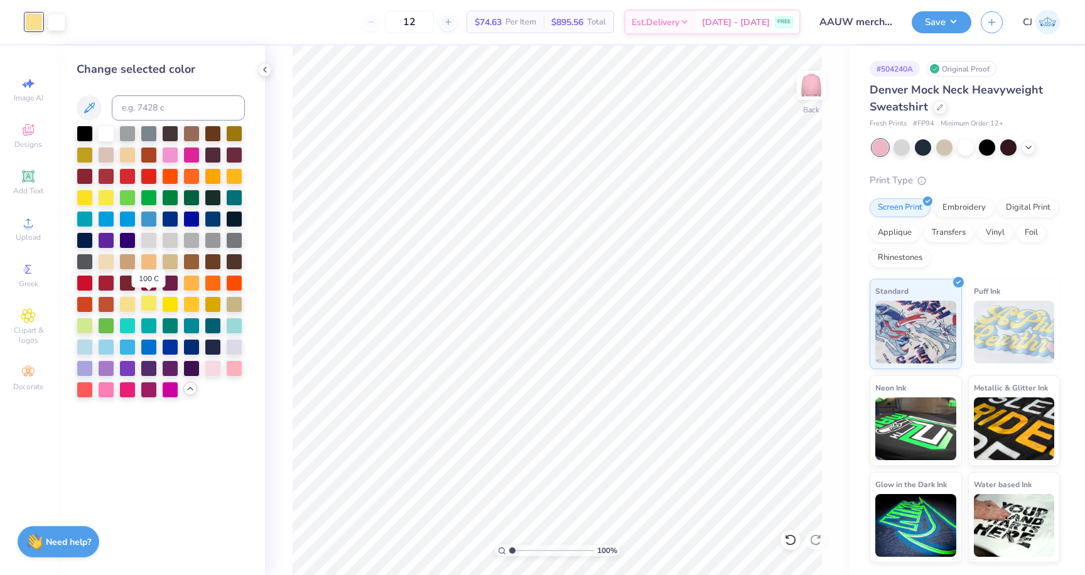
click at [147, 306] on div at bounding box center [149, 303] width 16 height 16
click at [129, 304] on div at bounding box center [127, 303] width 16 height 16
click at [930, 27] on button "Save" at bounding box center [941, 20] width 60 height 22
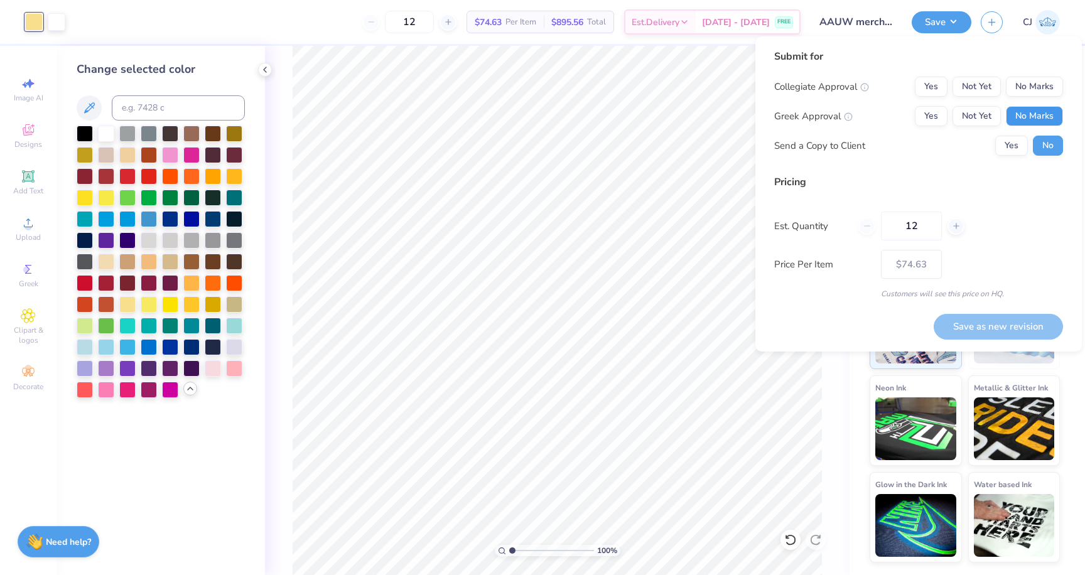
click at [1017, 124] on button "No Marks" at bounding box center [1034, 116] width 57 height 20
click at [1018, 86] on button "No Marks" at bounding box center [1034, 87] width 57 height 20
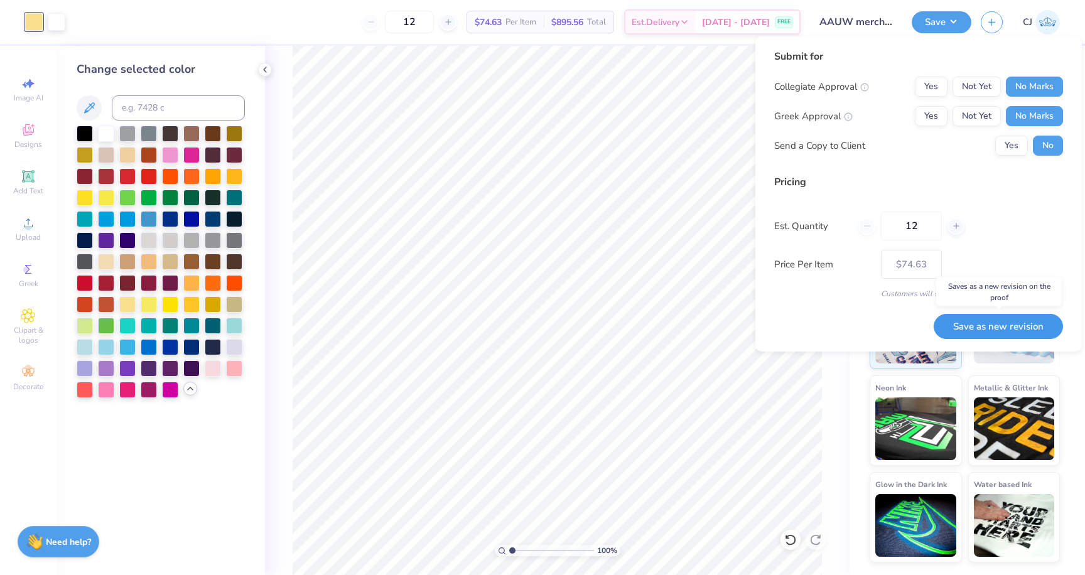
click at [1004, 321] on button "Save as new revision" at bounding box center [997, 327] width 129 height 26
type input "$74.63"
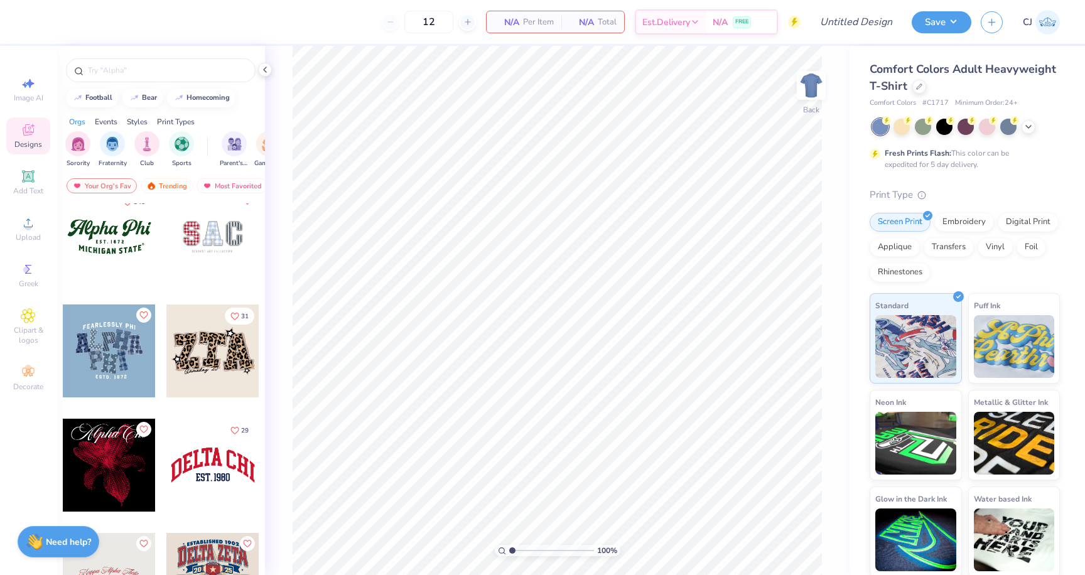
scroll to position [1041, 0]
click at [216, 350] on div at bounding box center [212, 352] width 93 height 93
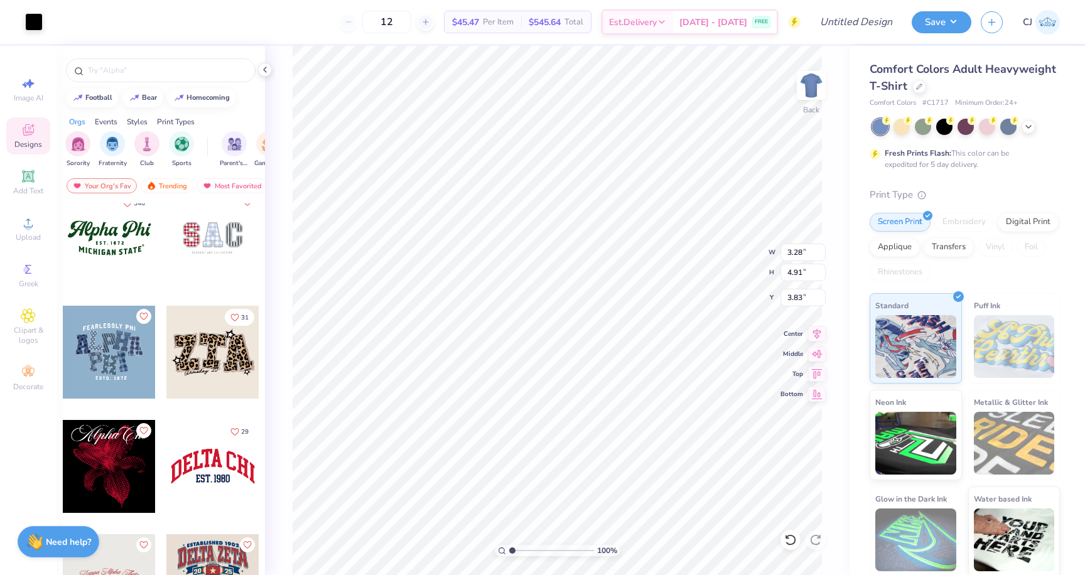
type input "3.28"
type input "4.91"
type input "3.89"
type input "3.72"
type input "5.29"
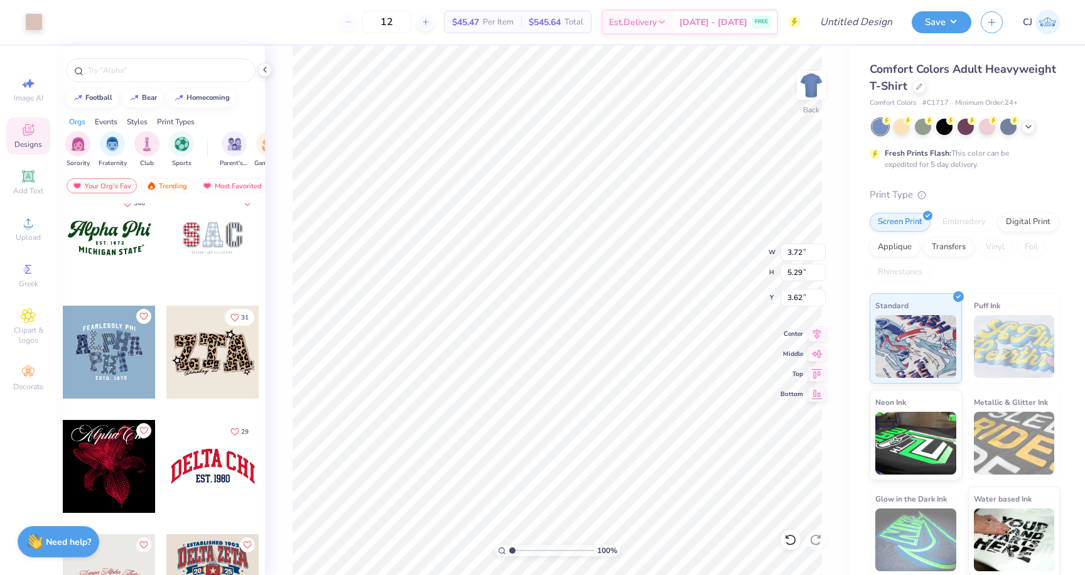
type input "3.51"
type input "2.99"
type input "4.67"
type input "3.94"
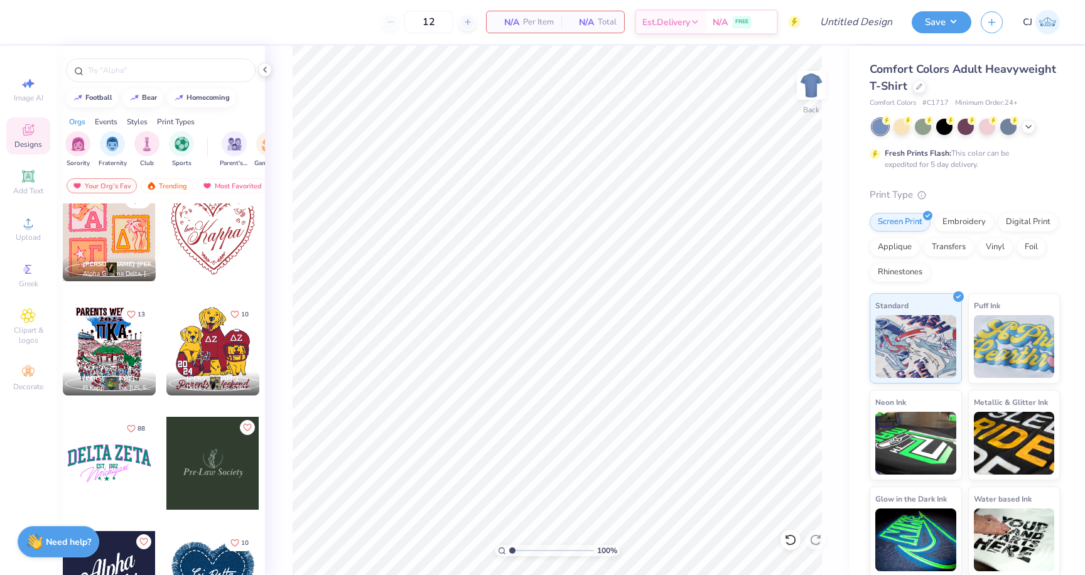
scroll to position [3804, 0]
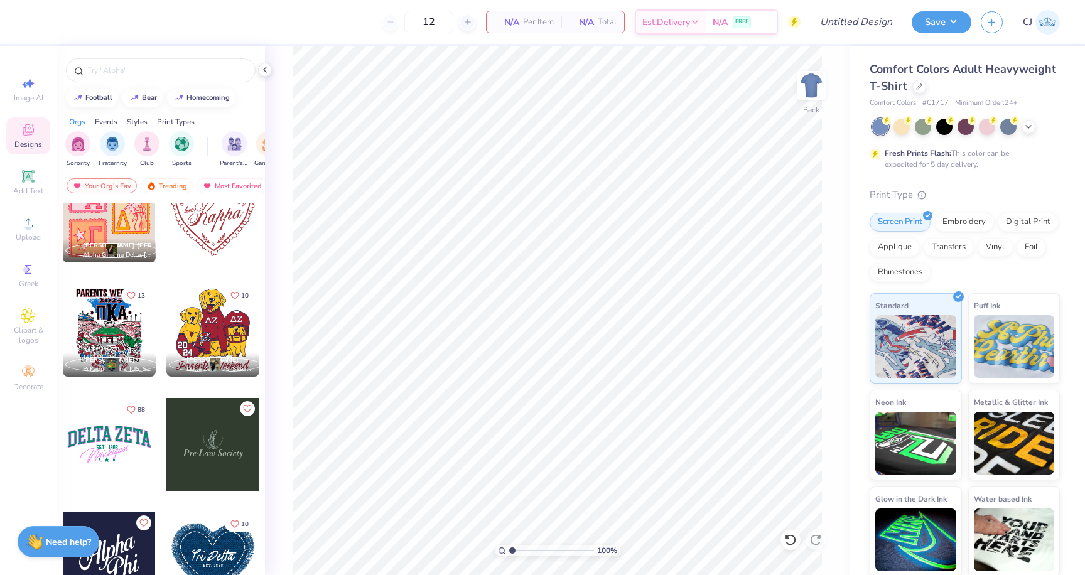
click at [114, 450] on div at bounding box center [109, 444] width 93 height 93
click at [1029, 129] on icon at bounding box center [1028, 126] width 10 height 10
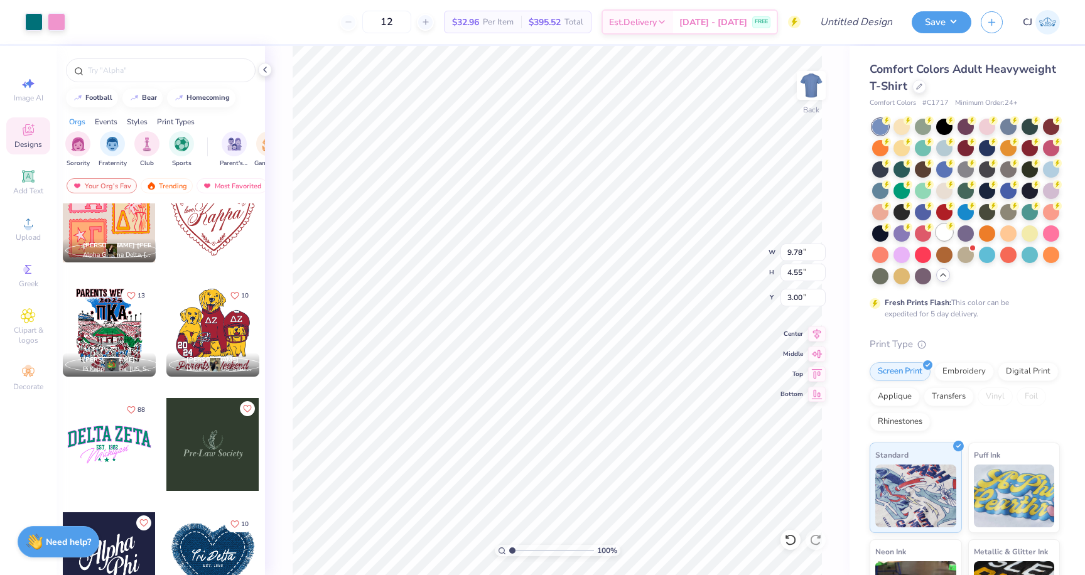
click at [943, 235] on div at bounding box center [944, 232] width 16 height 16
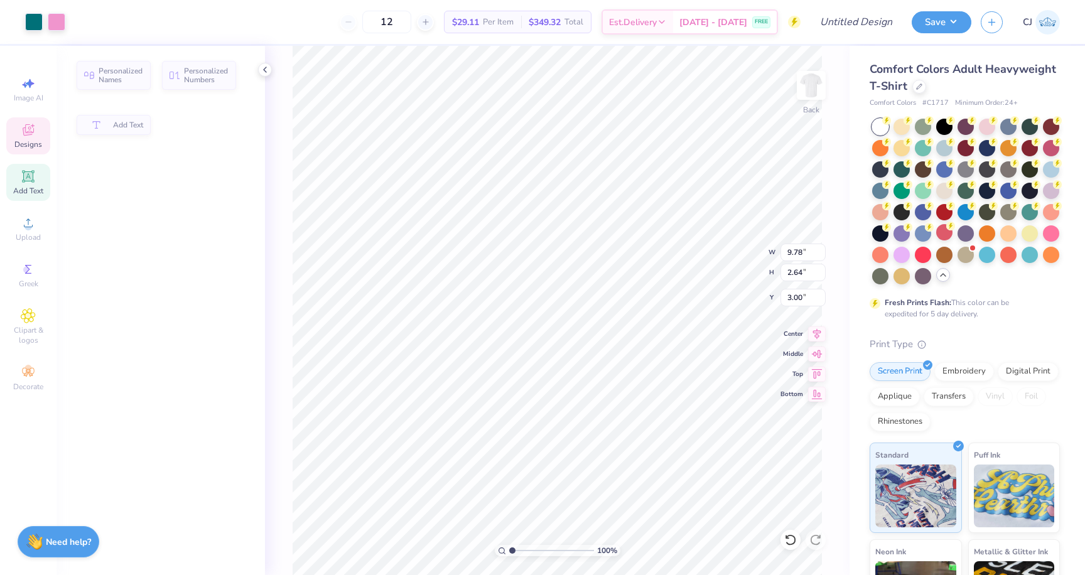
type input "2.64"
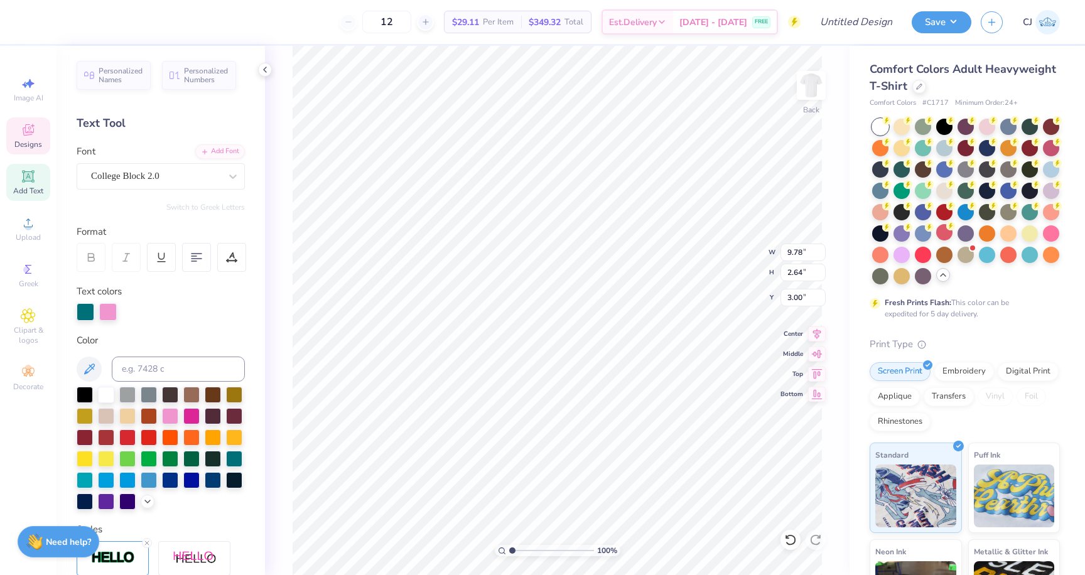
scroll to position [0, 0]
type textarea "AAUW"
type input "7.15"
type input "3.05"
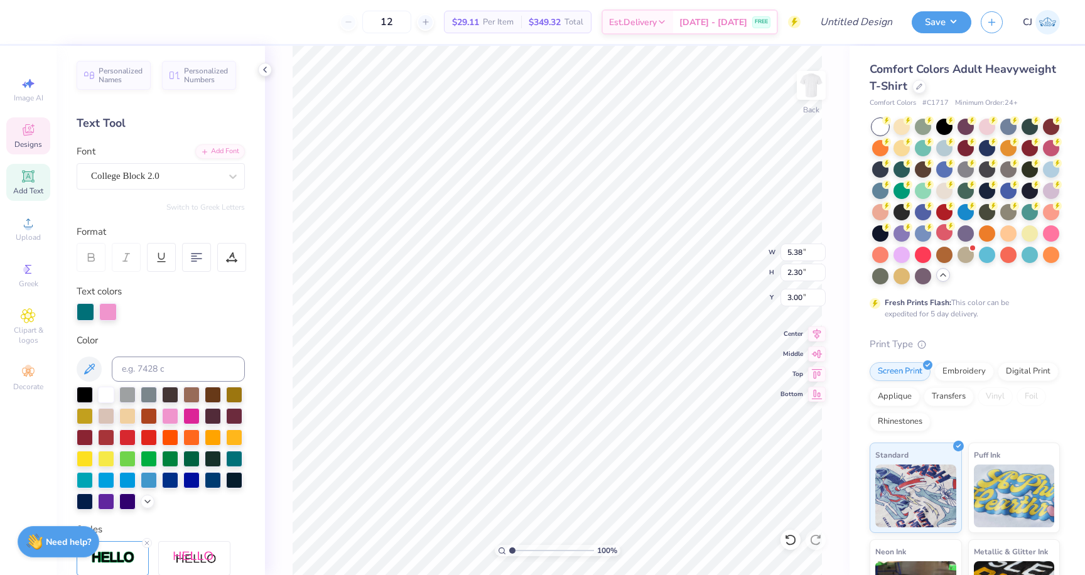
type input "2.24"
type input "2.28"
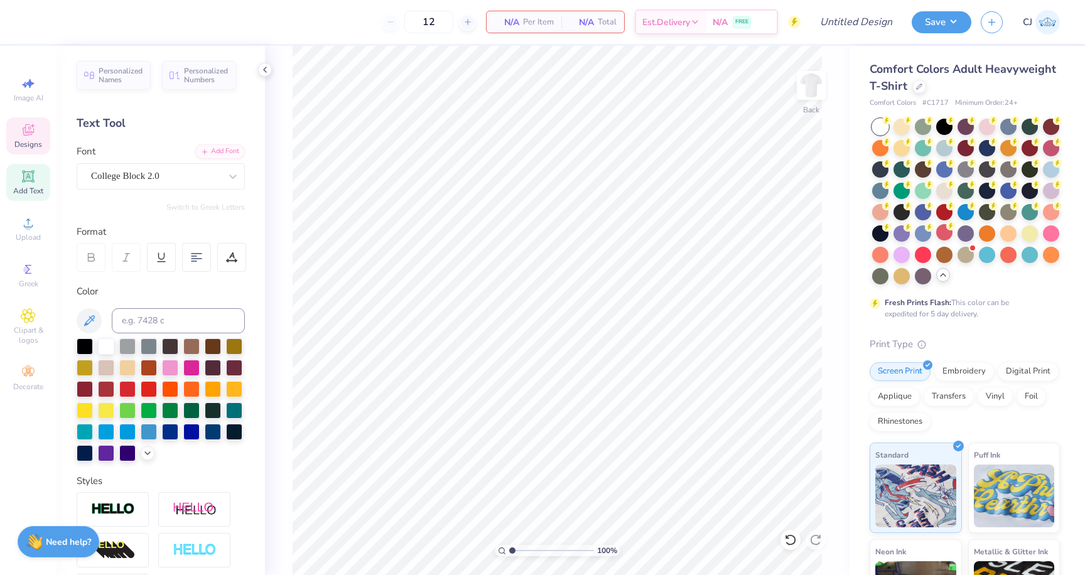
click at [33, 129] on icon at bounding box center [28, 129] width 11 height 11
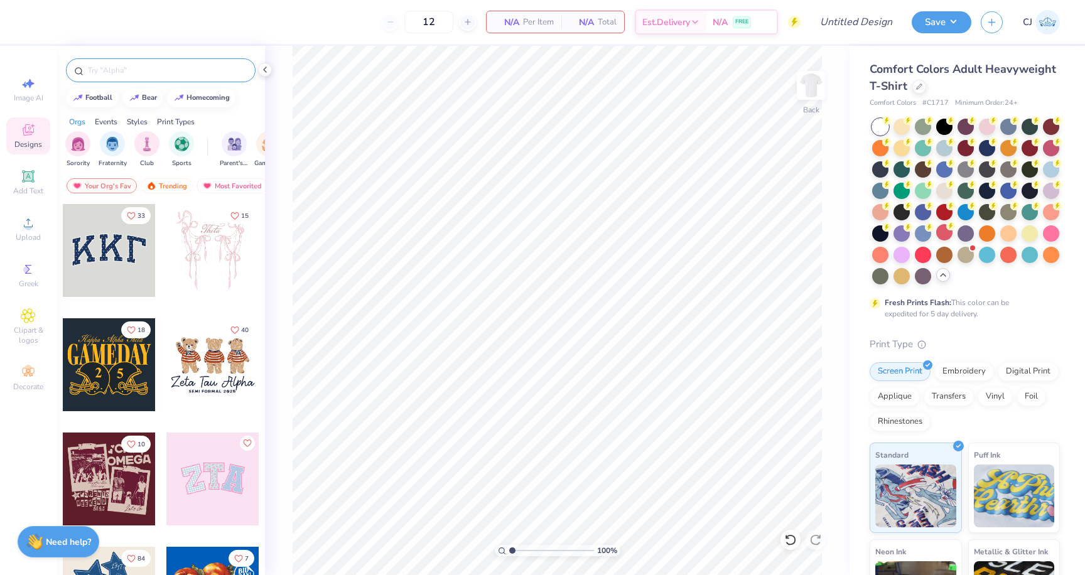
click at [149, 78] on div at bounding box center [161, 70] width 190 height 24
click at [121, 69] on input "text" at bounding box center [167, 70] width 161 height 13
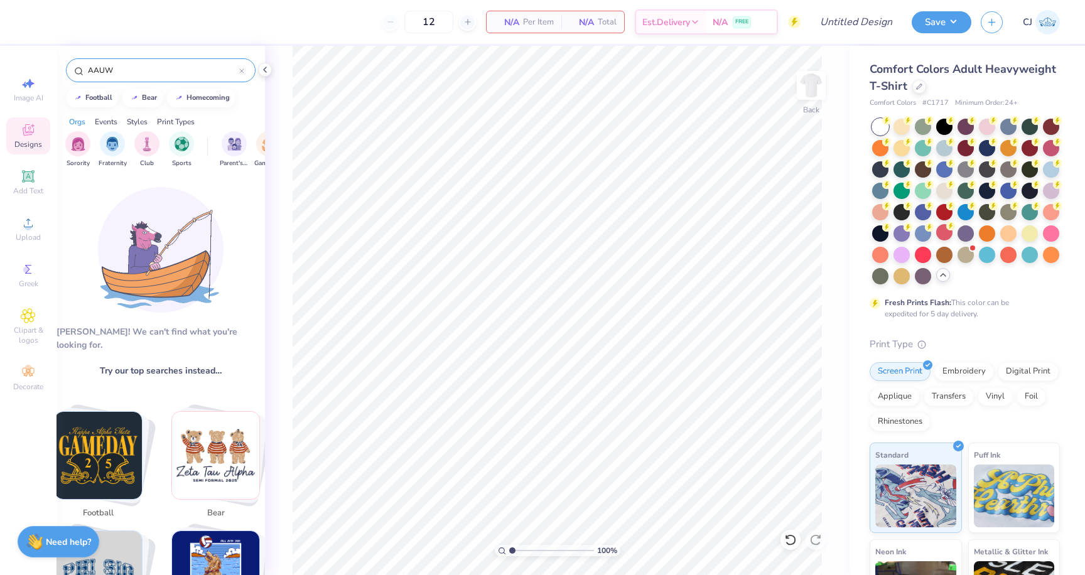
drag, startPoint x: 114, startPoint y: 70, endPoint x: 58, endPoint y: 66, distance: 56.0
click at [58, 66] on div "AAUW" at bounding box center [160, 67] width 208 height 43
type input "aauw"
click at [242, 68] on icon at bounding box center [241, 70] width 5 height 5
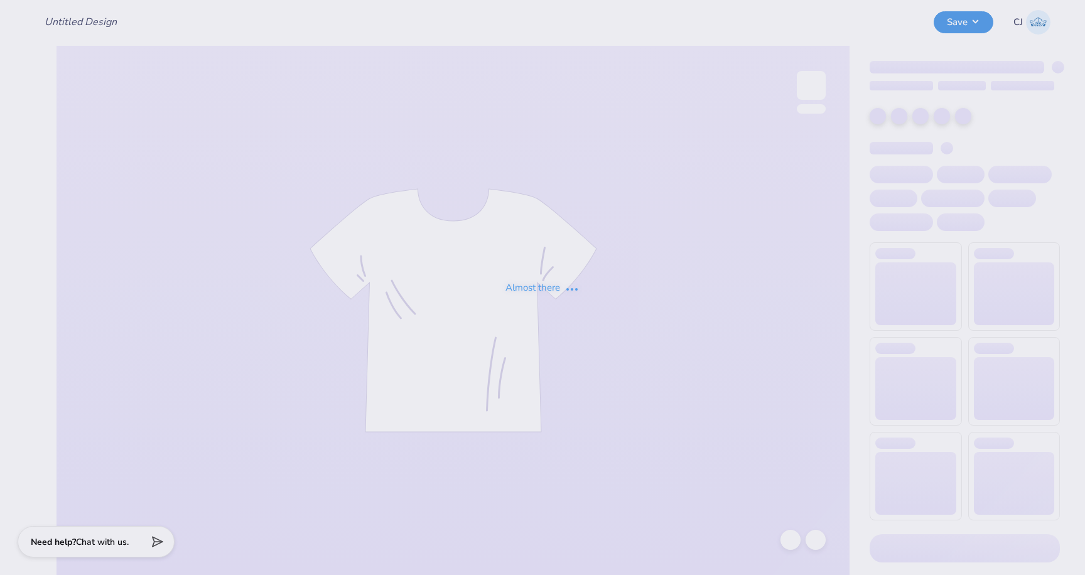
type input "Gamma Phi Beta Viva [GEOGRAPHIC_DATA] 2025"
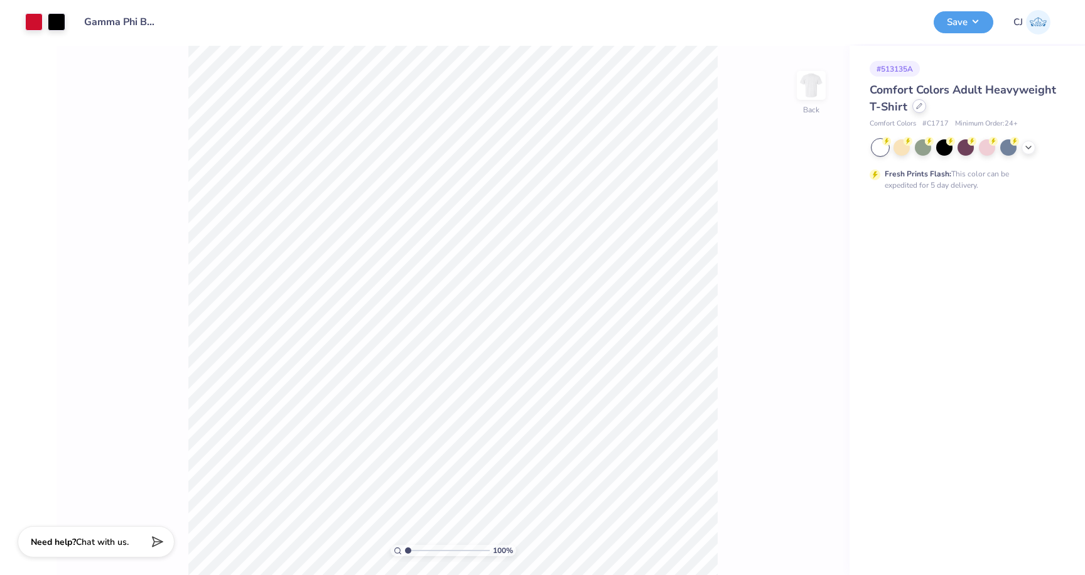
click at [916, 107] on icon at bounding box center [918, 106] width 5 height 5
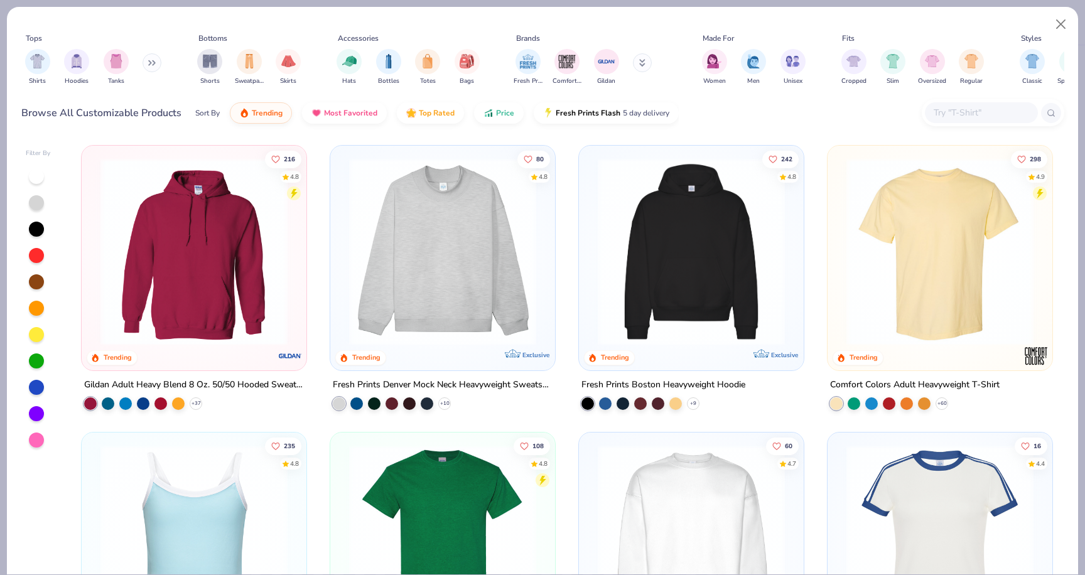
click at [960, 121] on div at bounding box center [981, 112] width 113 height 21
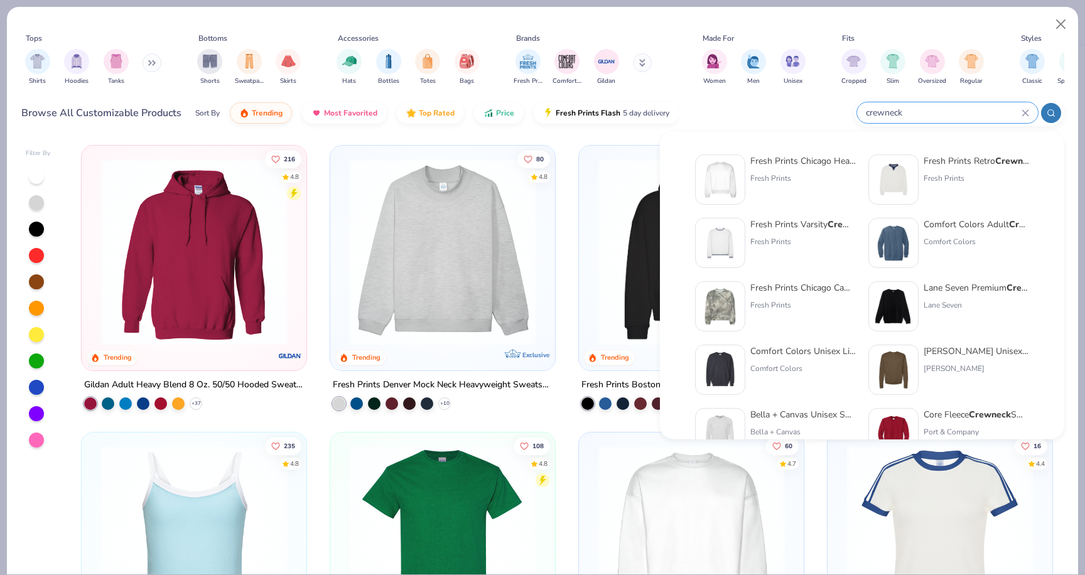
type input "crewneck"
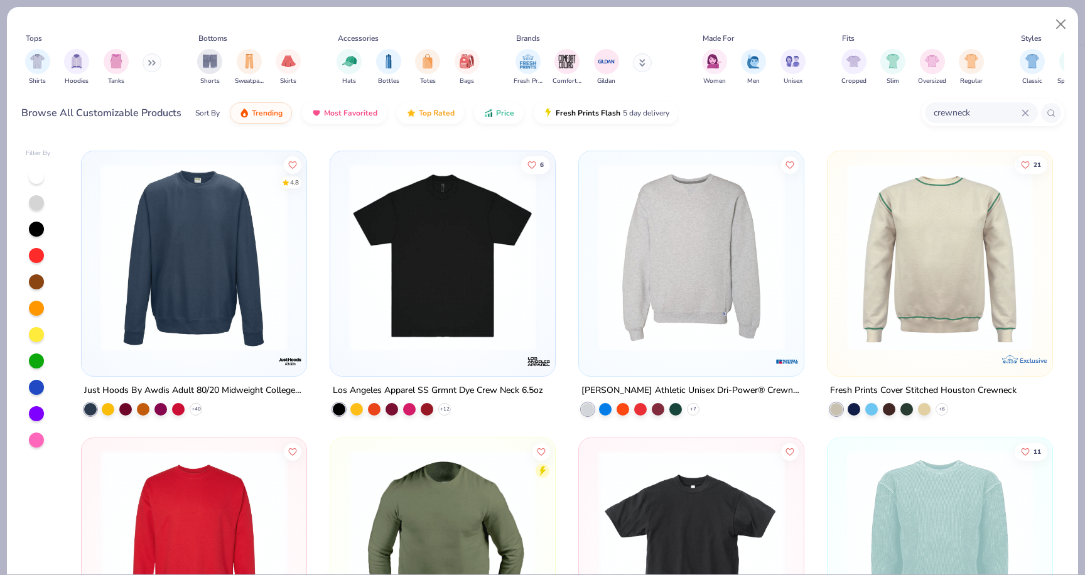
scroll to position [859, 0]
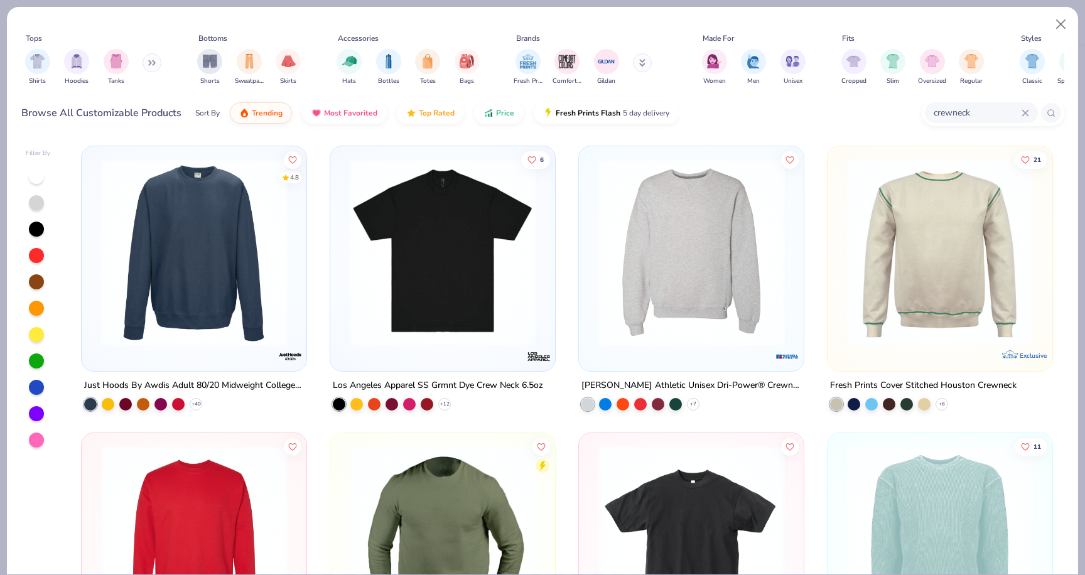
click at [702, 284] on img at bounding box center [691, 252] width 200 height 187
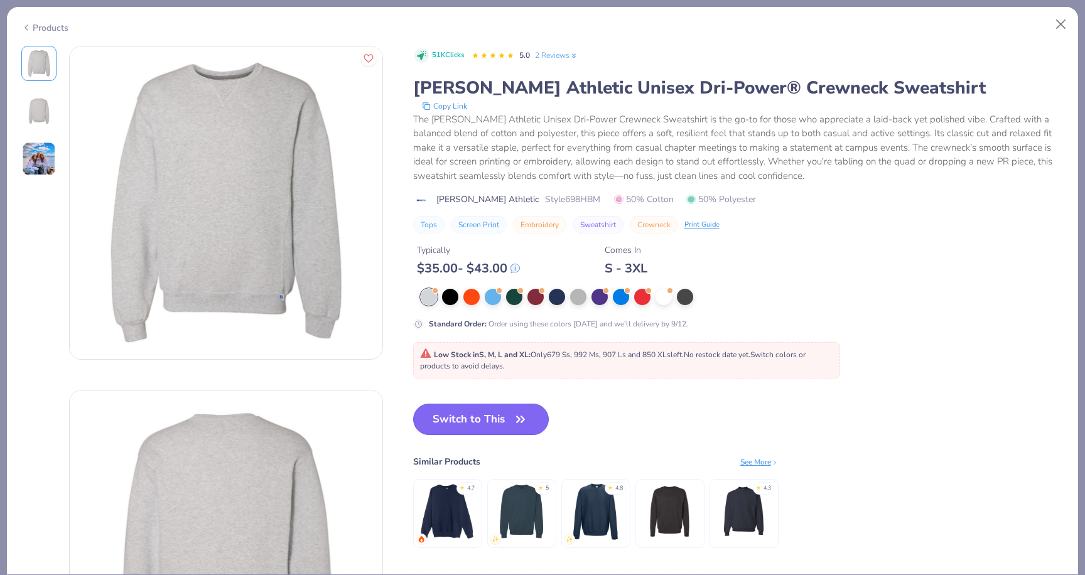
click at [461, 416] on button "Switch to This" at bounding box center [481, 419] width 136 height 31
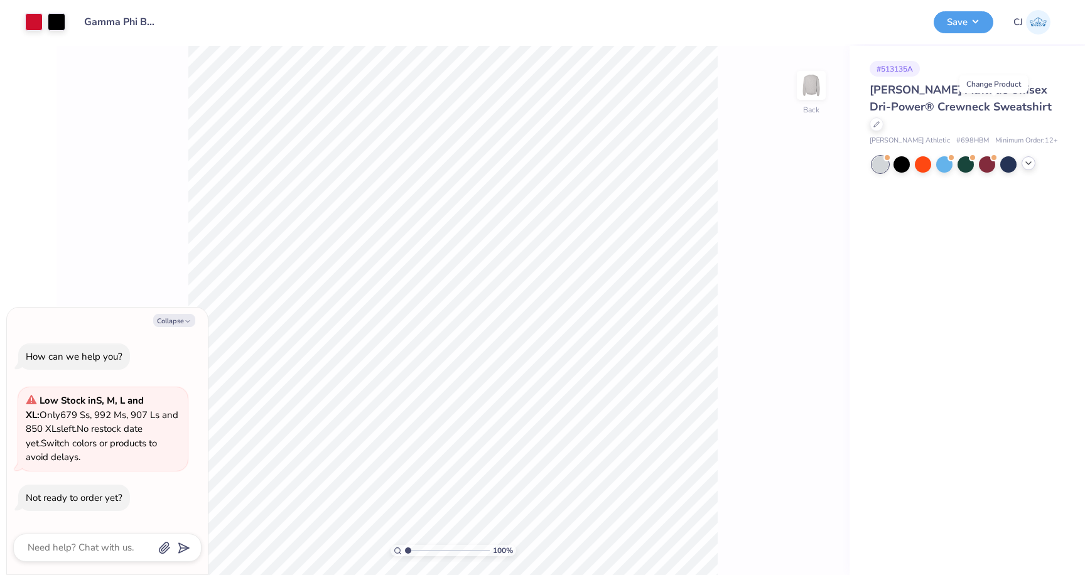
click at [1026, 158] on icon at bounding box center [1028, 163] width 10 height 10
click at [919, 176] on div at bounding box center [923, 184] width 16 height 16
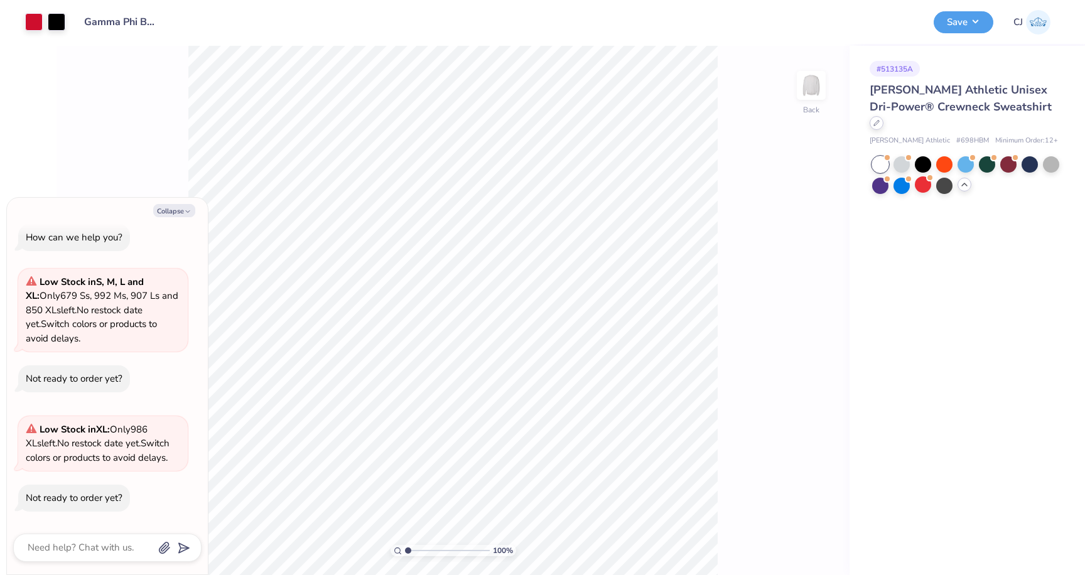
click at [883, 116] on div at bounding box center [876, 123] width 14 height 14
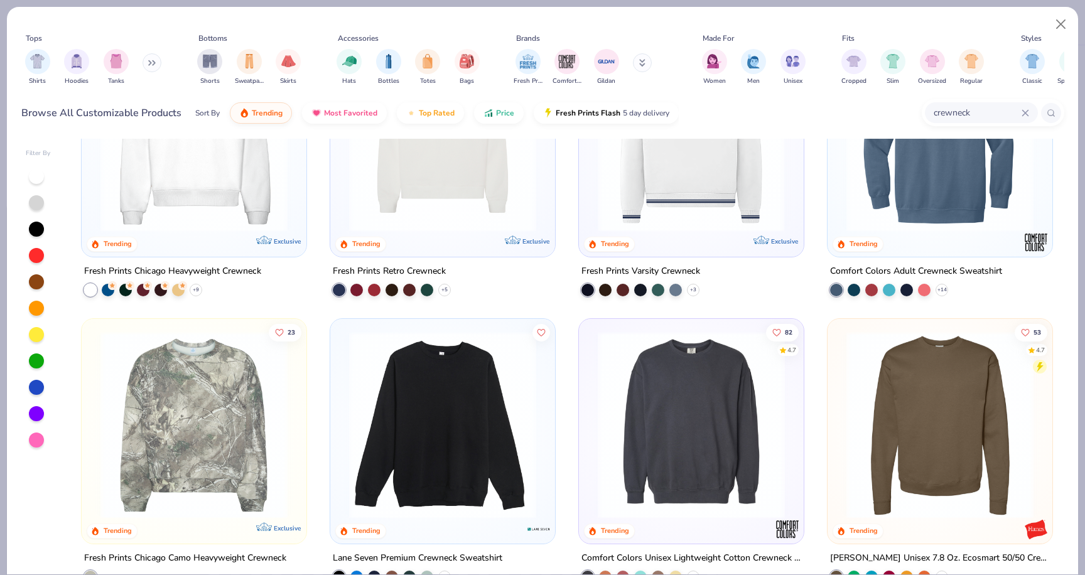
scroll to position [208, 0]
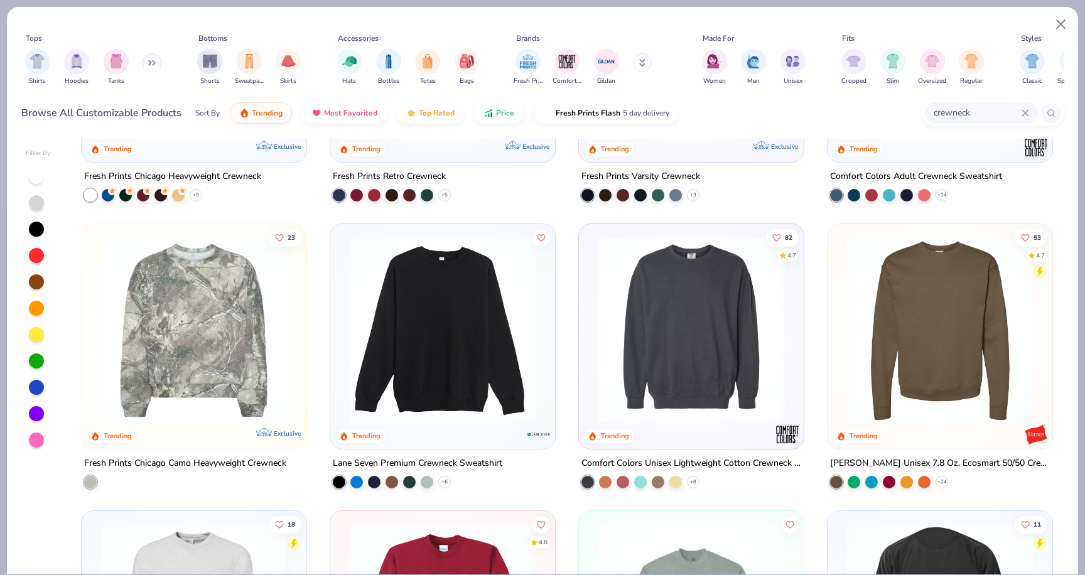
click at [486, 373] on img at bounding box center [443, 330] width 200 height 187
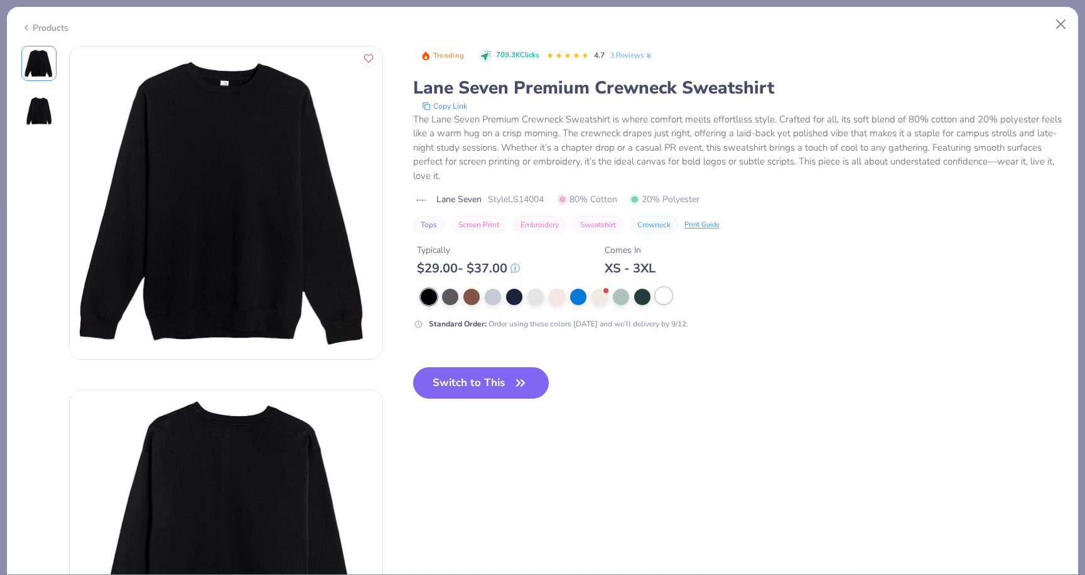
click at [657, 300] on div at bounding box center [663, 295] width 16 height 16
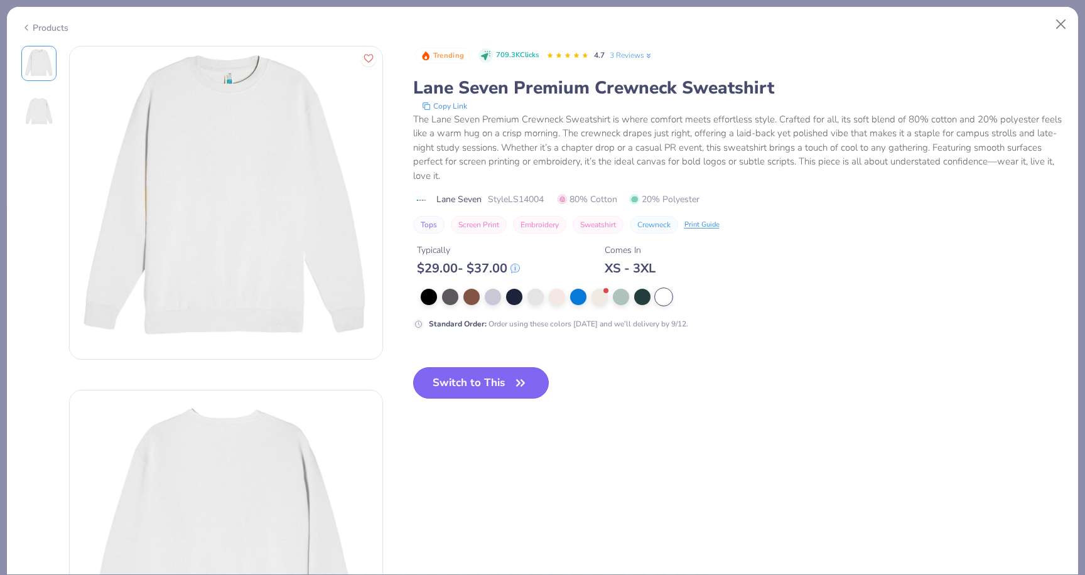
click at [469, 391] on button "Switch to This" at bounding box center [481, 382] width 136 height 31
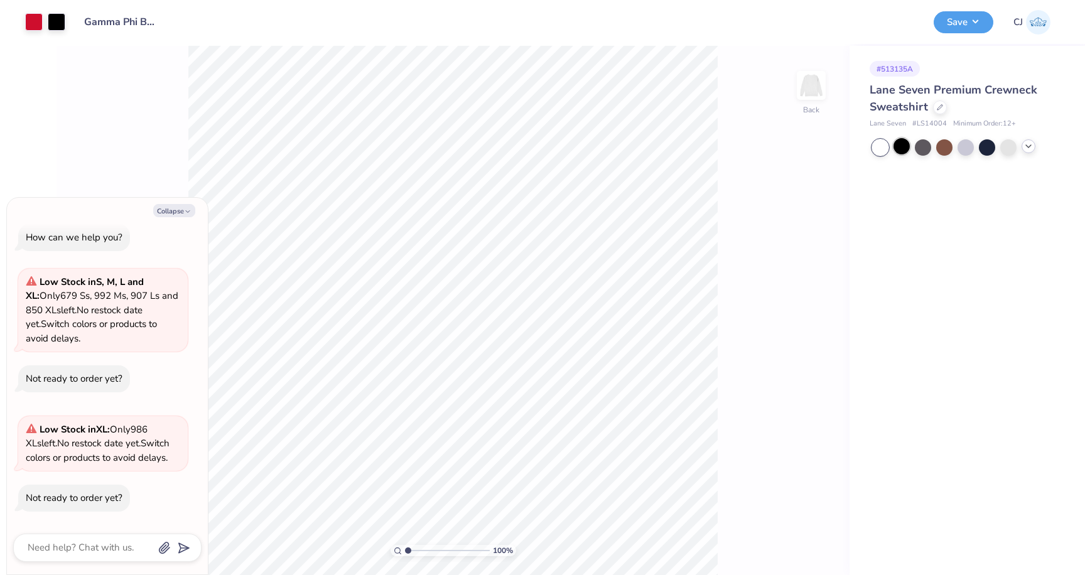
click at [904, 146] on div at bounding box center [901, 146] width 16 height 16
click at [1012, 153] on div at bounding box center [1008, 146] width 16 height 16
click at [1028, 146] on polyline at bounding box center [1028, 146] width 5 height 3
click at [923, 163] on div at bounding box center [923, 167] width 16 height 16
click at [966, 29] on button "Save" at bounding box center [963, 20] width 60 height 22
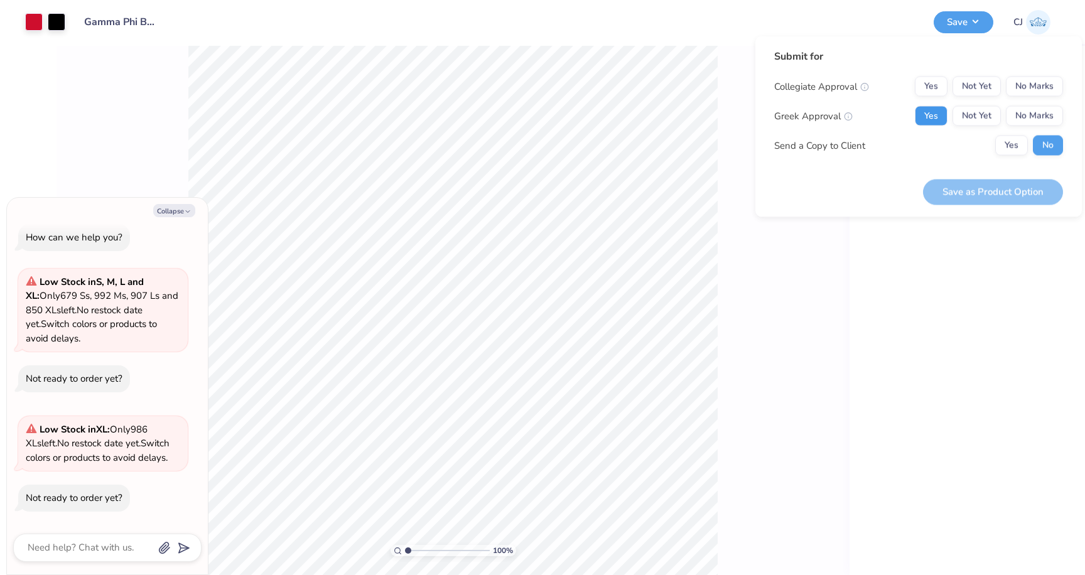
click at [933, 122] on button "Yes" at bounding box center [931, 116] width 33 height 20
click at [1051, 85] on button "No Marks" at bounding box center [1034, 87] width 57 height 20
click at [1007, 190] on button "Save as Product Option" at bounding box center [993, 192] width 140 height 26
type textarea "x"
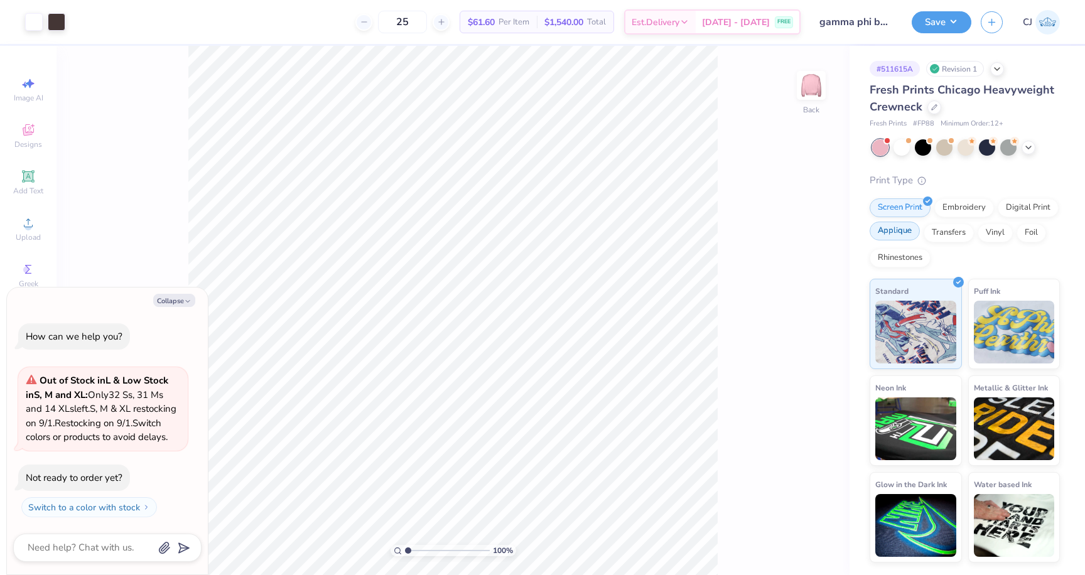
click at [906, 228] on div "Applique" at bounding box center [894, 231] width 50 height 19
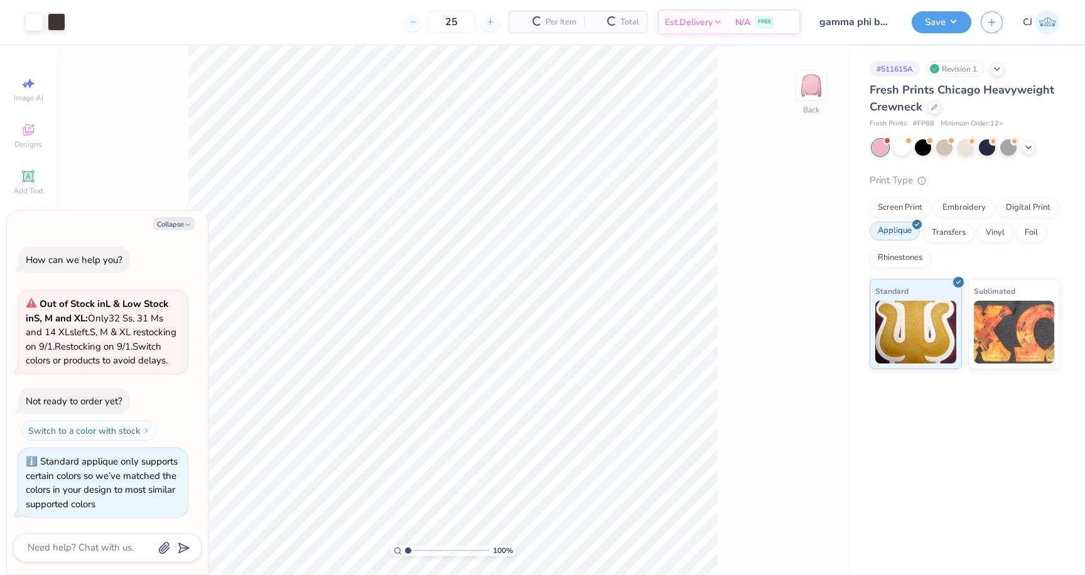
scroll to position [1, 0]
click at [178, 217] on button "Collapse" at bounding box center [174, 223] width 42 height 13
type textarea "x"
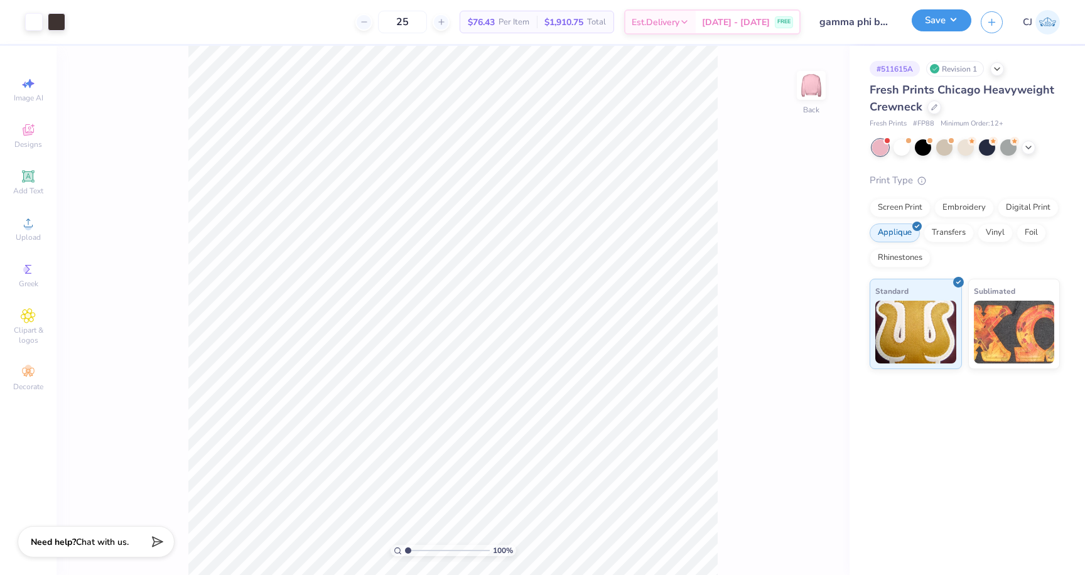
click at [932, 19] on button "Save" at bounding box center [941, 20] width 60 height 22
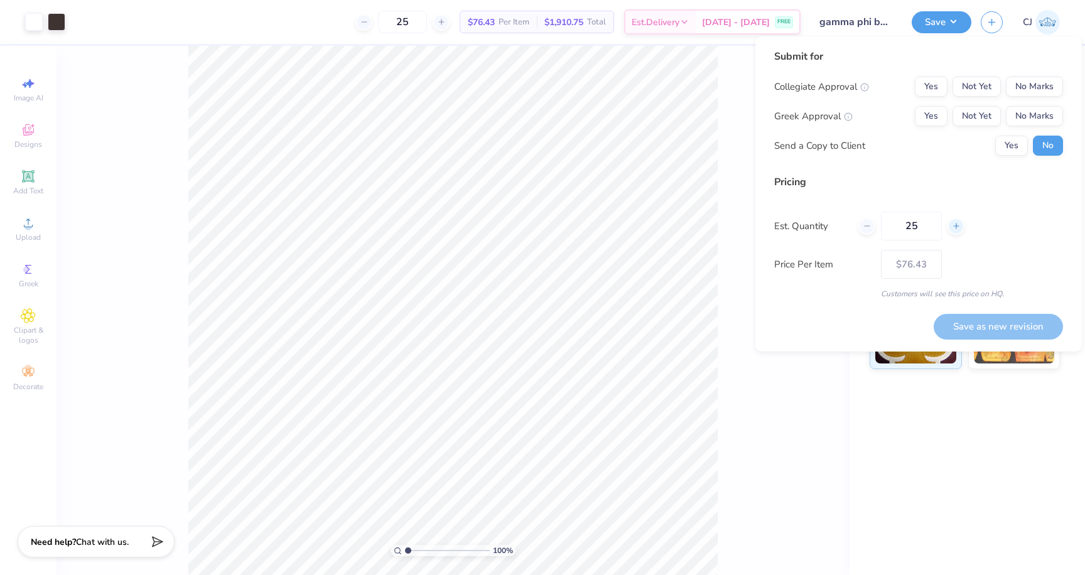
click at [951, 221] on div at bounding box center [955, 226] width 17 height 17
click at [952, 222] on icon at bounding box center [956, 226] width 9 height 9
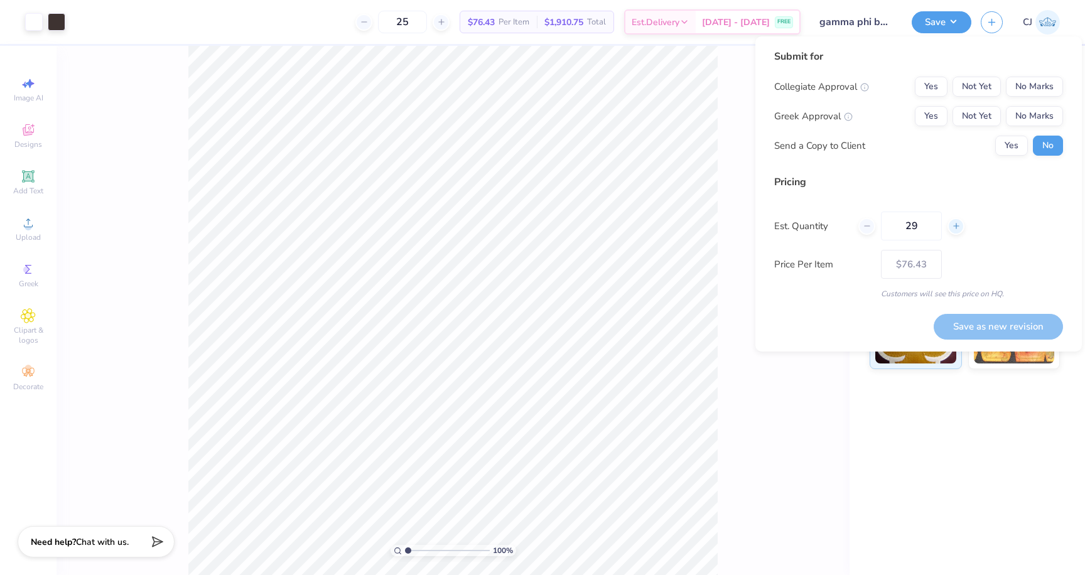
type input "30"
type input "$75.67"
click at [837, 293] on div "Customers will see this price on HQ." at bounding box center [918, 293] width 289 height 11
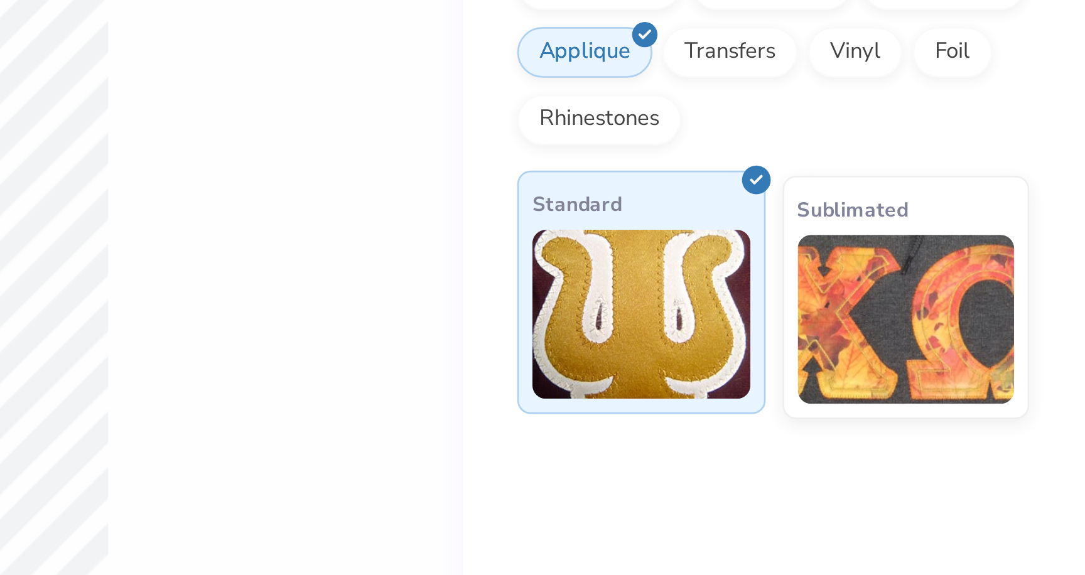
click at [1024, 339] on img at bounding box center [1014, 332] width 81 height 63
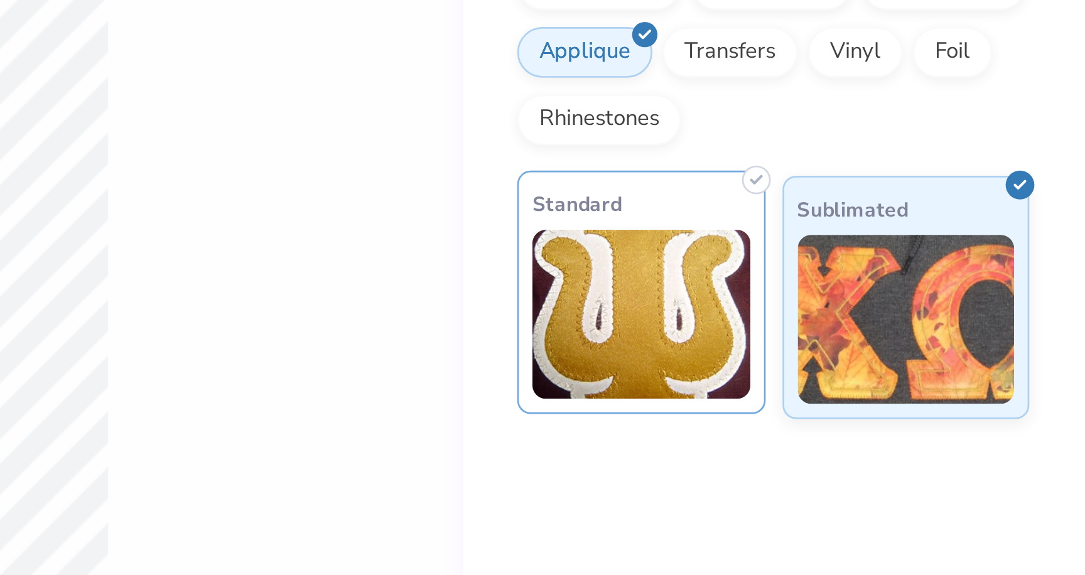
click at [936, 350] on img at bounding box center [915, 330] width 81 height 63
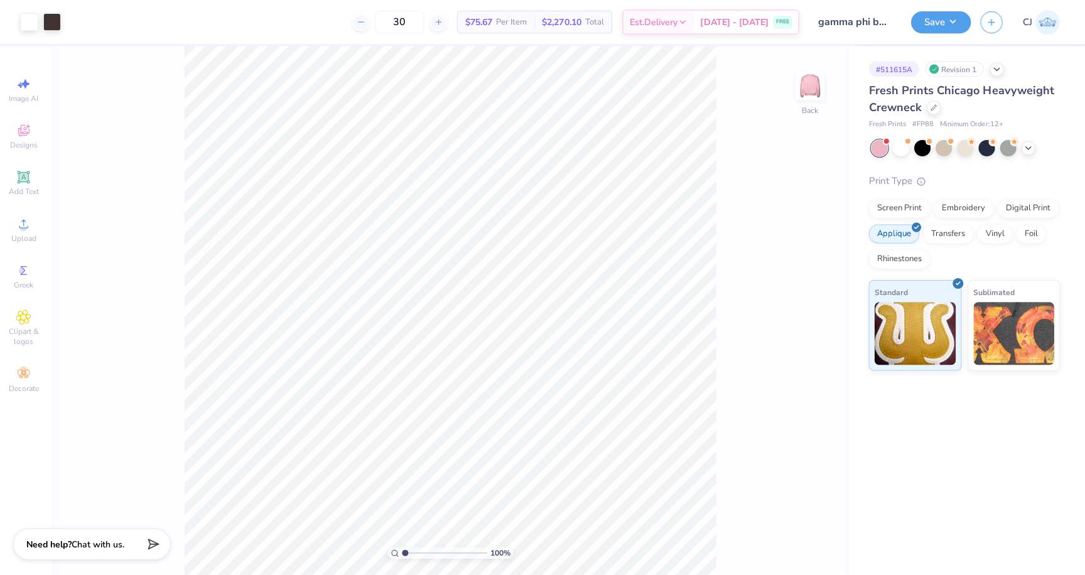
scroll to position [0, 0]
click at [894, 384] on div "# 511615A Revision 1 Fresh Prints Chicago Heavyweight Crewneck Fresh Prints # F…" at bounding box center [966, 310] width 235 height 529
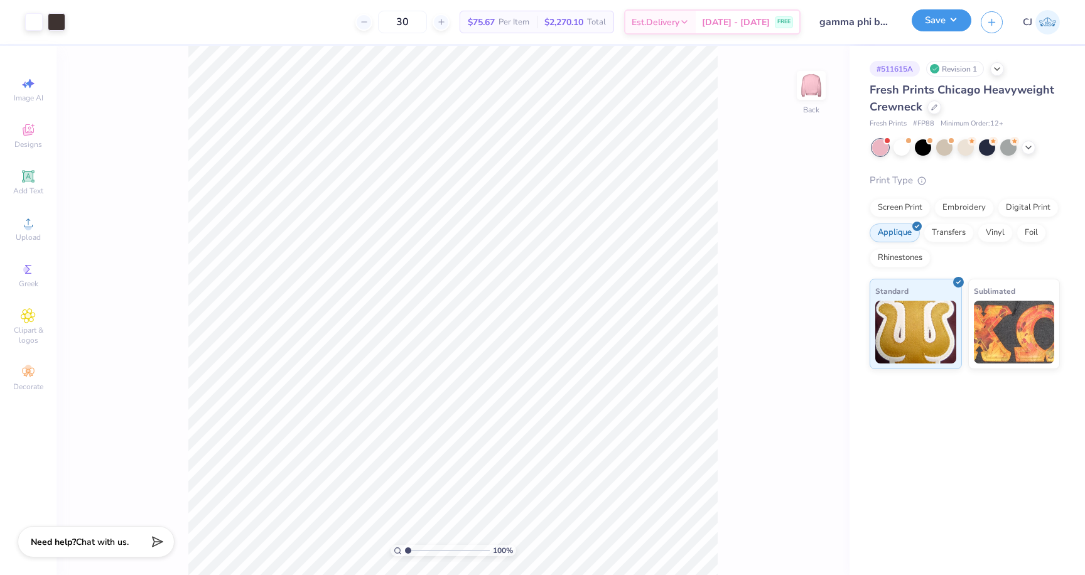
click at [937, 26] on button "Save" at bounding box center [941, 20] width 60 height 22
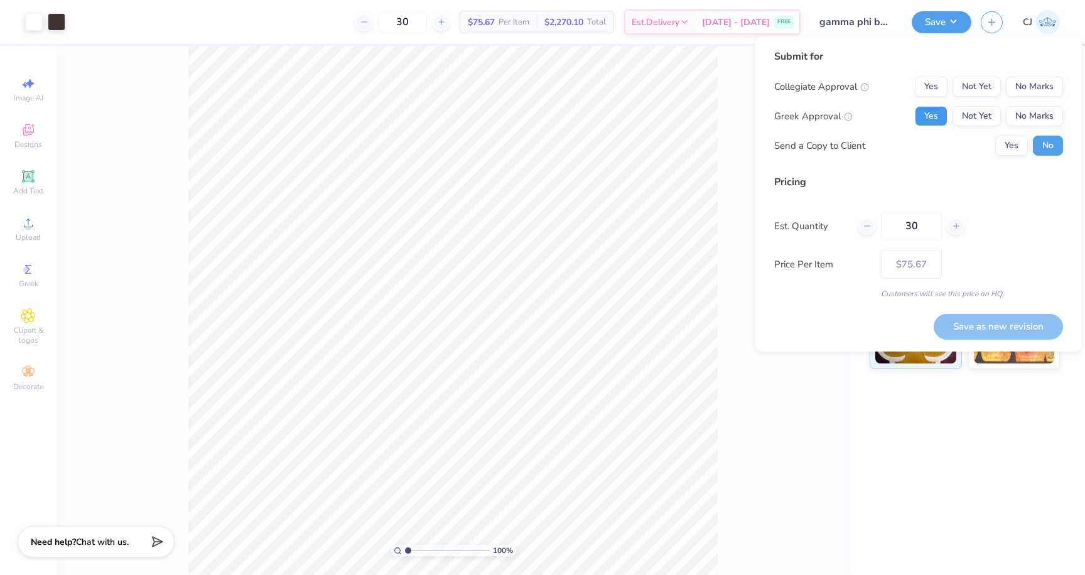
click at [938, 112] on button "Yes" at bounding box center [931, 116] width 33 height 20
click at [1037, 85] on button "No Marks" at bounding box center [1034, 87] width 57 height 20
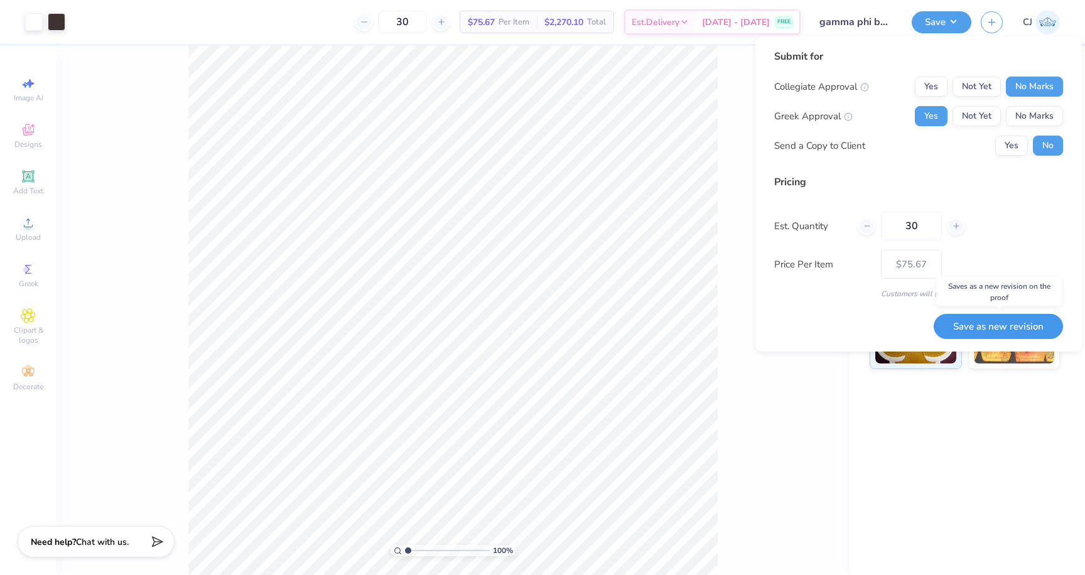
click at [989, 325] on button "Save as new revision" at bounding box center [997, 327] width 129 height 26
type input "$75.67"
